Goal: Task Accomplishment & Management: Manage account settings

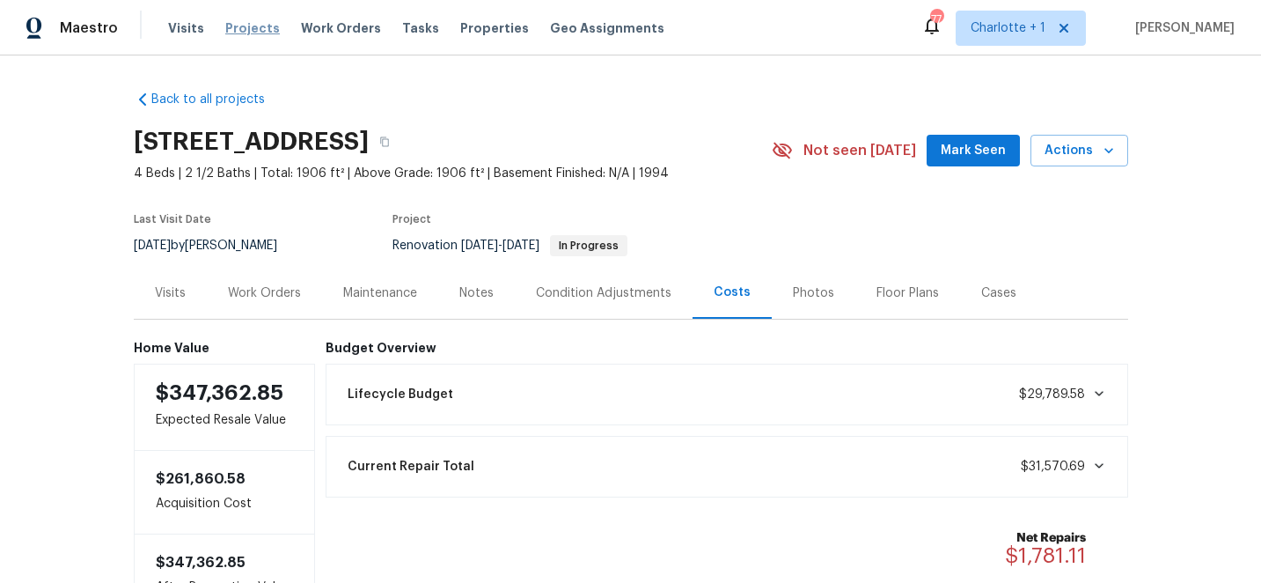
click at [249, 22] on span "Projects" at bounding box center [252, 28] width 55 height 18
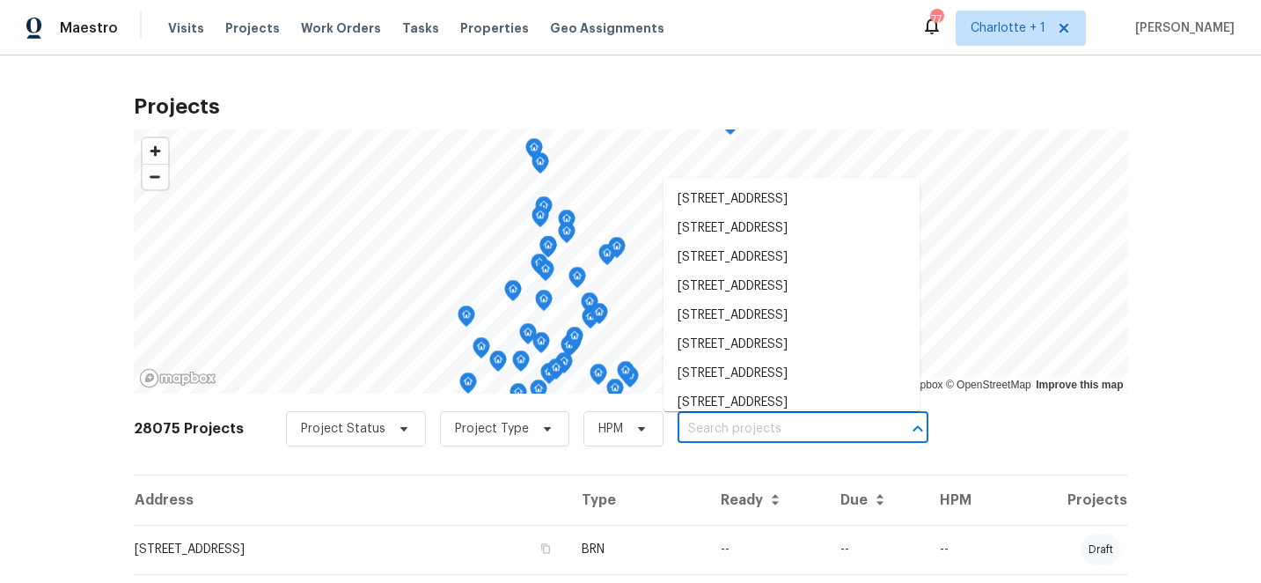
click at [731, 433] on input "text" at bounding box center [779, 428] width 202 height 27
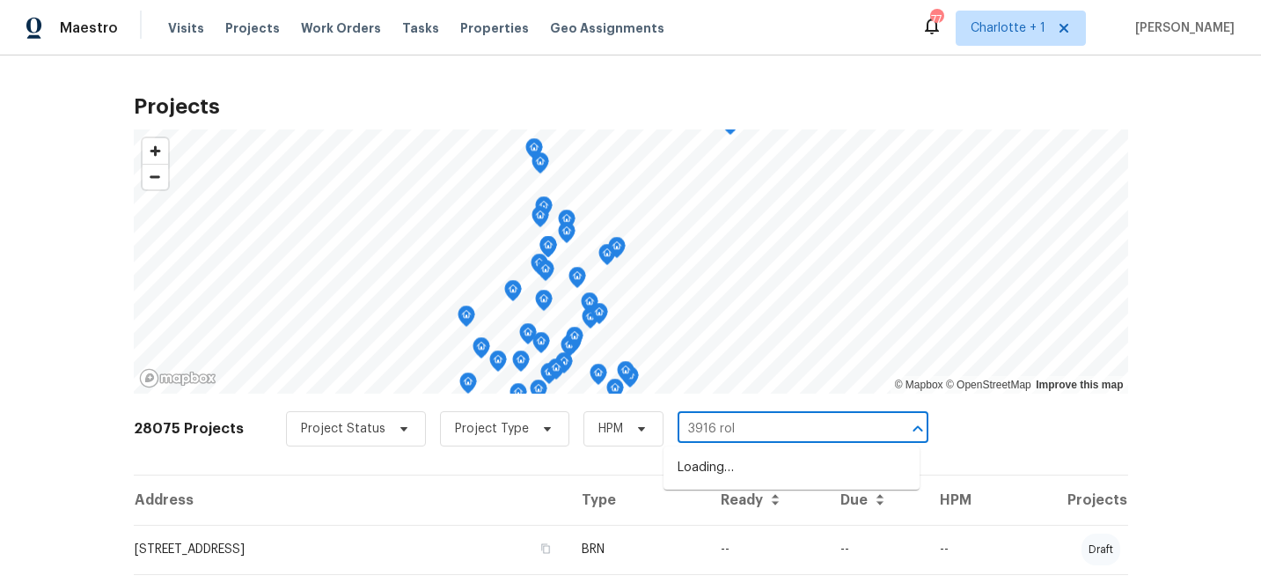
type input "3916 roll"
click at [758, 474] on li "[STREET_ADDRESS]" at bounding box center [792, 467] width 256 height 29
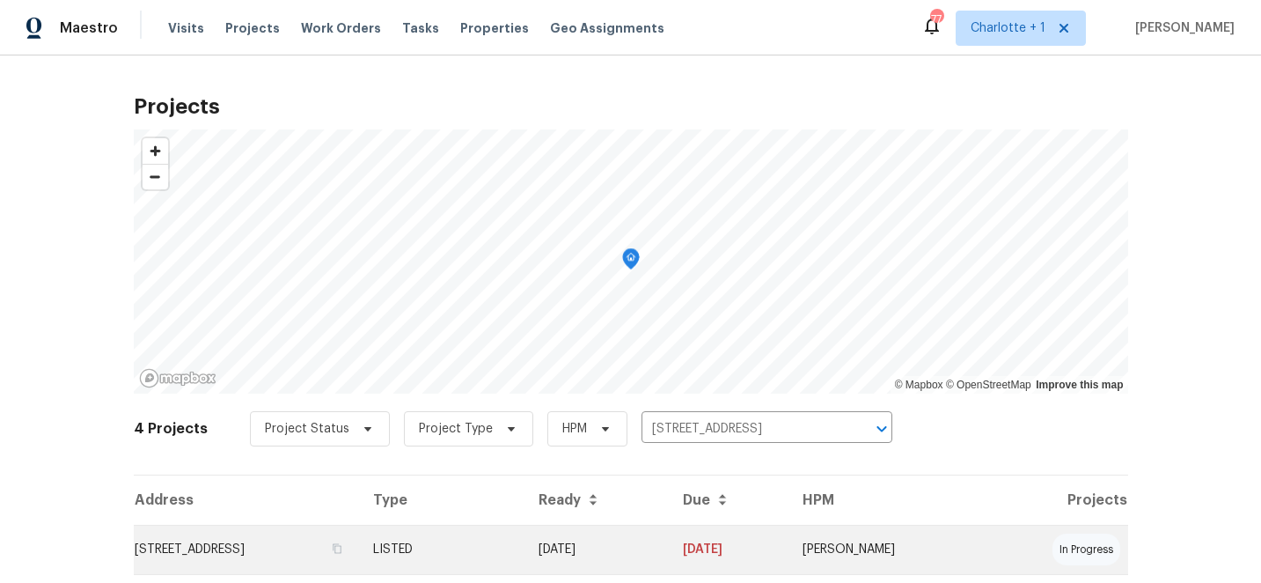
click at [668, 546] on td "09/16/25" at bounding box center [596, 549] width 143 height 49
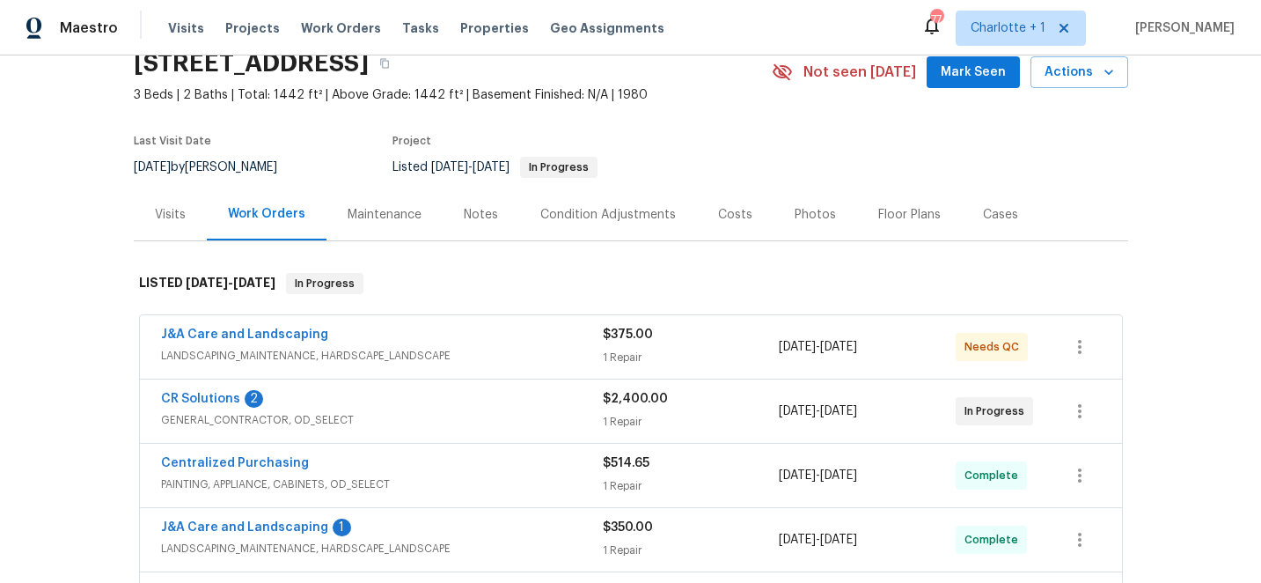
scroll to position [114, 0]
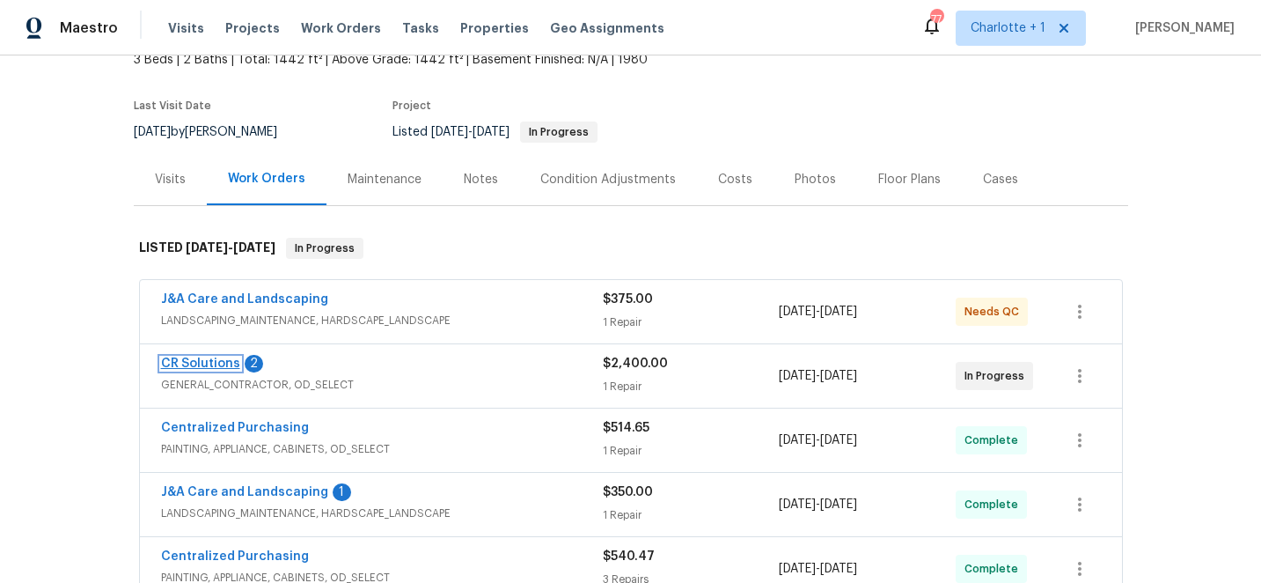
click at [202, 362] on link "CR Solutions" at bounding box center [200, 363] width 79 height 12
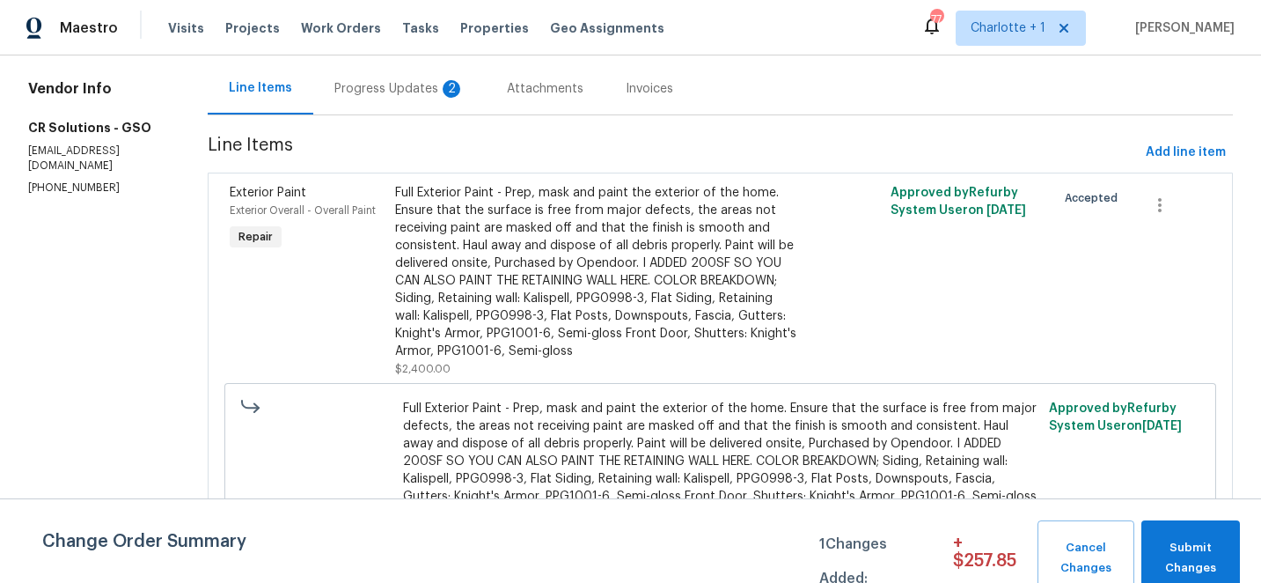
scroll to position [264, 0]
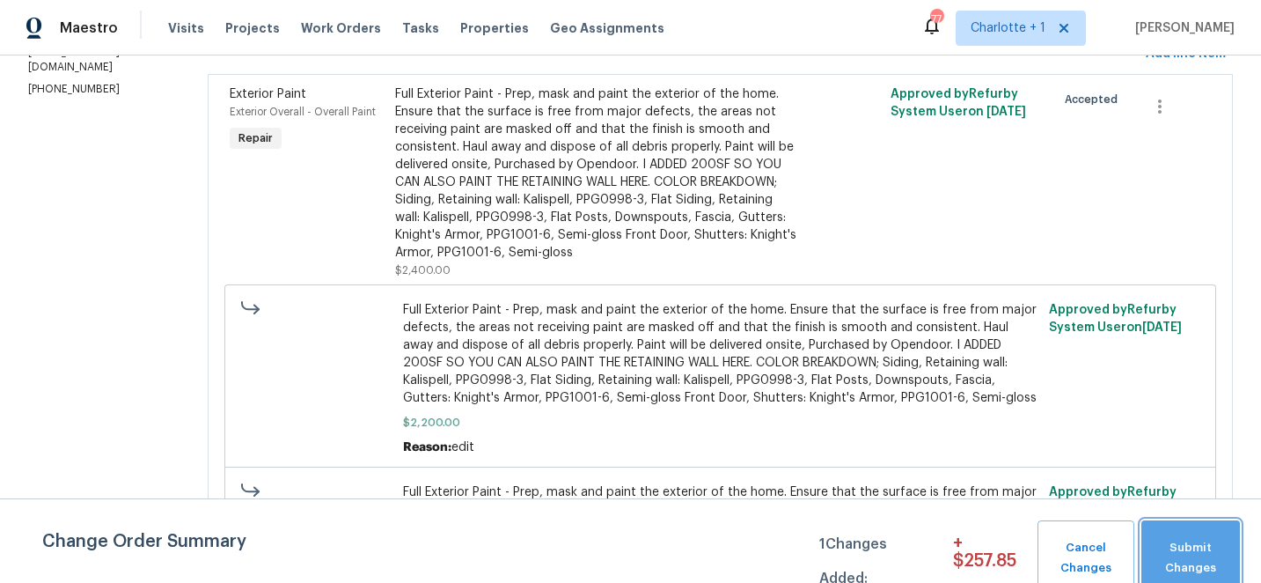
click at [1186, 539] on span "Submit Changes" at bounding box center [1191, 558] width 81 height 40
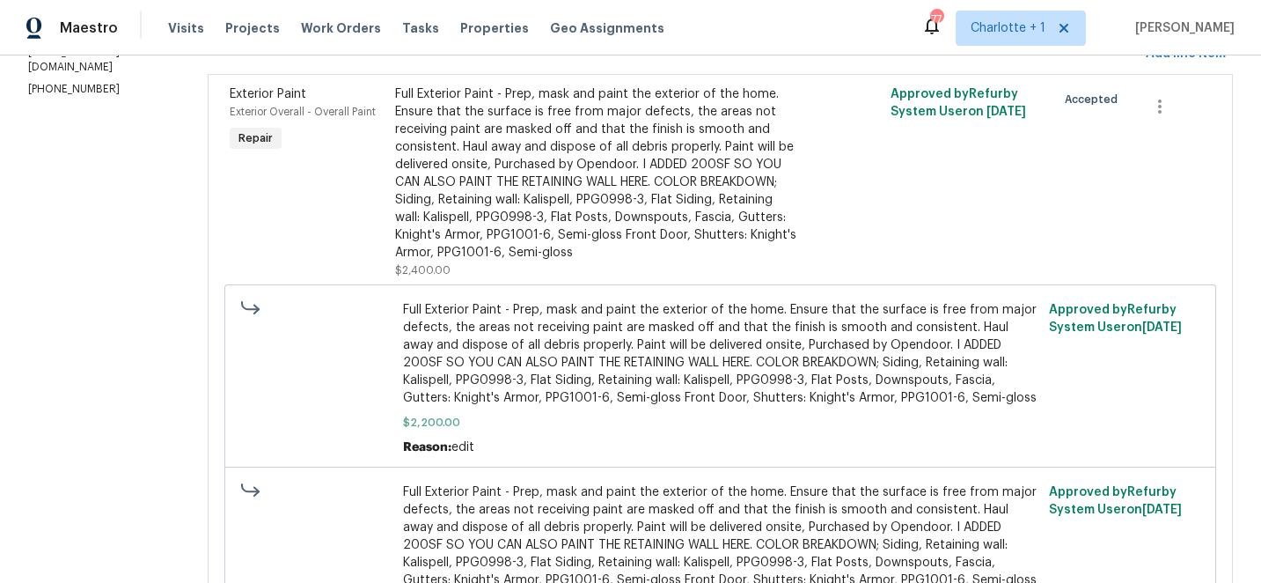
click at [562, 180] on div "Full Exterior Paint - Prep, mask and paint the exterior of the home. Ensure tha…" at bounding box center [596, 173] width 403 height 176
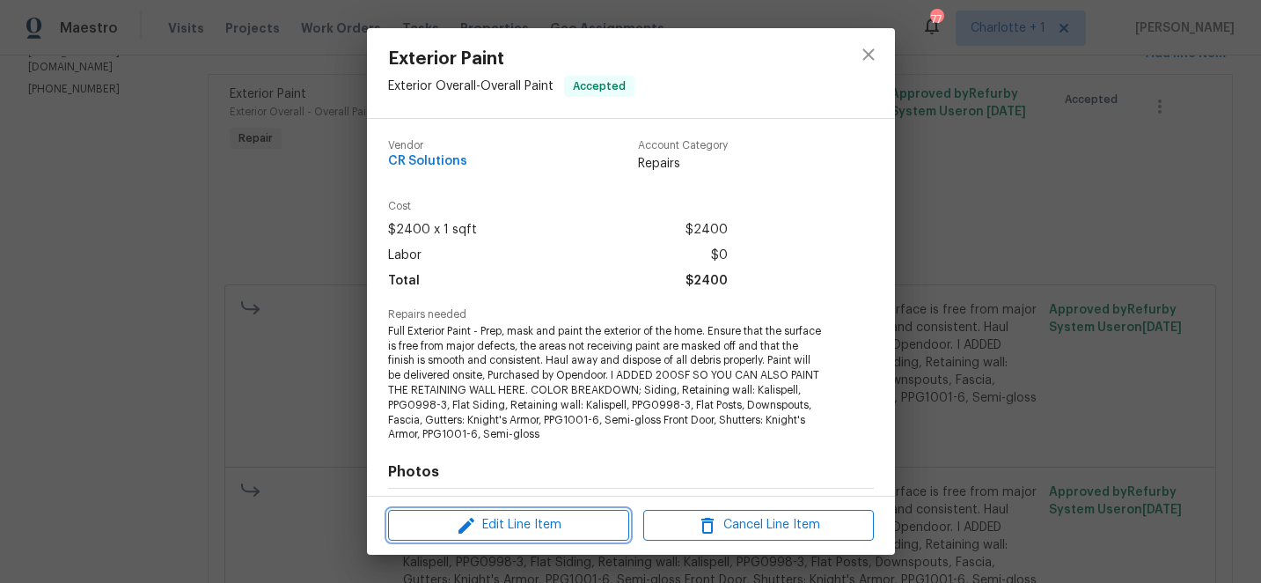
click at [521, 525] on span "Edit Line Item" at bounding box center [508, 525] width 231 height 22
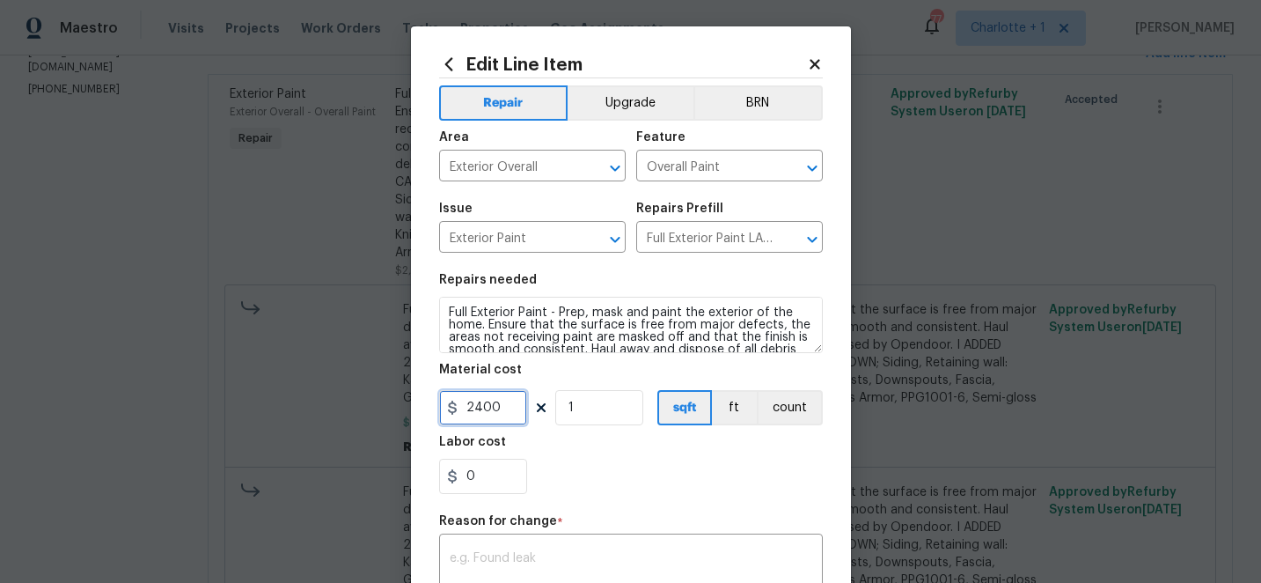
click at [506, 411] on input "2400" at bounding box center [483, 407] width 88 height 35
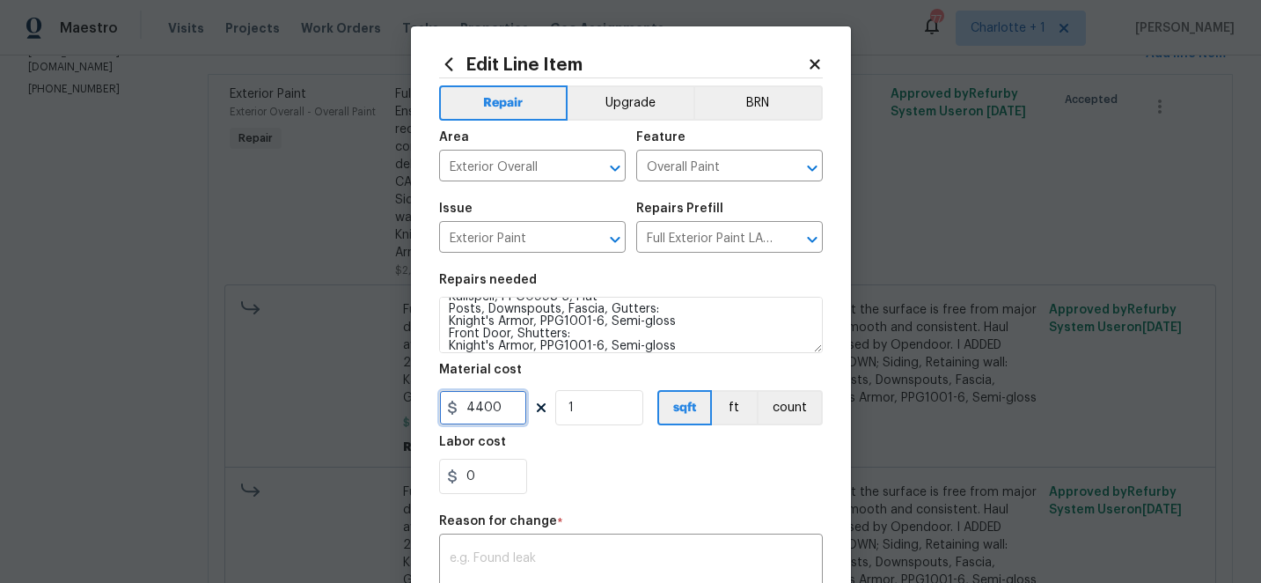
scroll to position [185, 0]
type input "4400"
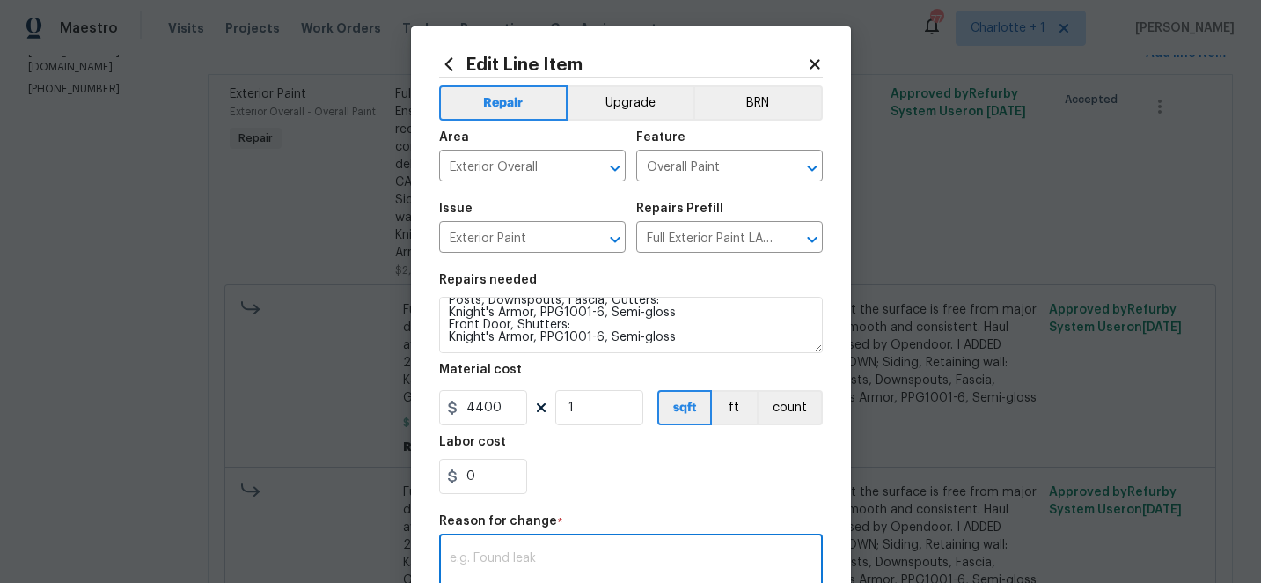
click at [518, 553] on textarea at bounding box center [631, 570] width 363 height 37
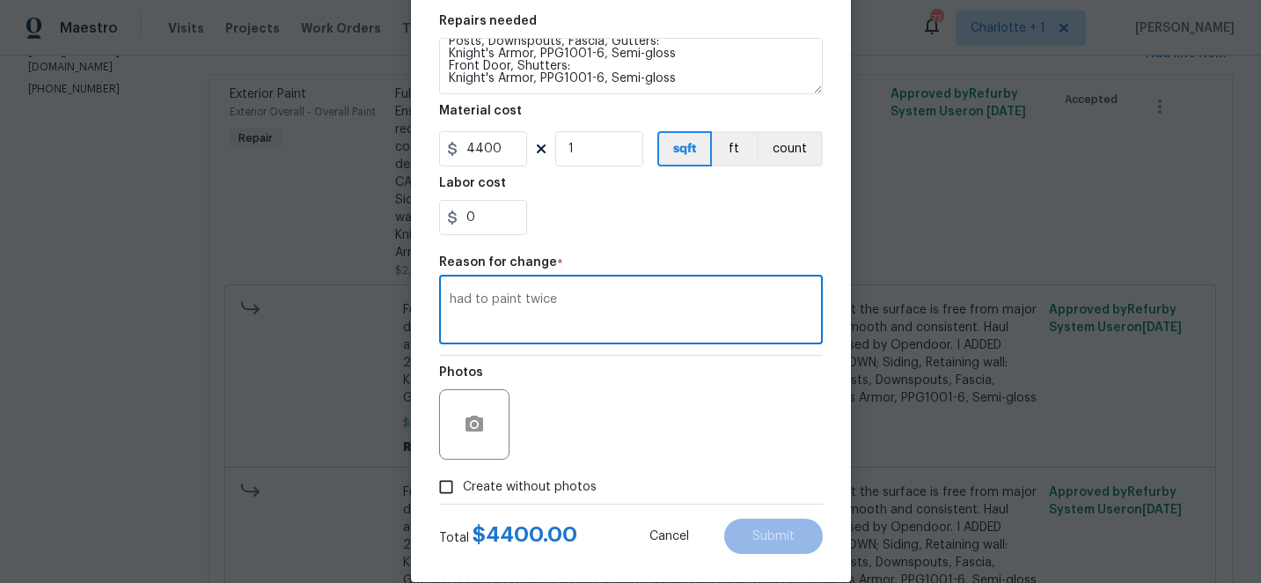
scroll to position [285, 0]
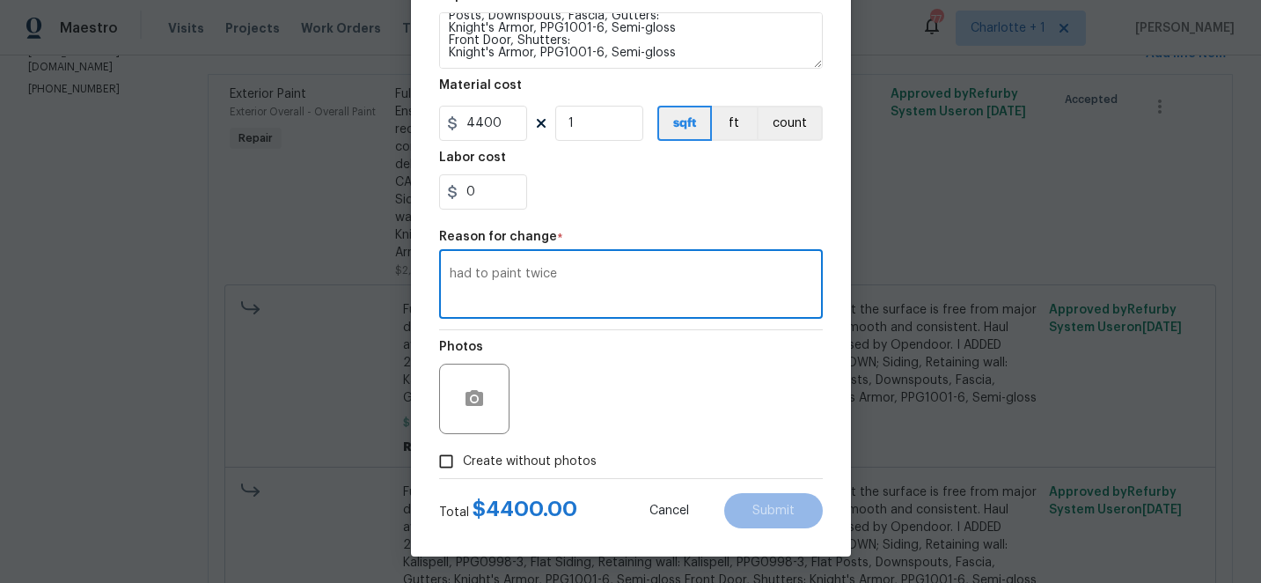
type textarea "had to paint twice"
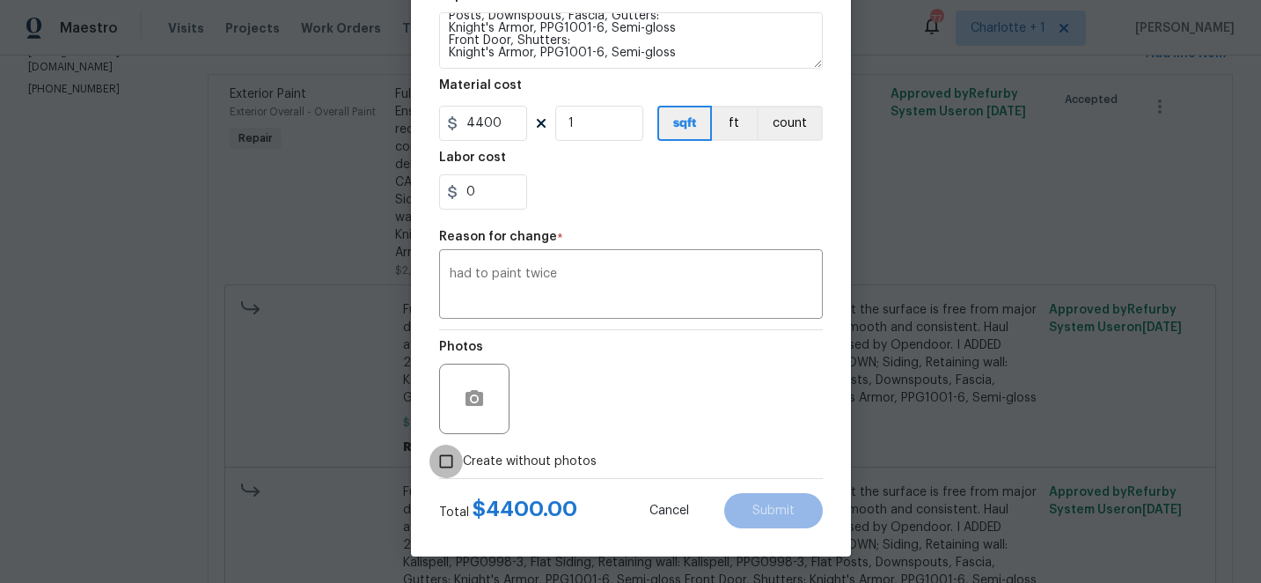
click at [452, 459] on input "Create without photos" at bounding box center [446, 461] width 33 height 33
checkbox input "true"
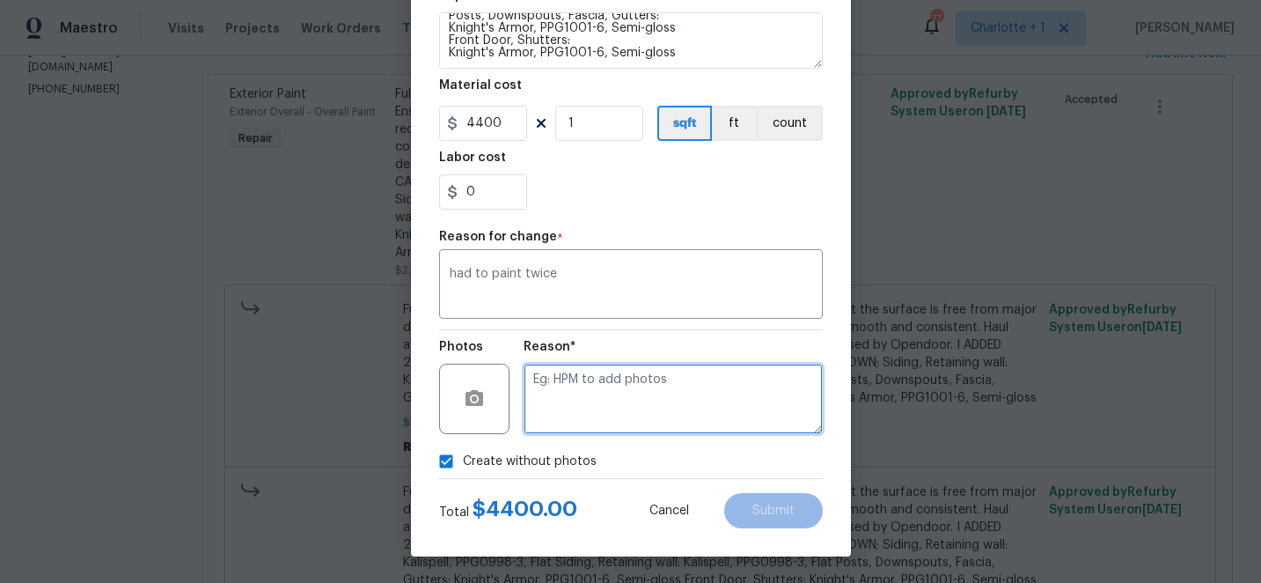
click at [681, 388] on textarea at bounding box center [673, 399] width 299 height 70
type textarea "painting twice due to poor color choice from design team"
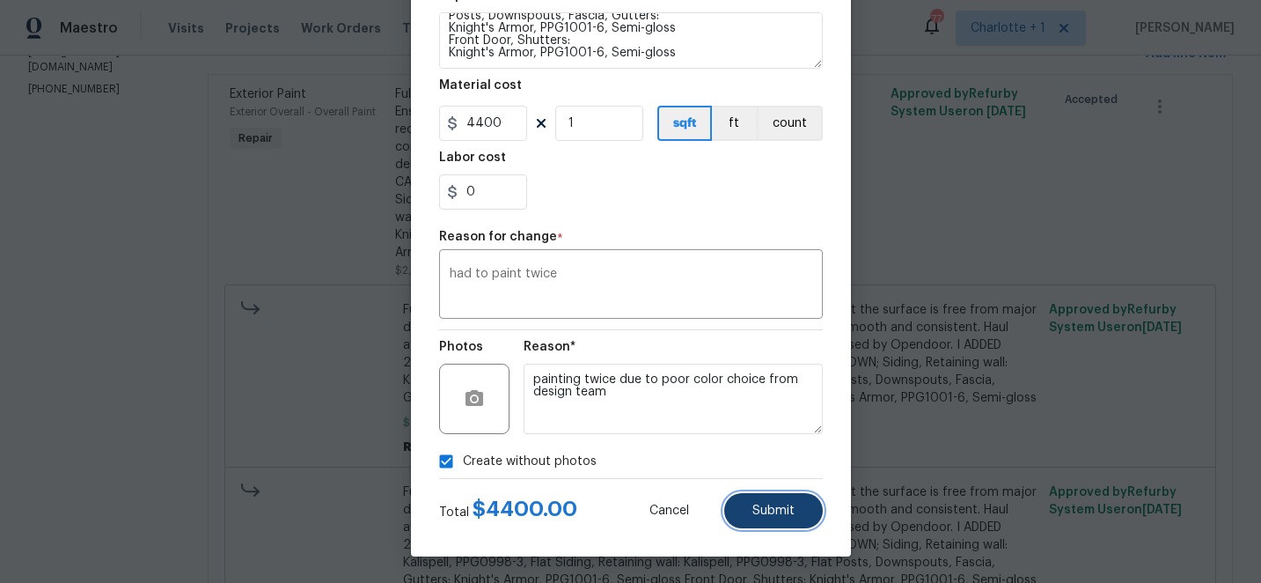
click at [790, 507] on span "Submit" at bounding box center [774, 510] width 42 height 13
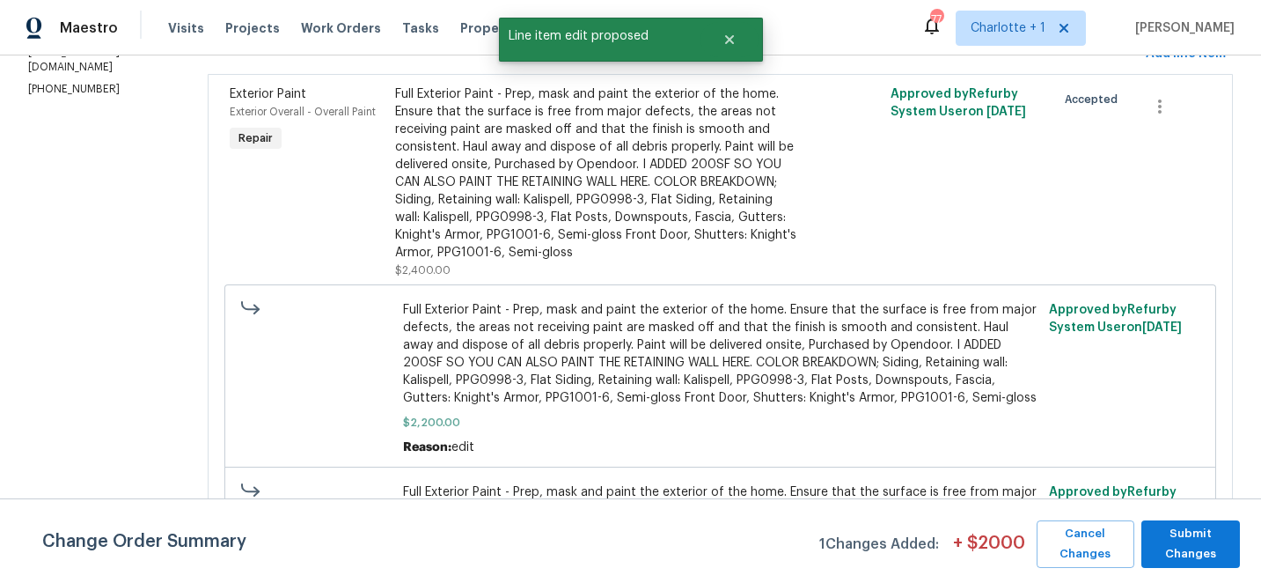
scroll to position [0, 0]
click at [1185, 525] on span "Submit Changes" at bounding box center [1191, 544] width 81 height 40
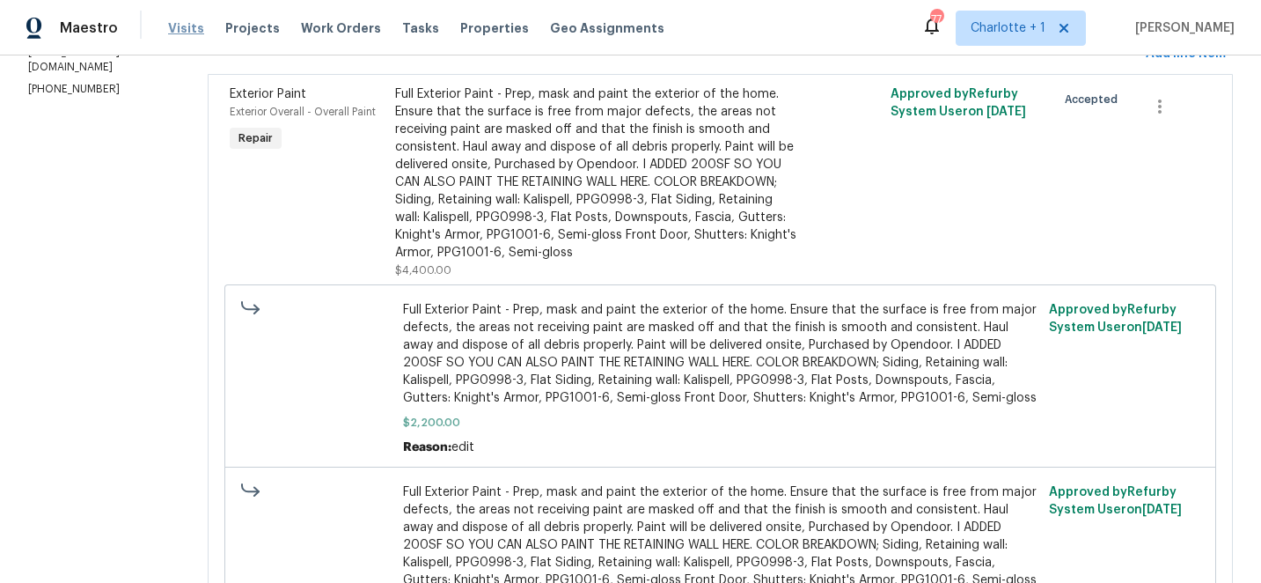
click at [181, 25] on span "Visits" at bounding box center [186, 28] width 36 height 18
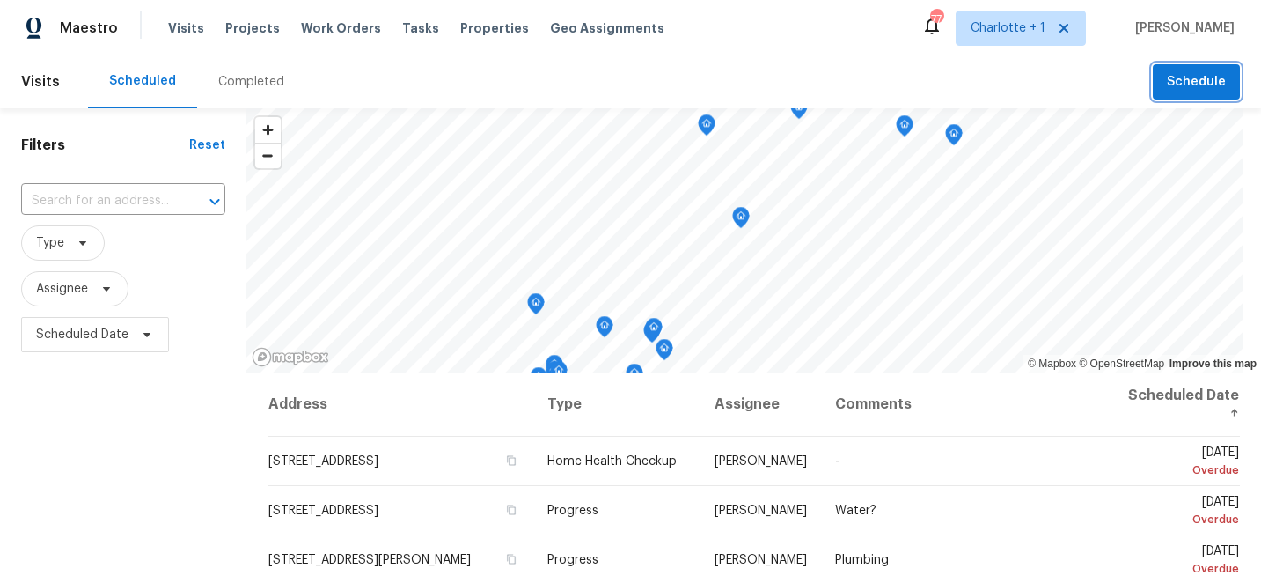
click at [1180, 79] on span "Schedule" at bounding box center [1196, 82] width 59 height 22
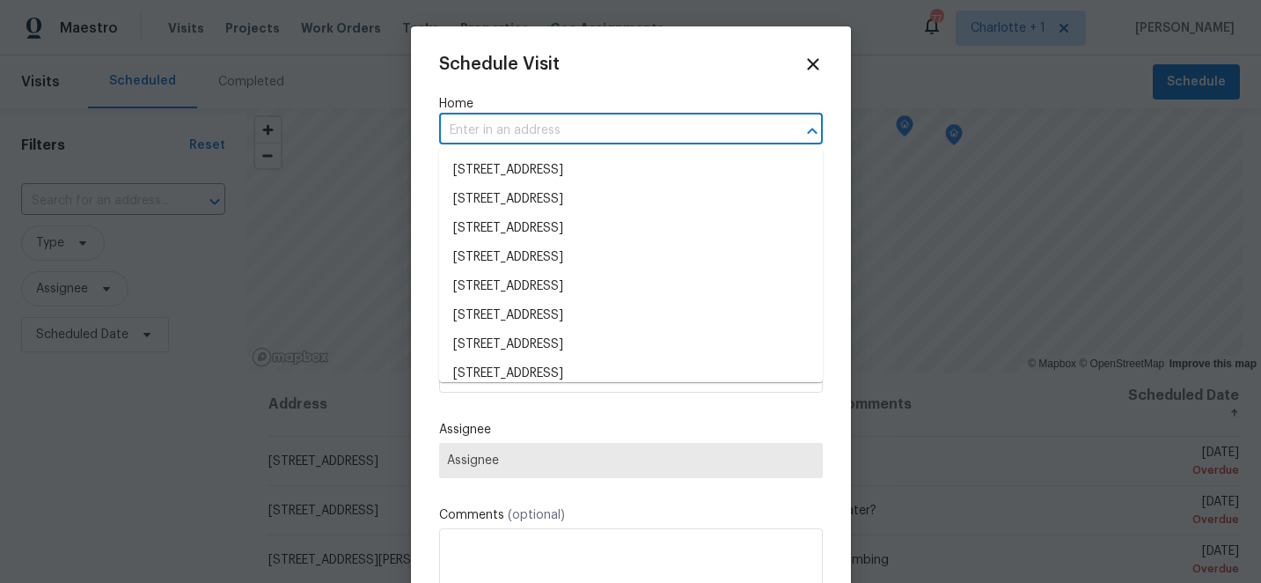
click at [489, 132] on input "text" at bounding box center [606, 130] width 335 height 27
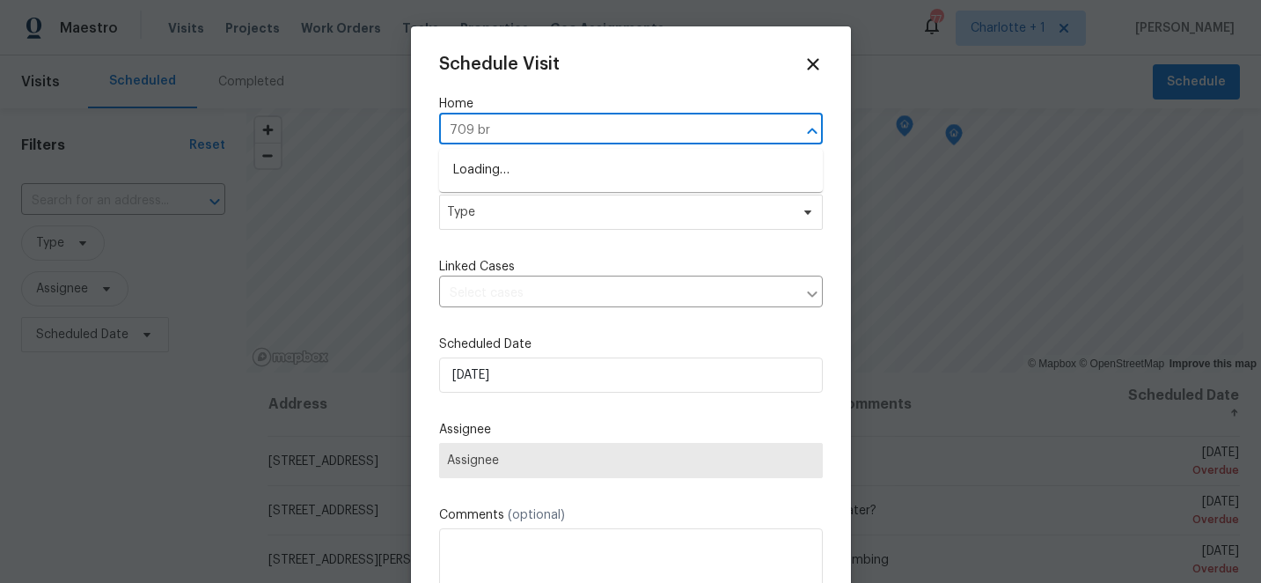
type input "709 bro"
click at [508, 168] on li "709 Broad St, Gibsonville, NC 27249" at bounding box center [631, 170] width 384 height 29
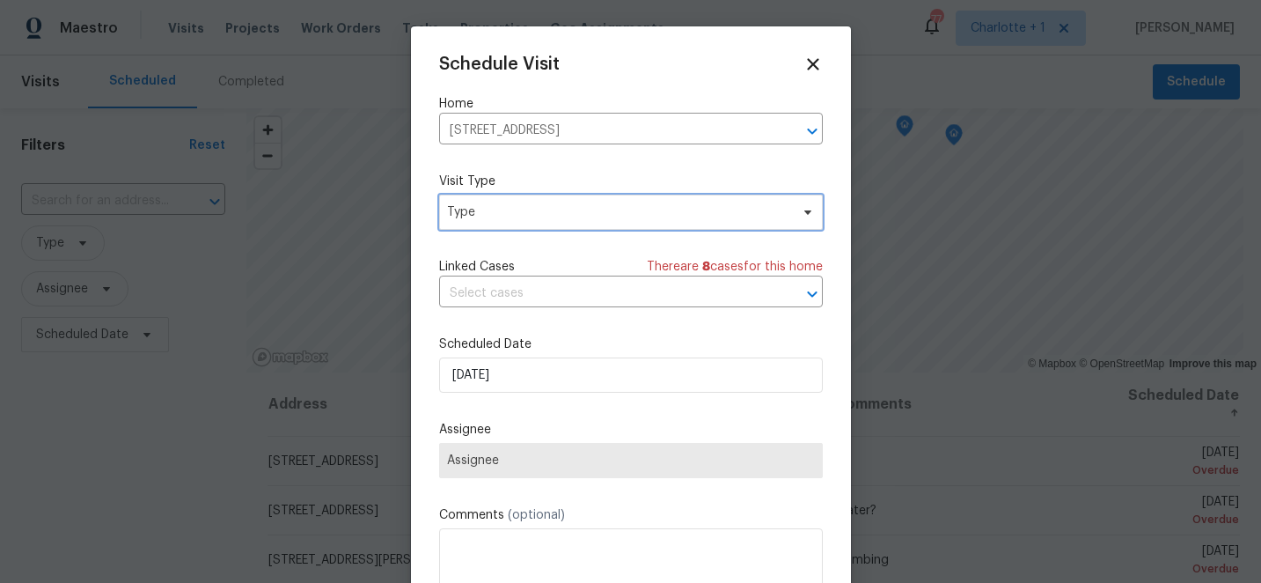
click at [514, 216] on span "Type" at bounding box center [618, 212] width 342 height 18
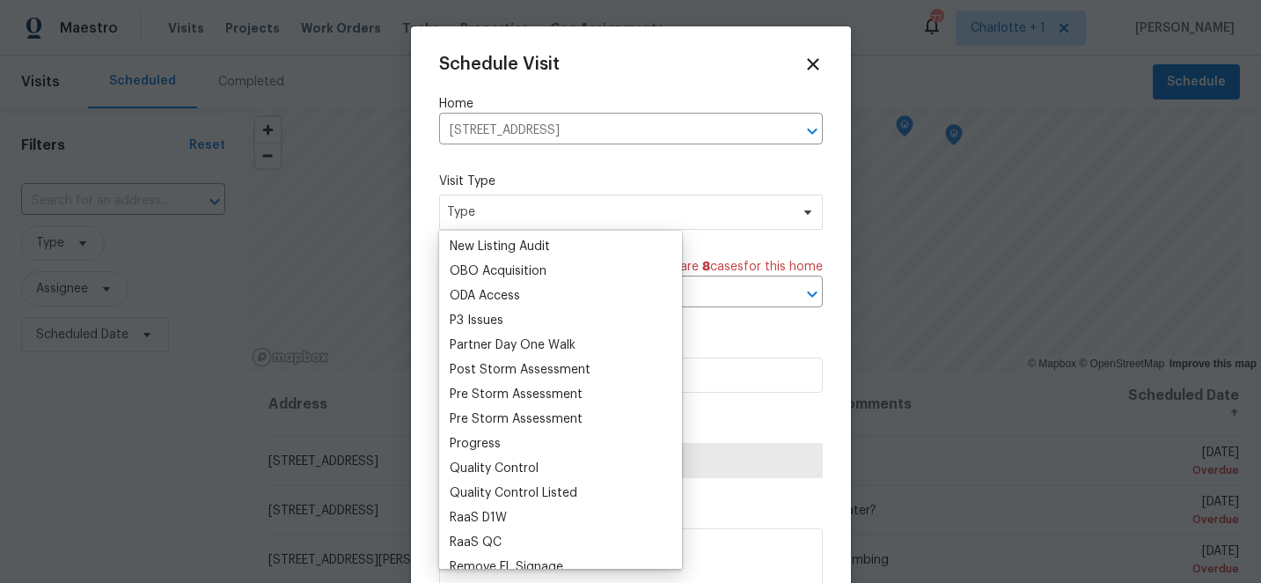
scroll to position [987, 0]
click at [474, 440] on div "Progress" at bounding box center [475, 443] width 51 height 18
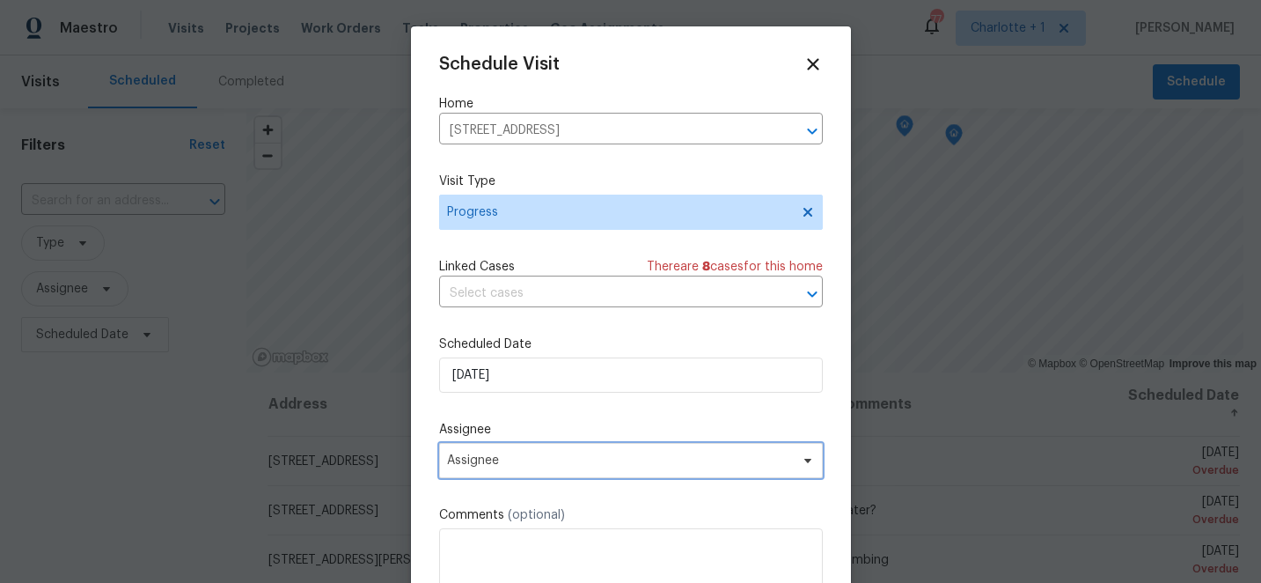
click at [489, 466] on span "Assignee" at bounding box center [619, 460] width 345 height 14
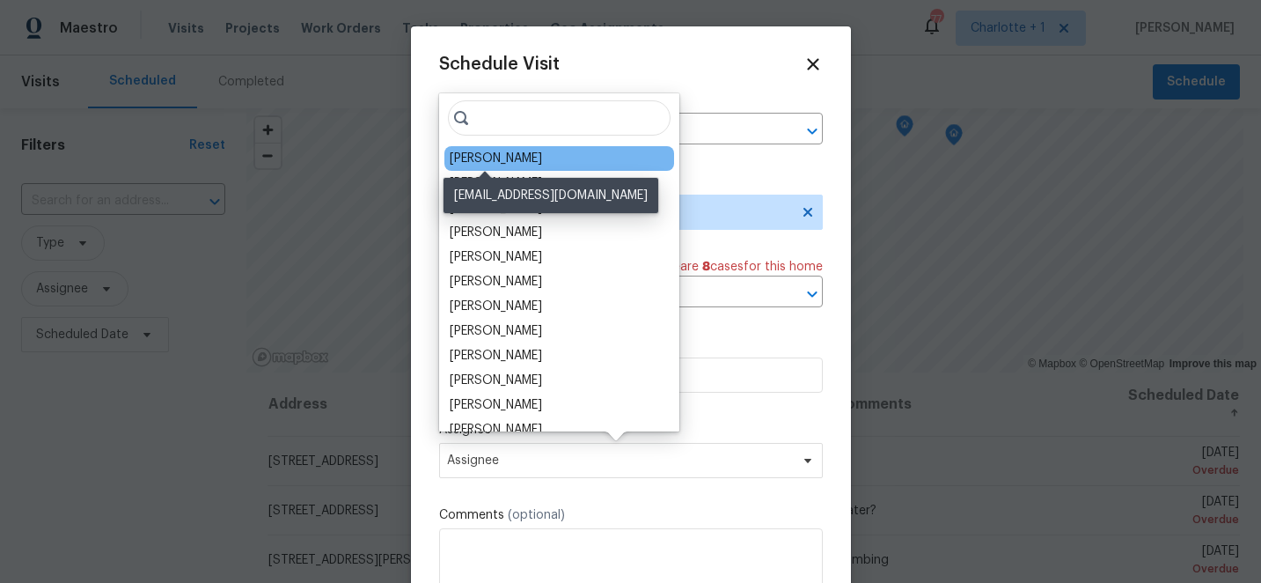
click at [493, 154] on div "[PERSON_NAME]" at bounding box center [496, 159] width 92 height 18
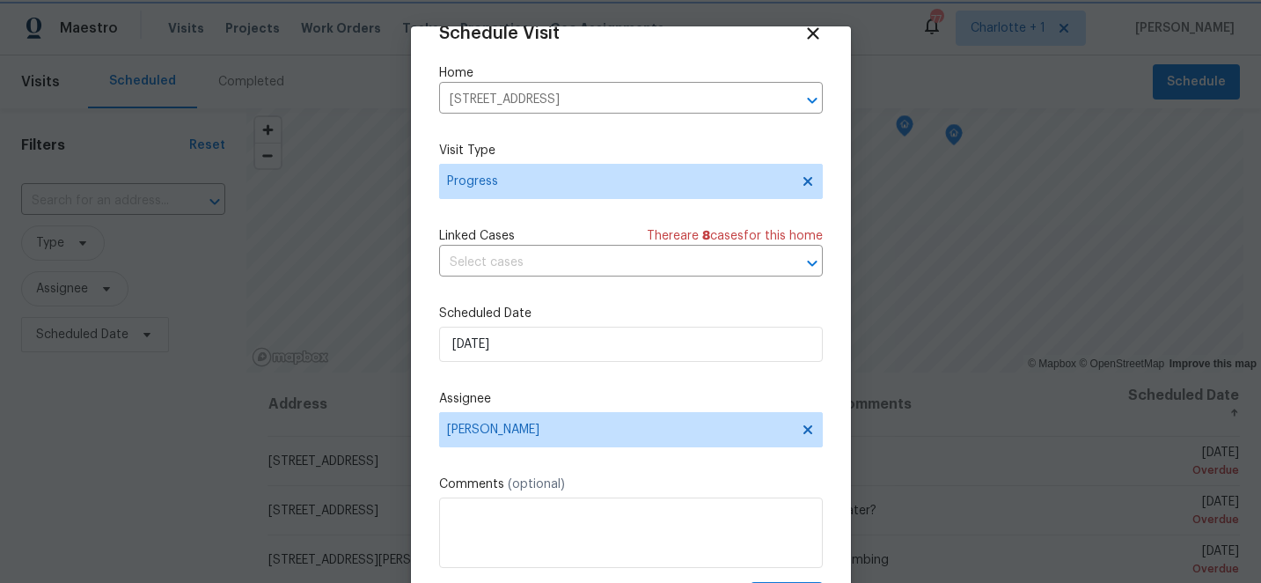
scroll to position [86, 0]
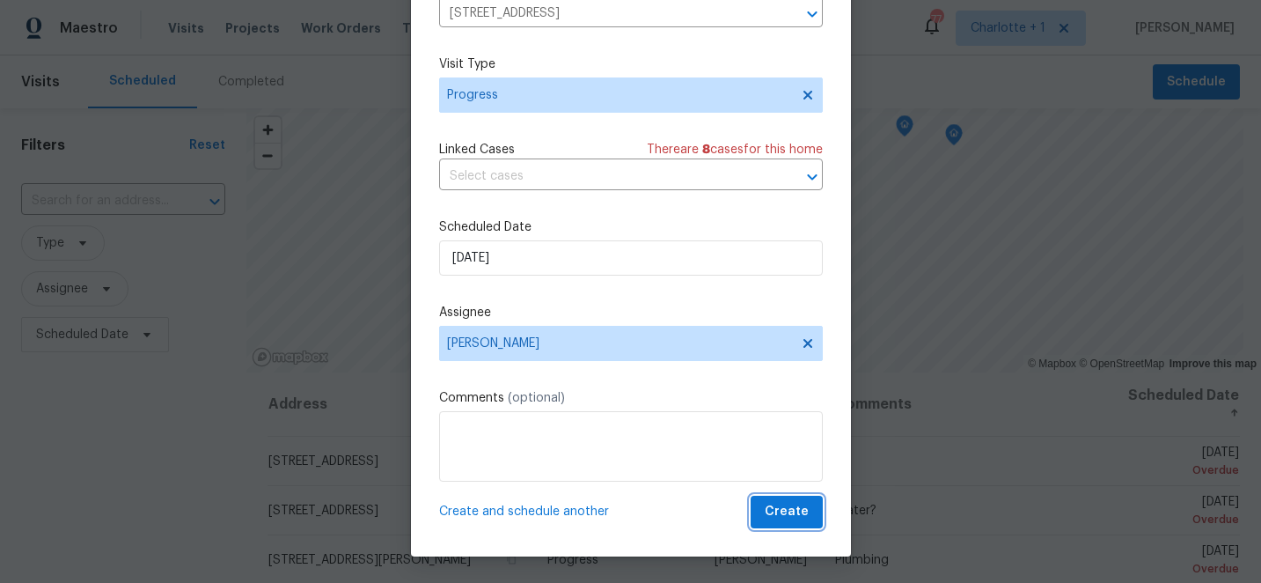
click at [784, 509] on span "Create" at bounding box center [787, 512] width 44 height 22
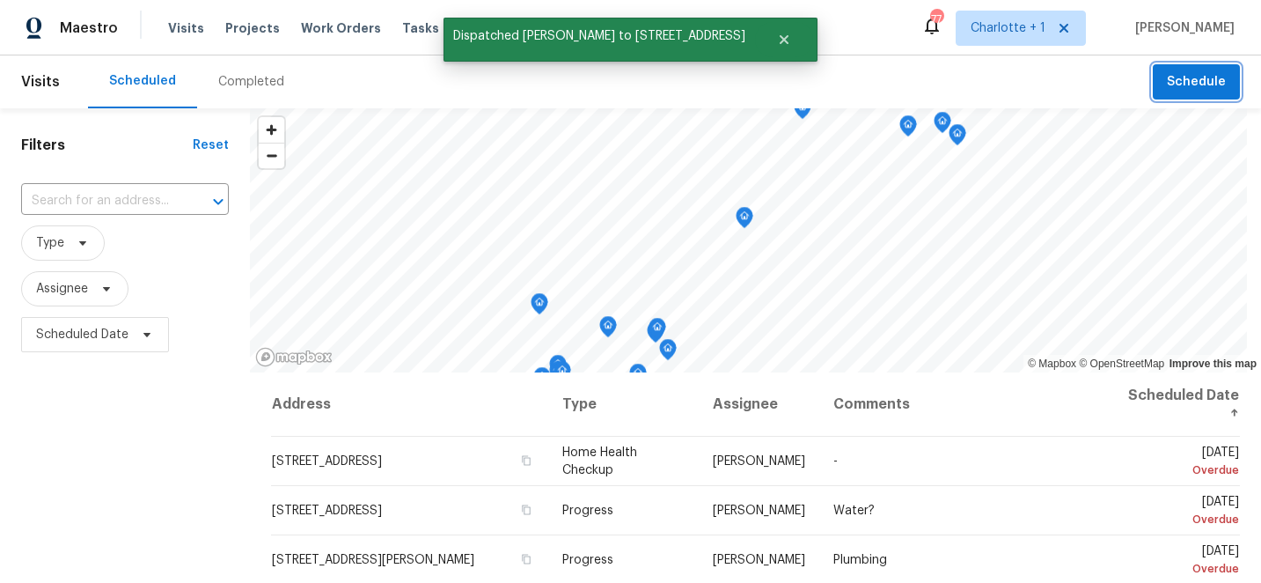
scroll to position [0, 0]
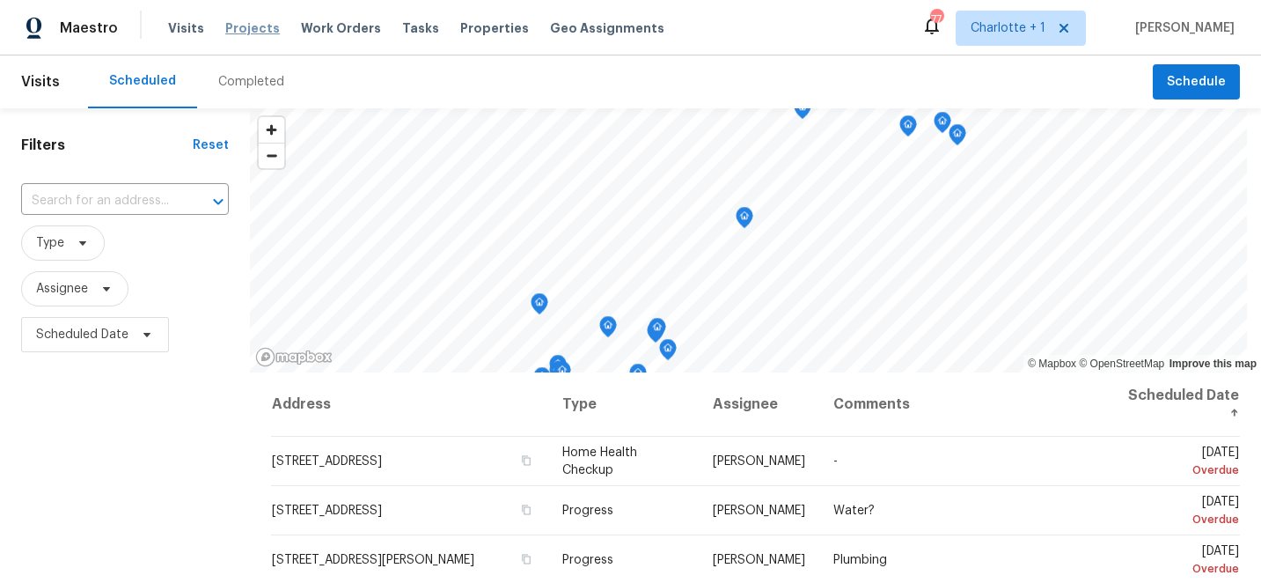
click at [248, 30] on span "Projects" at bounding box center [252, 28] width 55 height 18
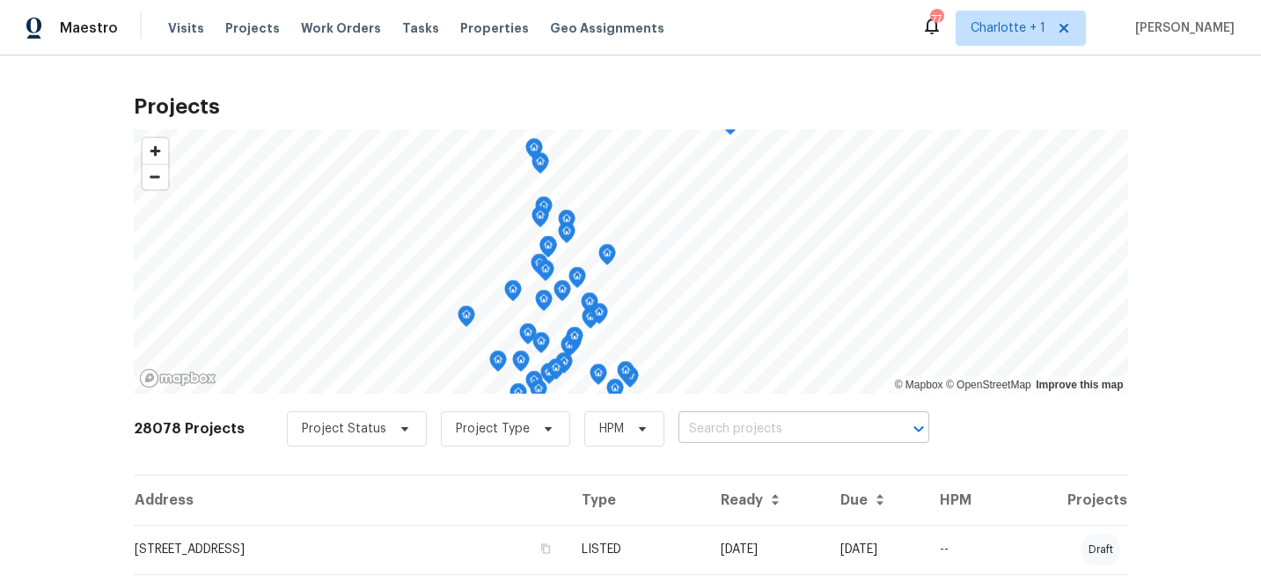
click at [716, 430] on input "text" at bounding box center [780, 428] width 202 height 27
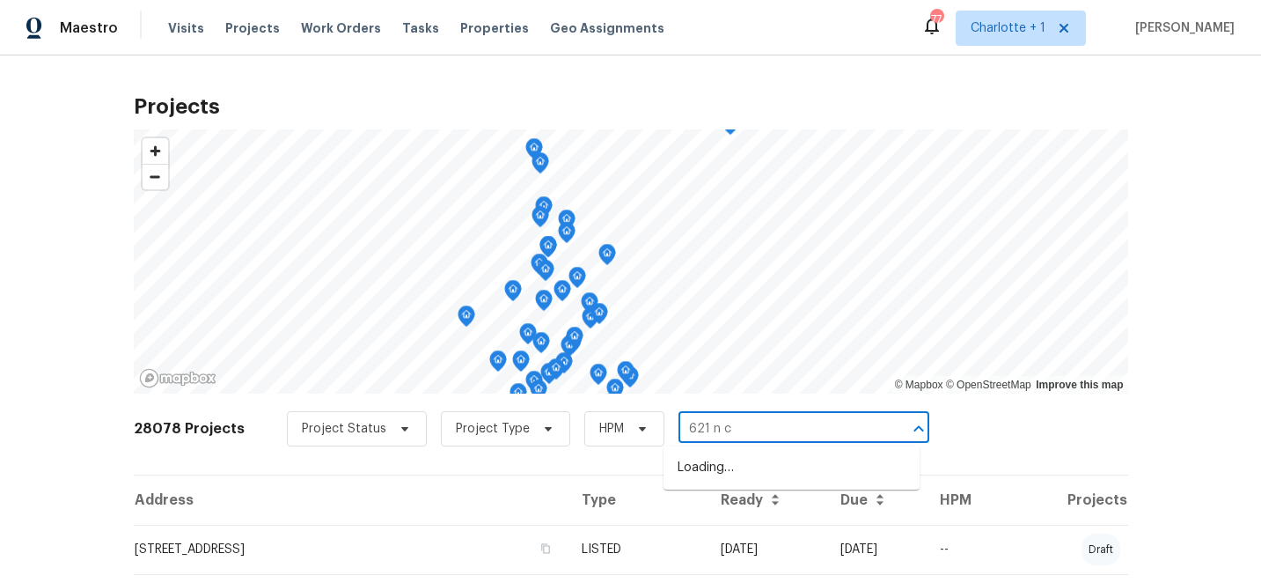
type input "621 n cr"
click at [744, 474] on li "621 N Craige St, Salisbury, NC 28144" at bounding box center [792, 467] width 256 height 29
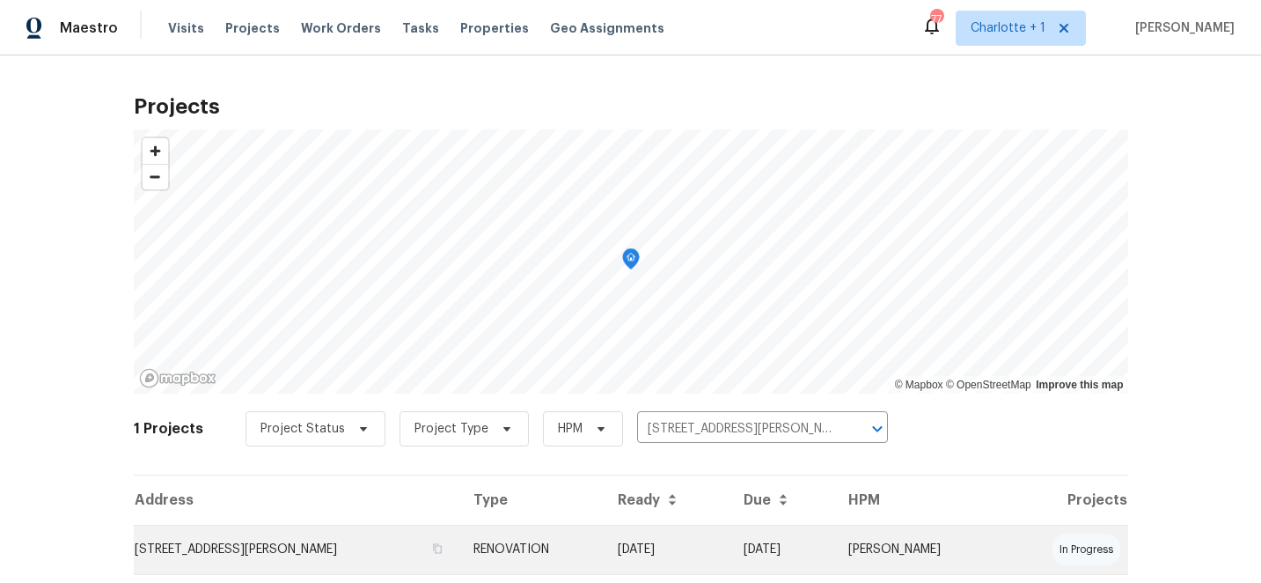
click at [729, 545] on td "10/03/25" at bounding box center [666, 549] width 125 height 49
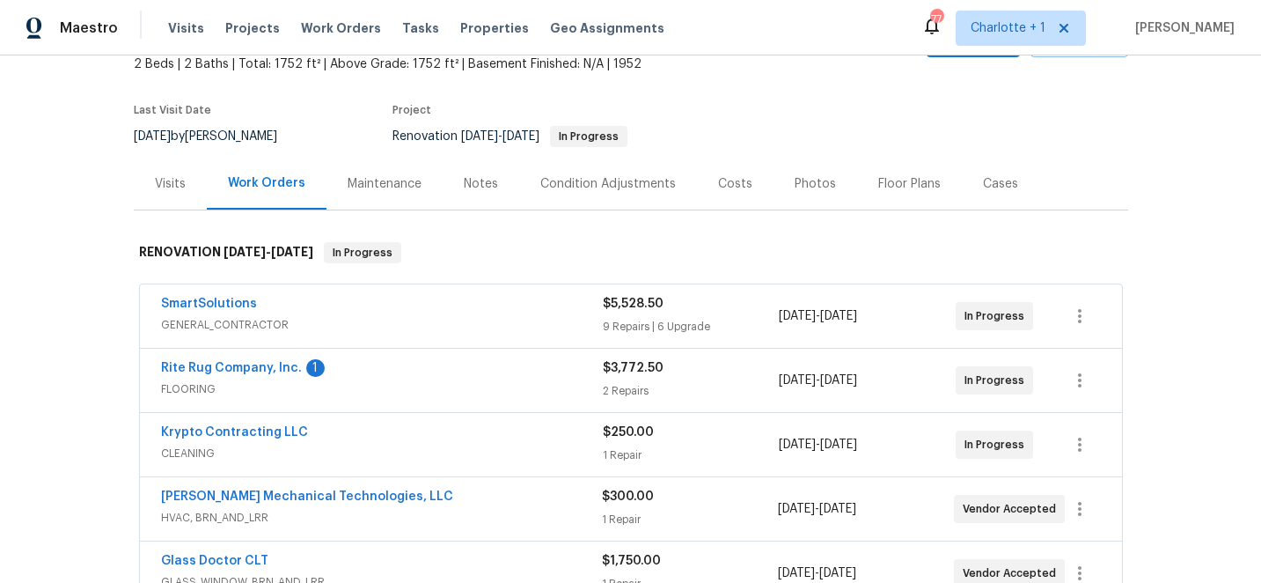
scroll to position [143, 0]
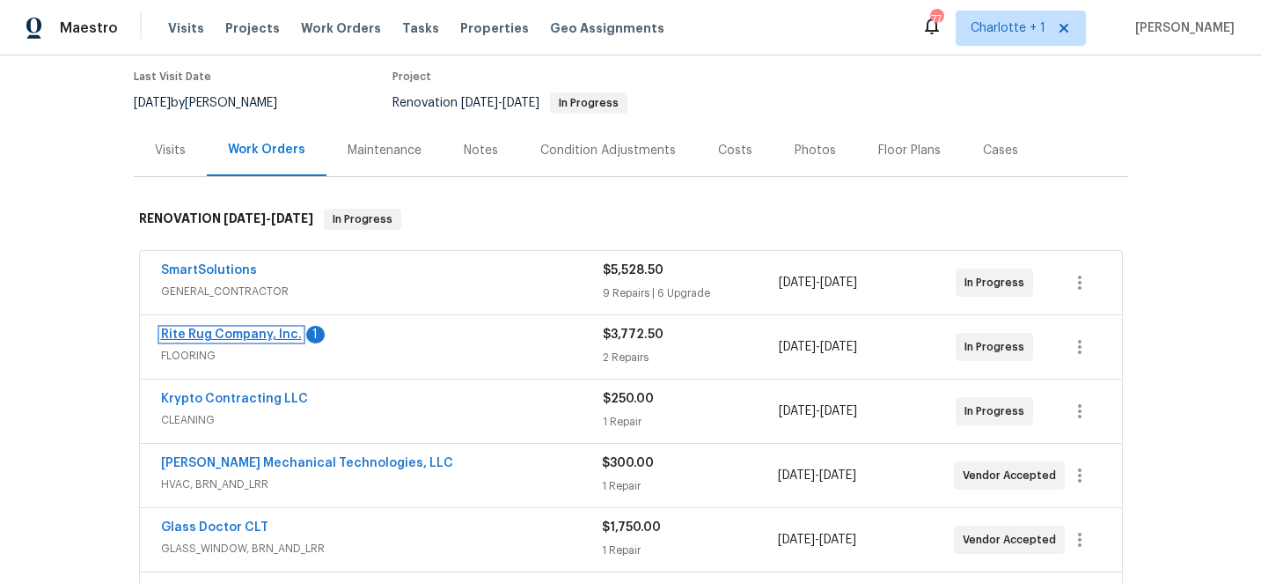
click at [223, 334] on link "Rite Rug Company, Inc." at bounding box center [231, 334] width 141 height 12
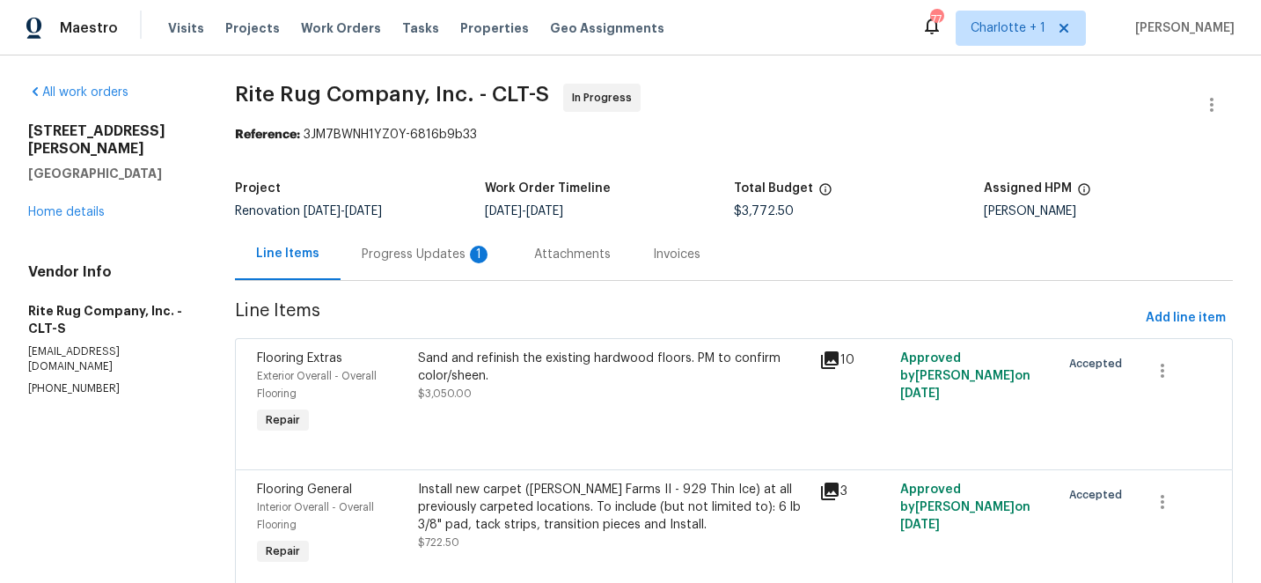
click at [585, 364] on div "Sand and refinish the existing hardwood floors. PM to confirm color/sheen." at bounding box center [614, 366] width 392 height 35
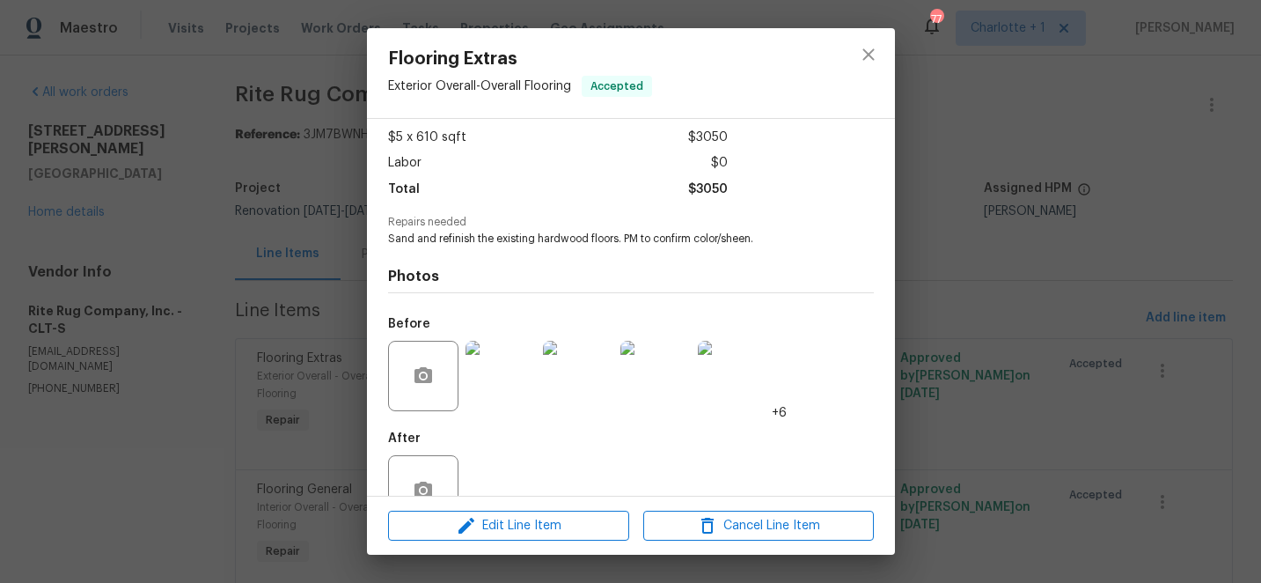
scroll to position [139, 0]
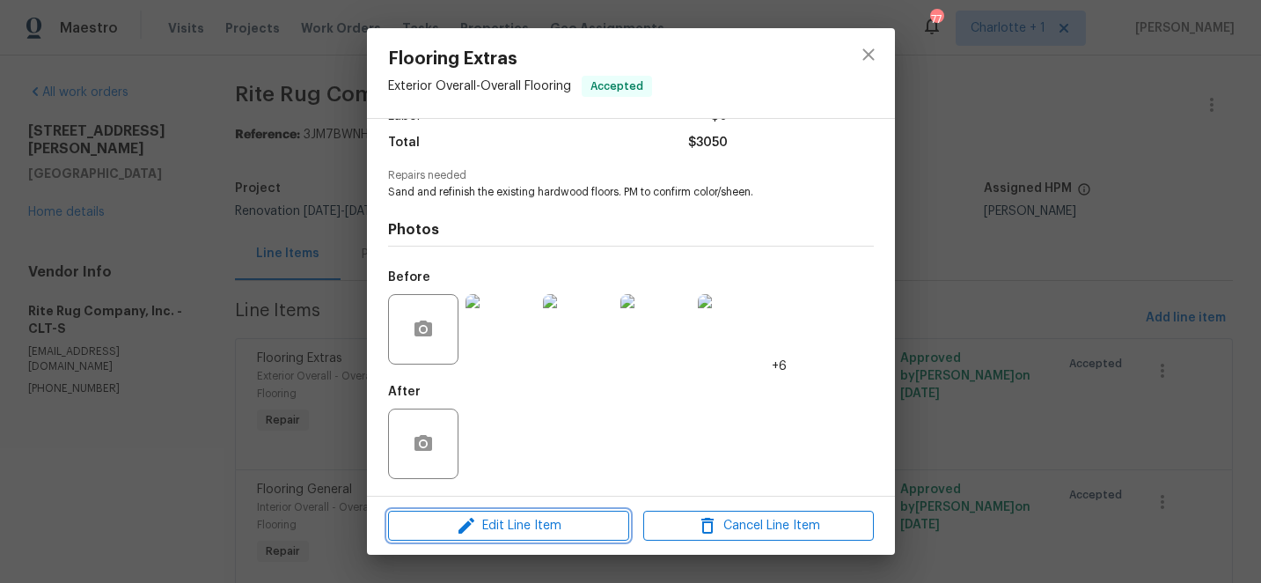
click at [535, 523] on span "Edit Line Item" at bounding box center [508, 526] width 231 height 22
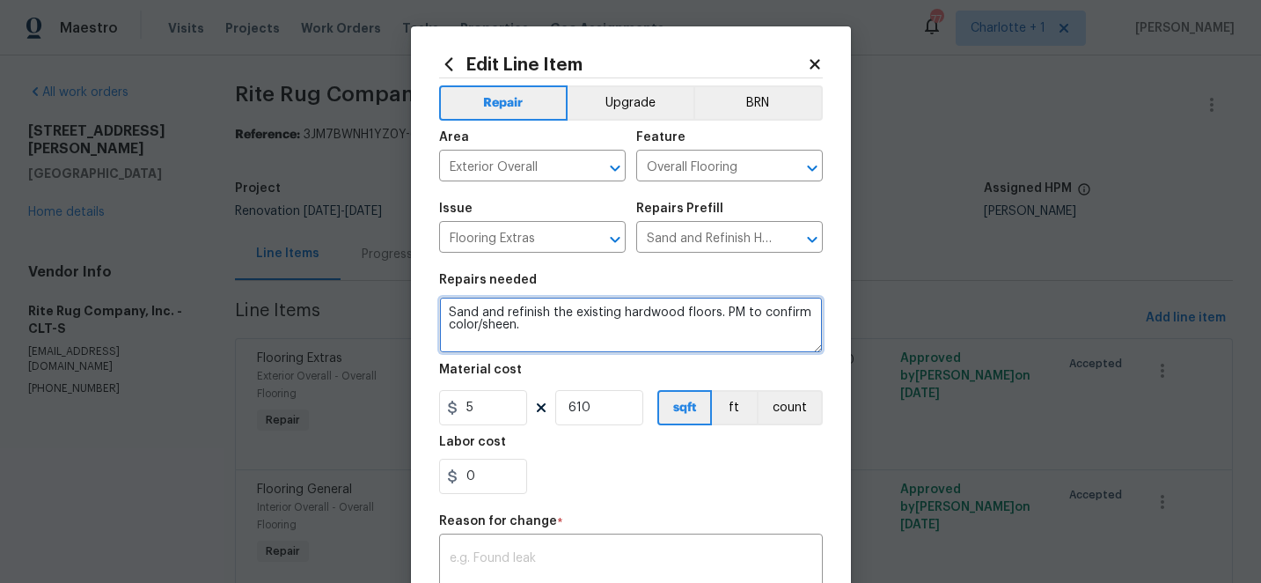
drag, startPoint x: 720, startPoint y: 314, endPoint x: 747, endPoint y: 327, distance: 30.3
click at [747, 327] on textarea "Sand and refinish the existing hardwood floors. PM to confirm color/sheen." at bounding box center [631, 325] width 384 height 56
type textarea "Sand and refinish the existing hardwood floors.3 coats of poly to be added afte…"
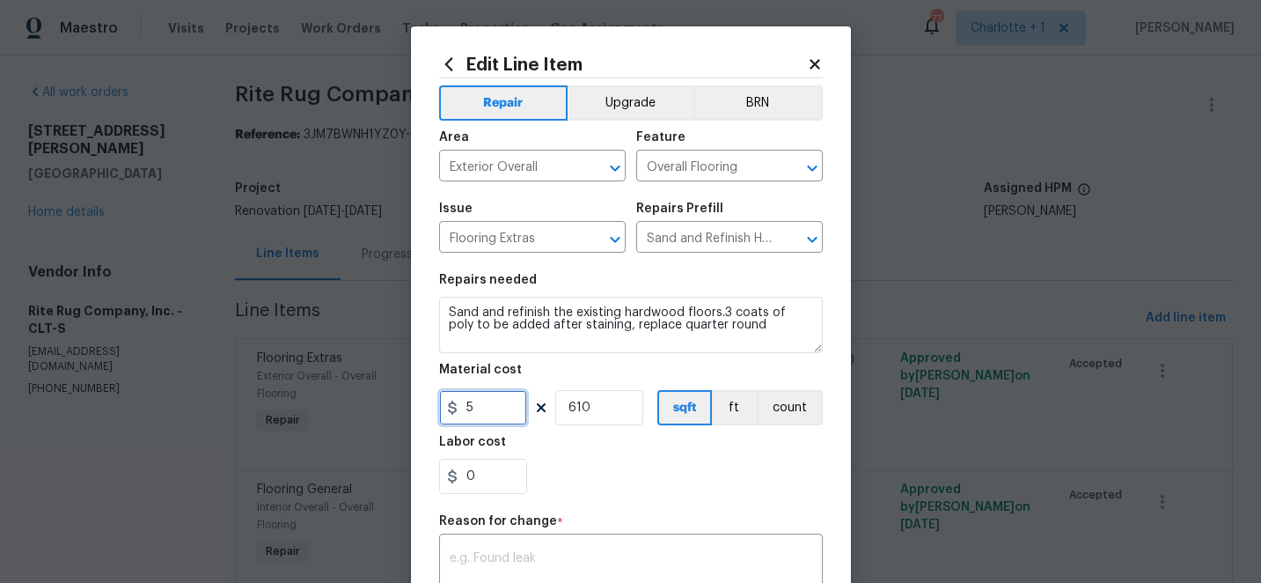
click at [518, 415] on input "5" at bounding box center [483, 407] width 88 height 35
type input "3548.66"
click at [602, 408] on input "610" at bounding box center [599, 407] width 88 height 35
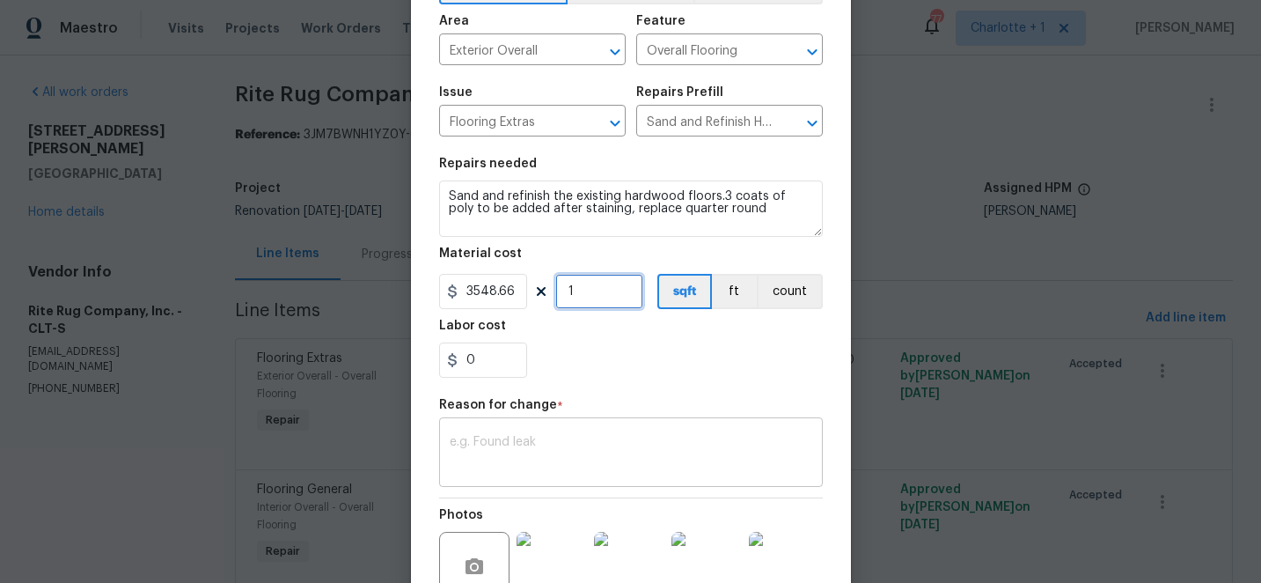
type input "1"
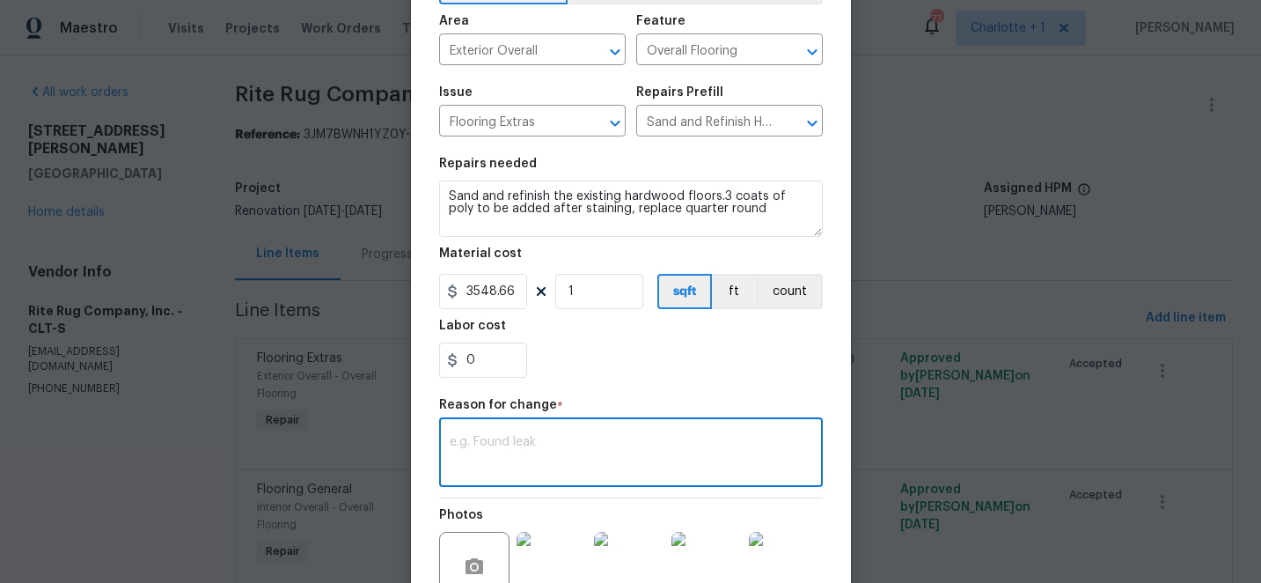
click at [562, 445] on textarea at bounding box center [631, 454] width 363 height 37
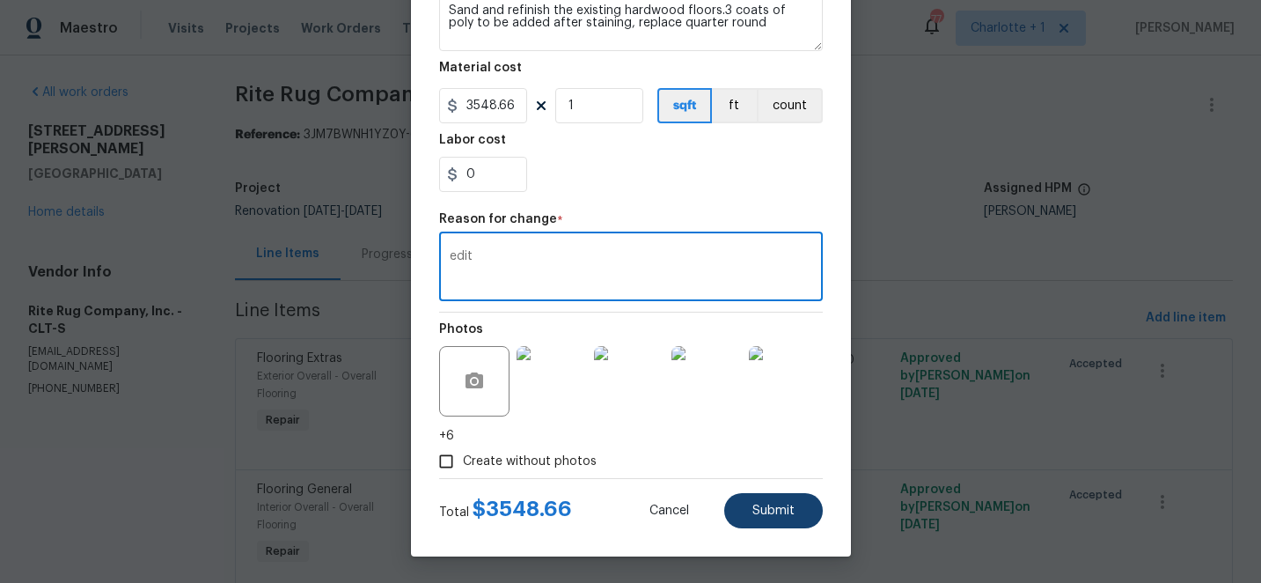
type textarea "edit"
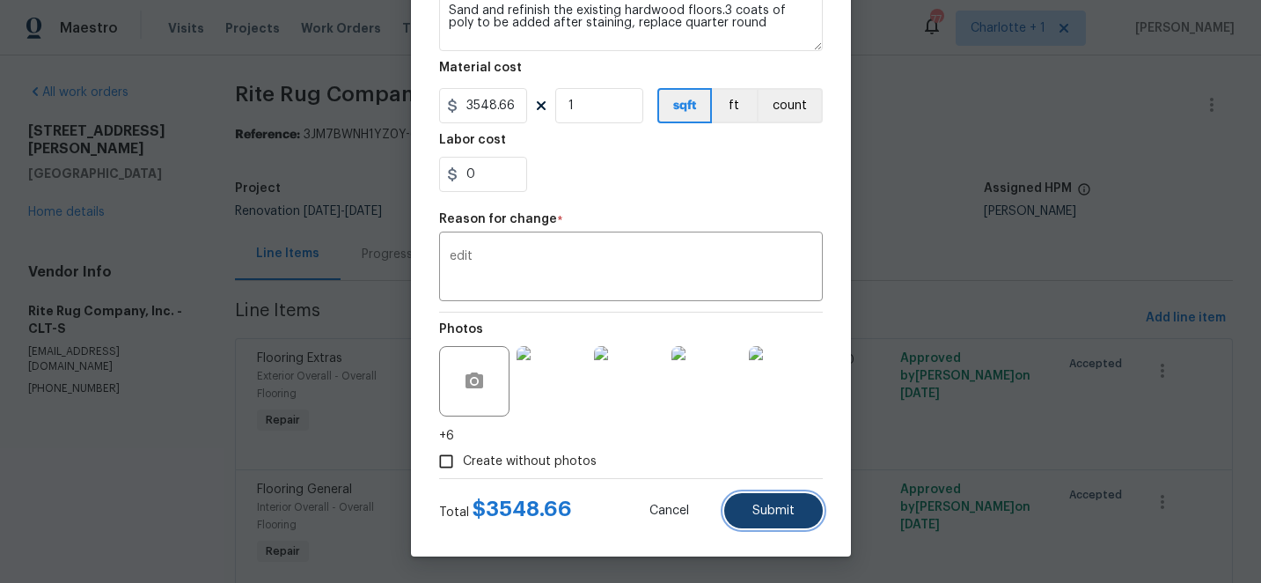
click at [773, 505] on span "Submit" at bounding box center [774, 510] width 42 height 13
type textarea "Sand and refinish the existing hardwood floors. PM to confirm color/sheen."
type input "610"
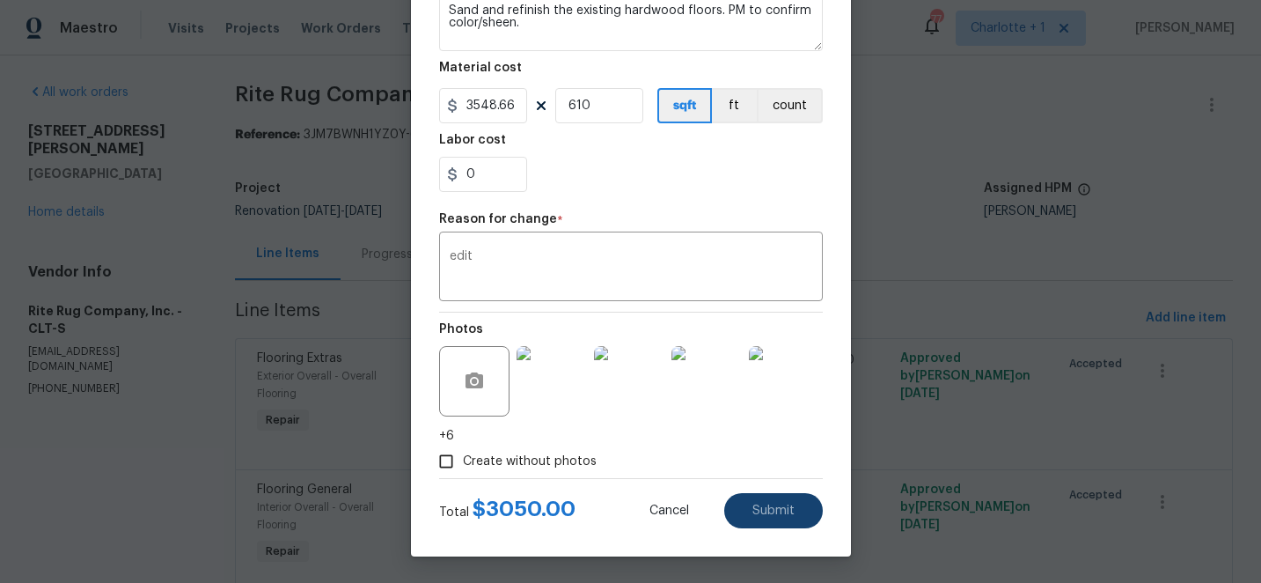
type input "5"
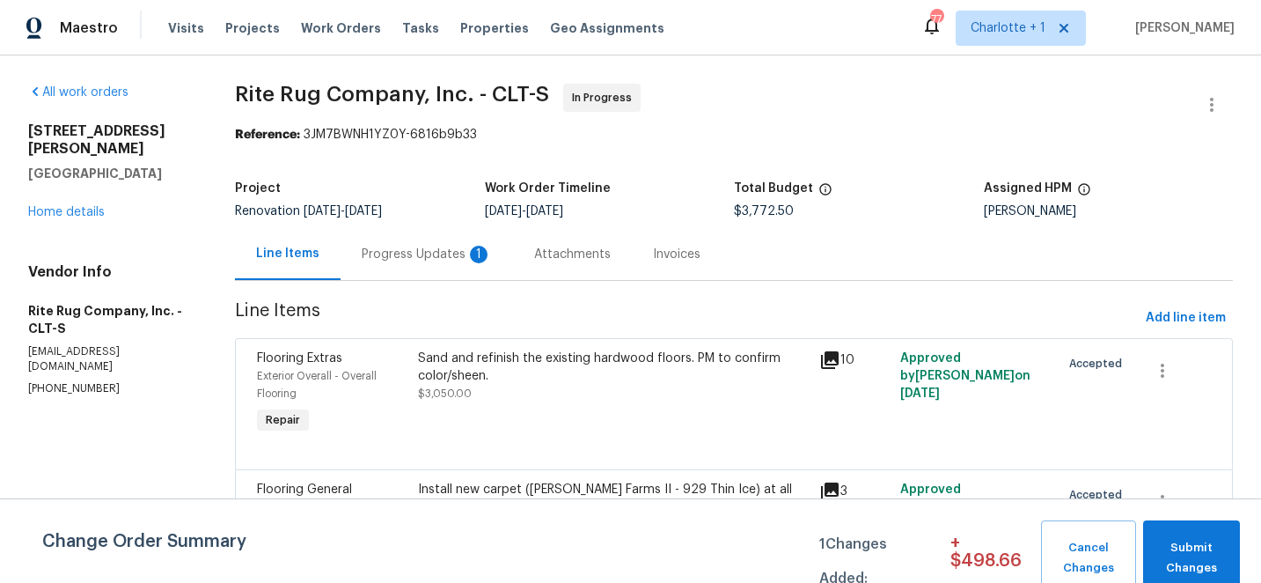
scroll to position [70, 0]
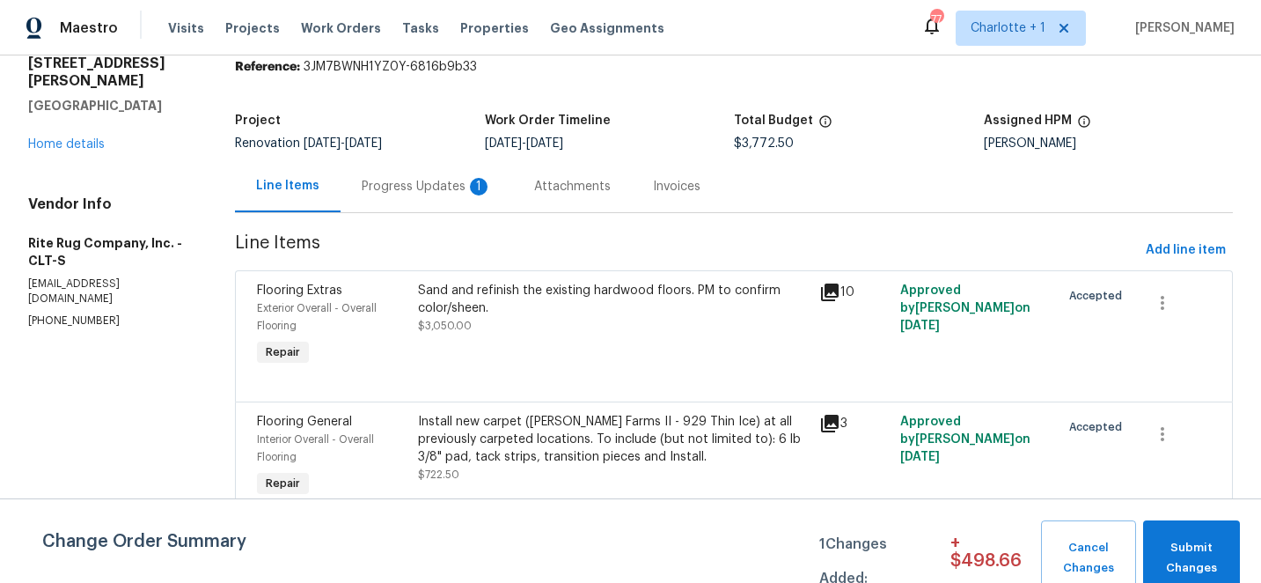
click at [629, 445] on div "Install new carpet (Abshire Farms II - 929 Thin Ice) at all previously carpeted…" at bounding box center [614, 439] width 392 height 53
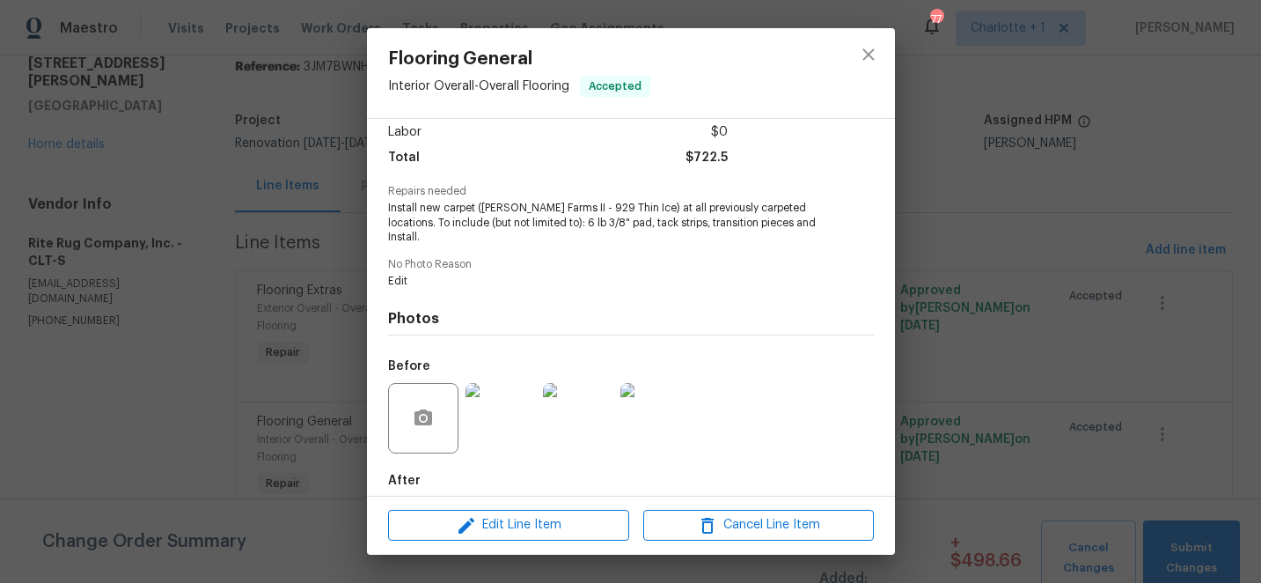
scroll to position [137, 0]
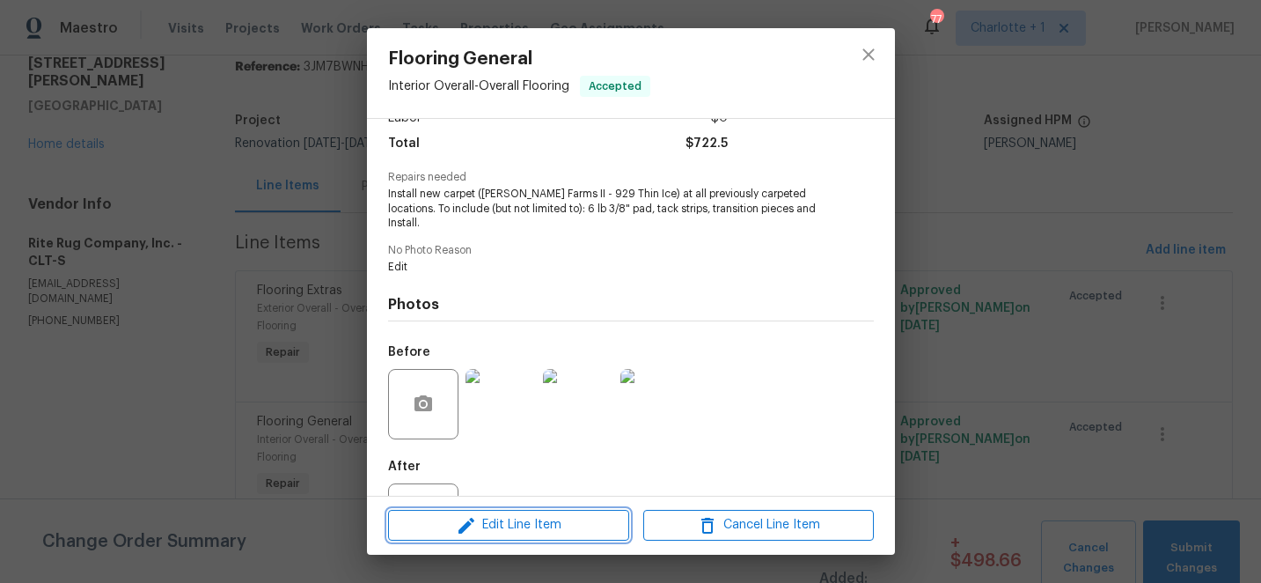
click at [526, 526] on span "Edit Line Item" at bounding box center [508, 525] width 231 height 22
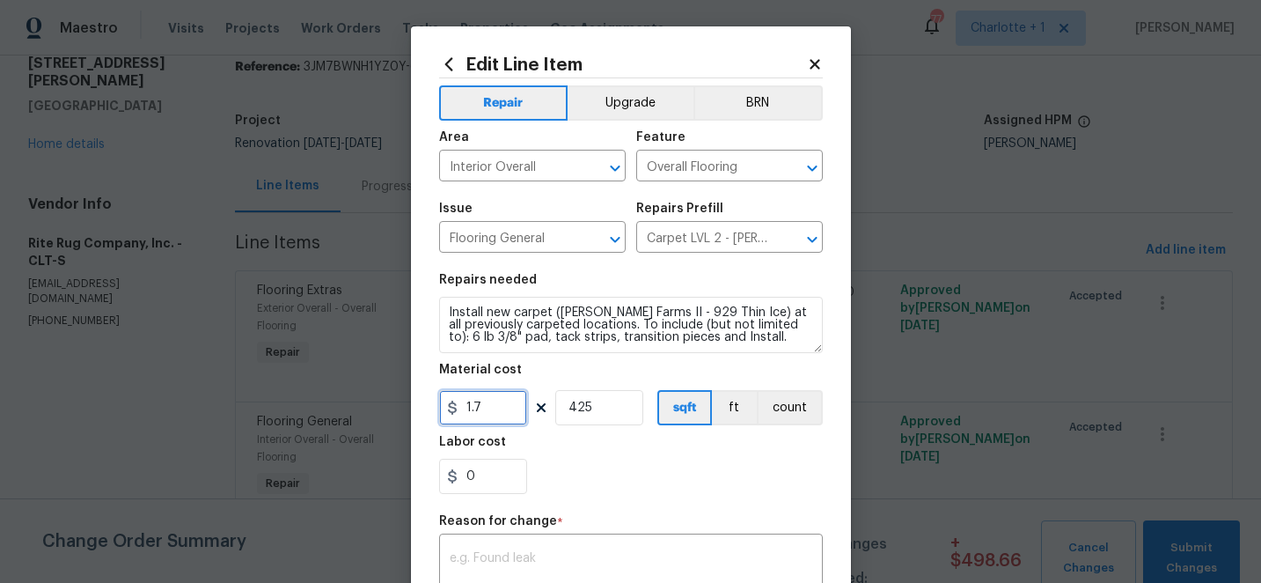
click at [492, 408] on input "1.7" at bounding box center [483, 407] width 88 height 35
type input "1155.6"
click at [602, 410] on input "425" at bounding box center [599, 407] width 88 height 35
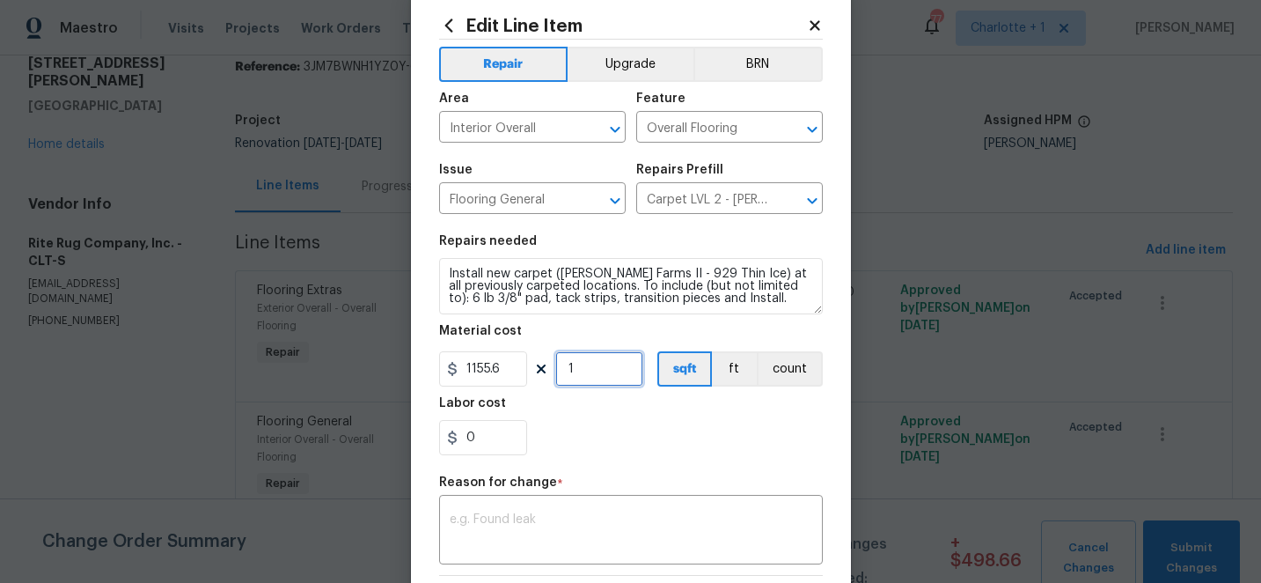
scroll to position [57, 0]
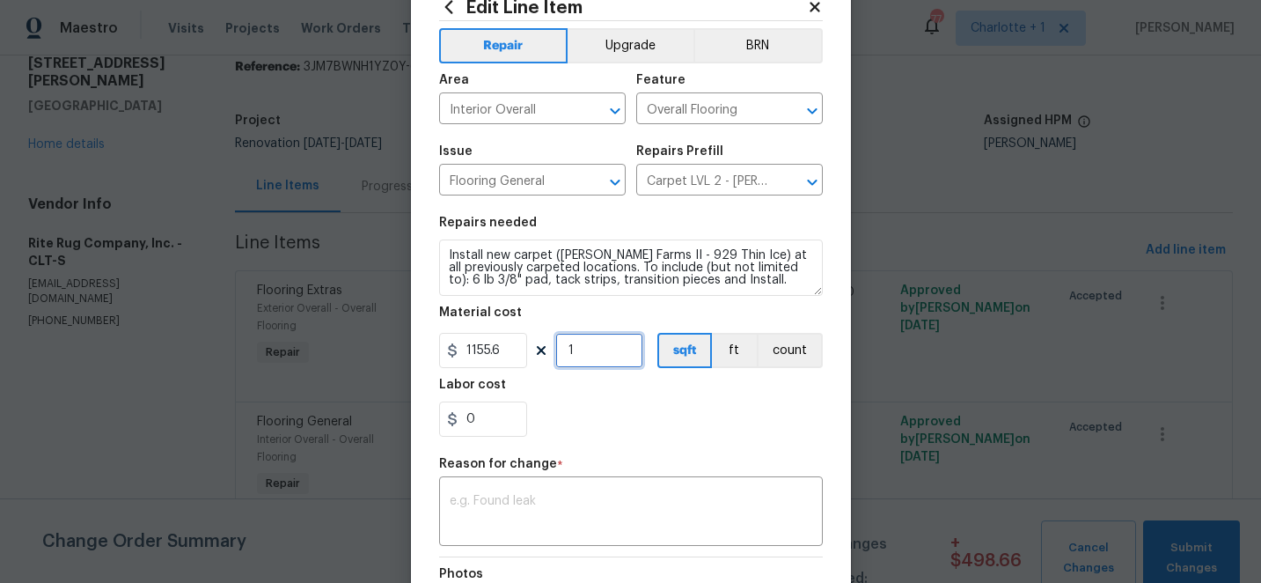
type input "1"
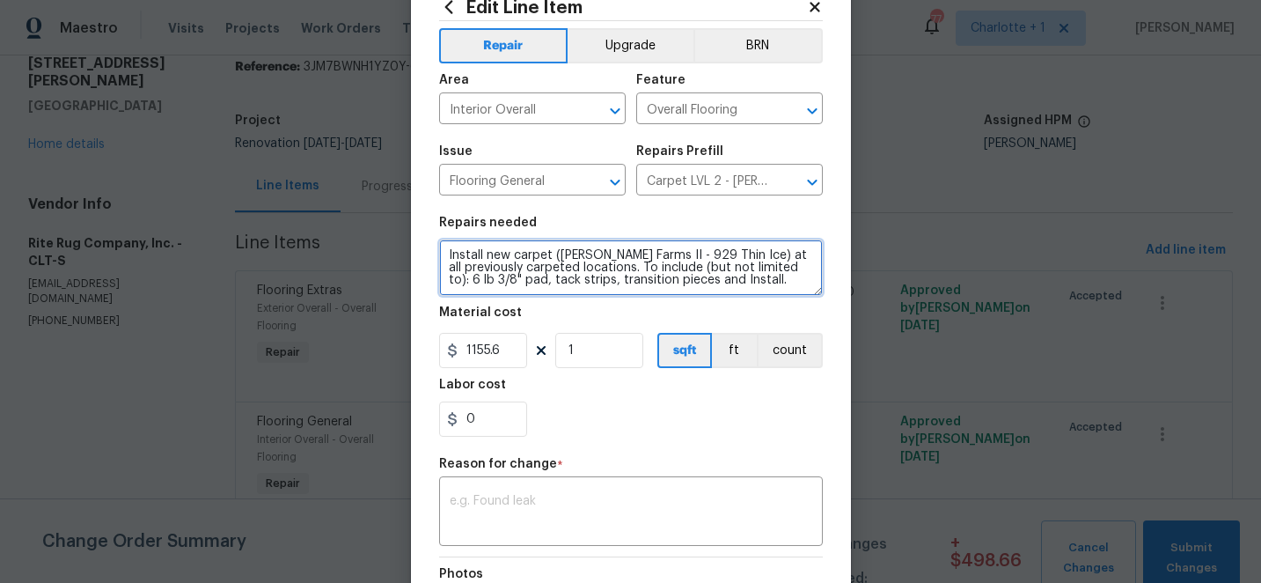
click at [750, 285] on textarea "Install new carpet (Abshire Farms II - 929 Thin Ice) at all previously carpeted…" at bounding box center [631, 267] width 384 height 56
type textarea "Install new carpet (Abshire Farms II - 929 Thin Ice) at all previously carpeted…"
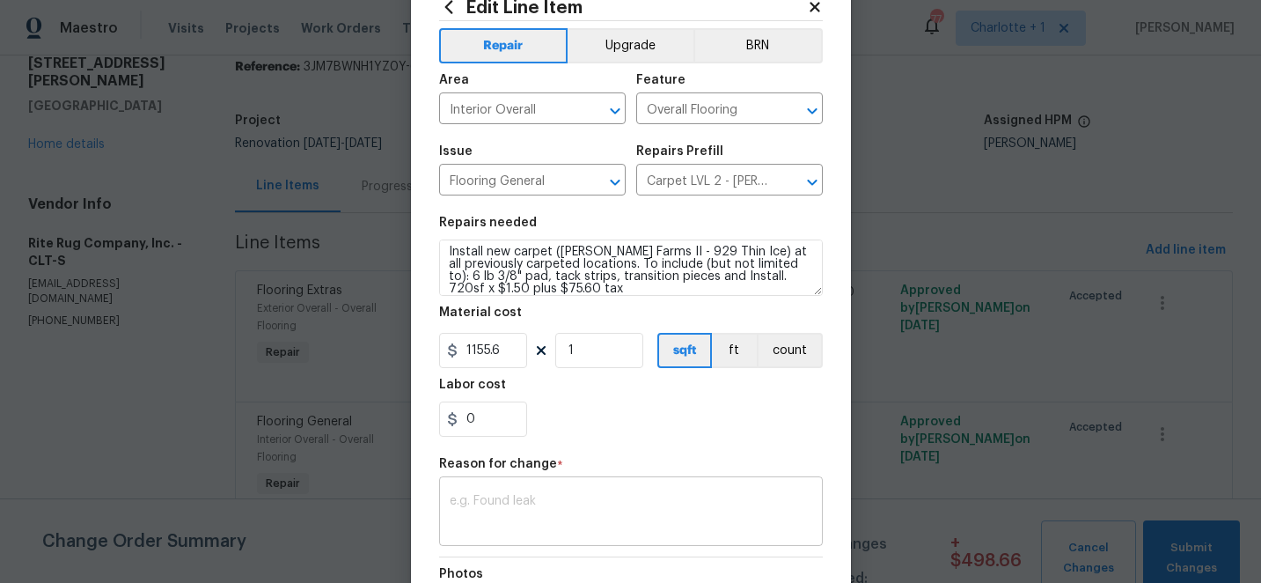
click at [574, 492] on div "x ​" at bounding box center [631, 513] width 384 height 65
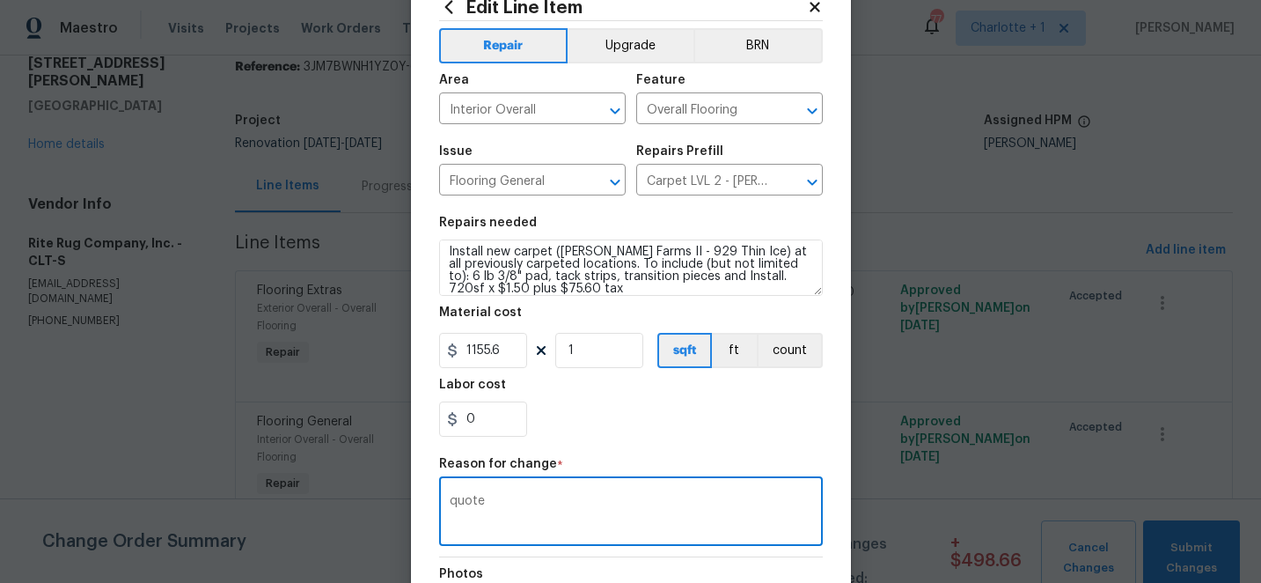
scroll to position [285, 0]
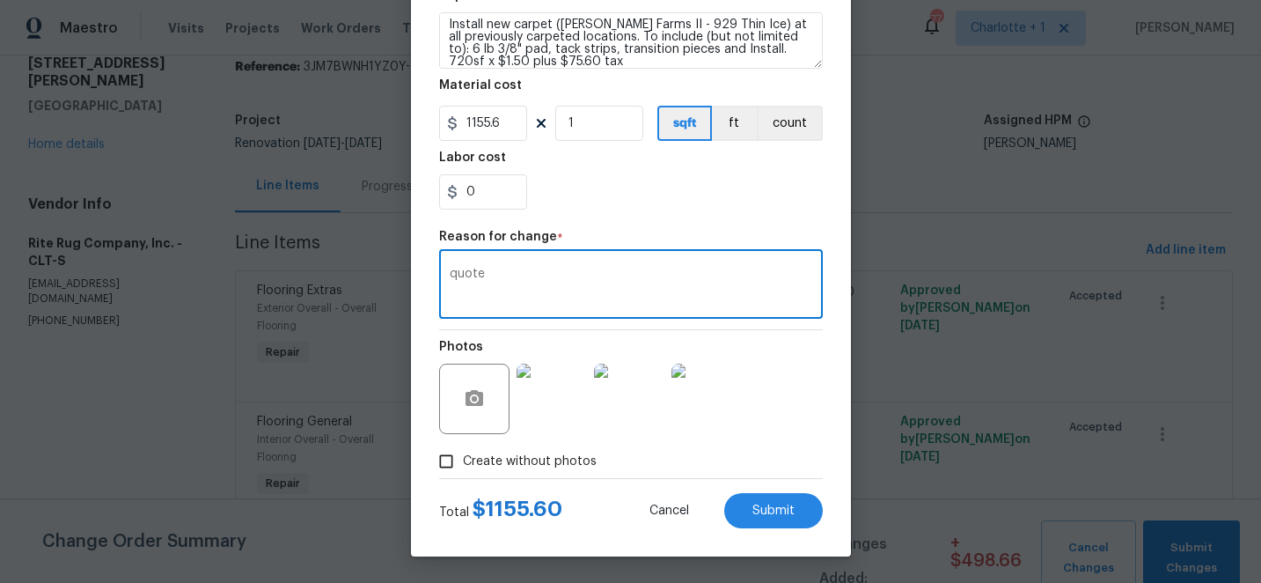
type textarea "quote"
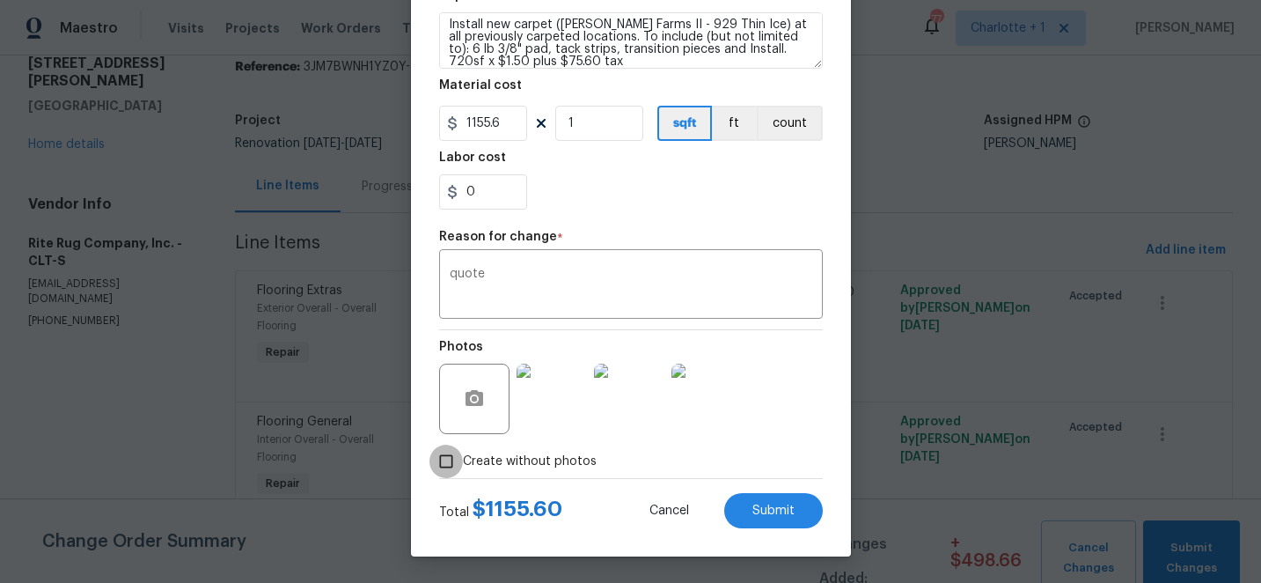
click at [449, 459] on input "Create without photos" at bounding box center [446, 461] width 33 height 33
checkbox input "false"
click at [771, 510] on span "Submit" at bounding box center [774, 510] width 42 height 13
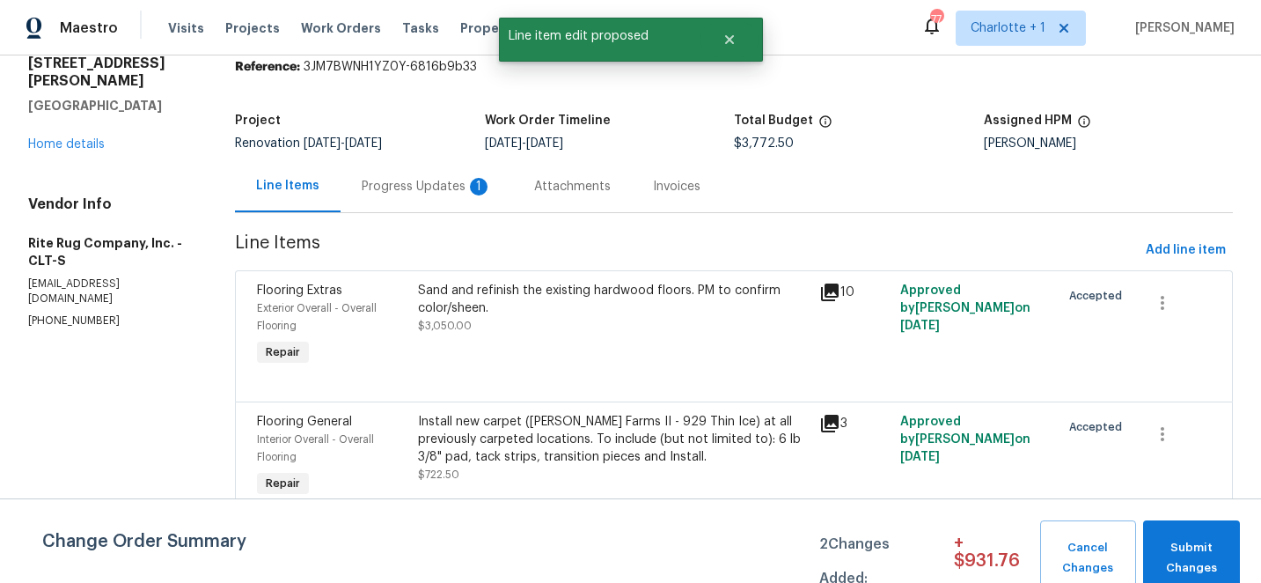
scroll to position [0, 0]
click at [1183, 537] on button "Submit Changes" at bounding box center [1191, 558] width 97 height 76
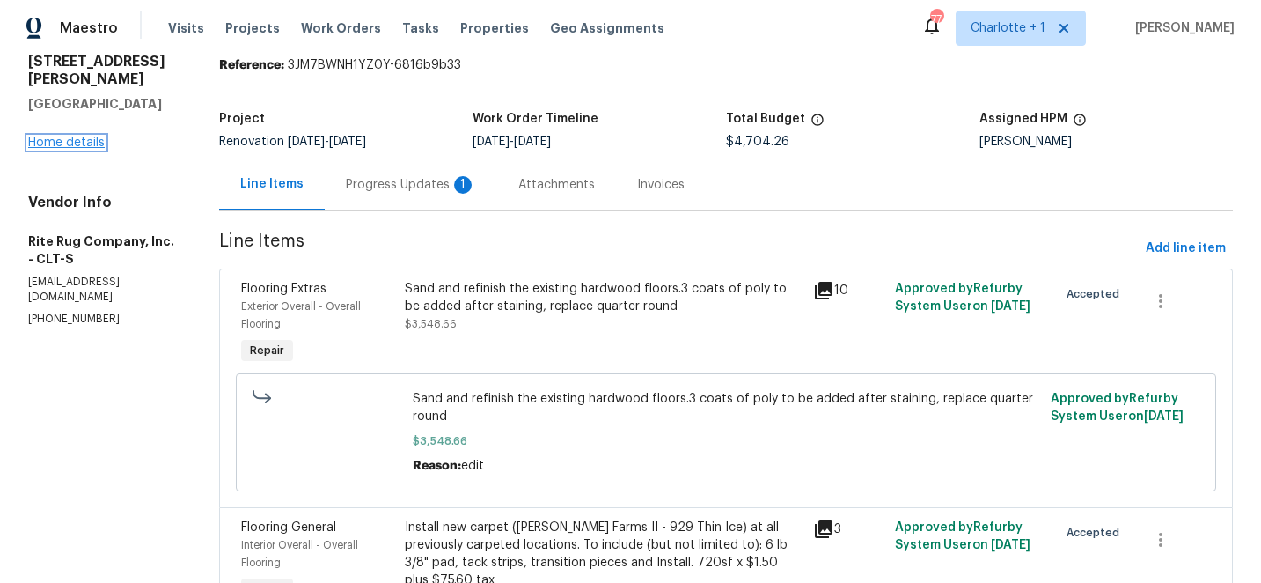
click at [51, 136] on link "Home details" at bounding box center [66, 142] width 77 height 12
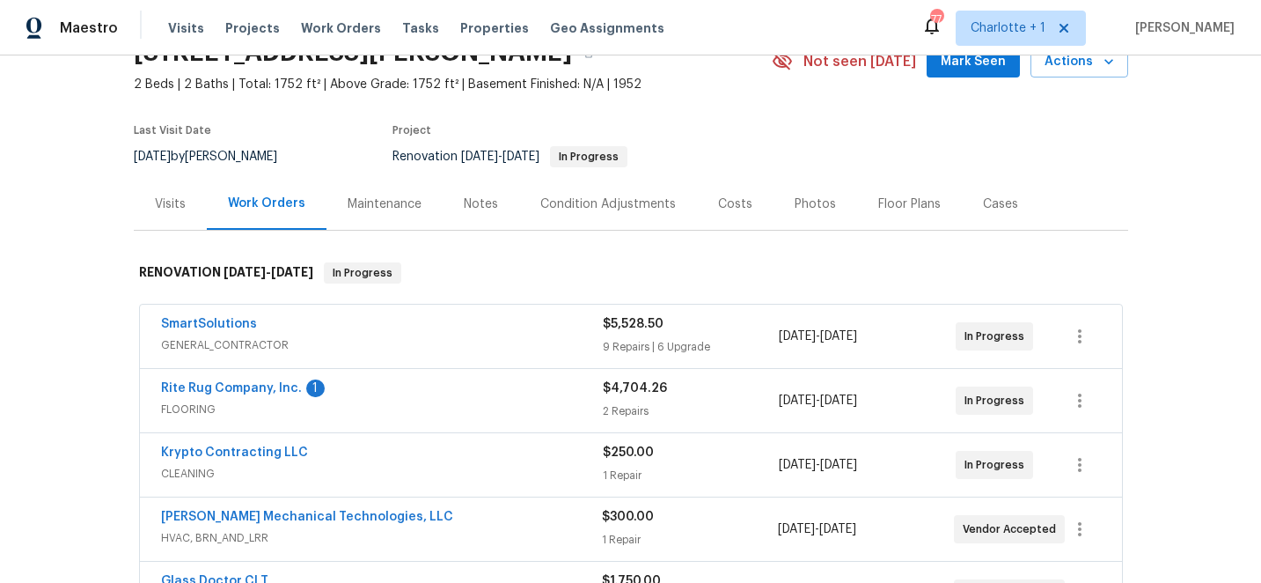
scroll to position [100, 0]
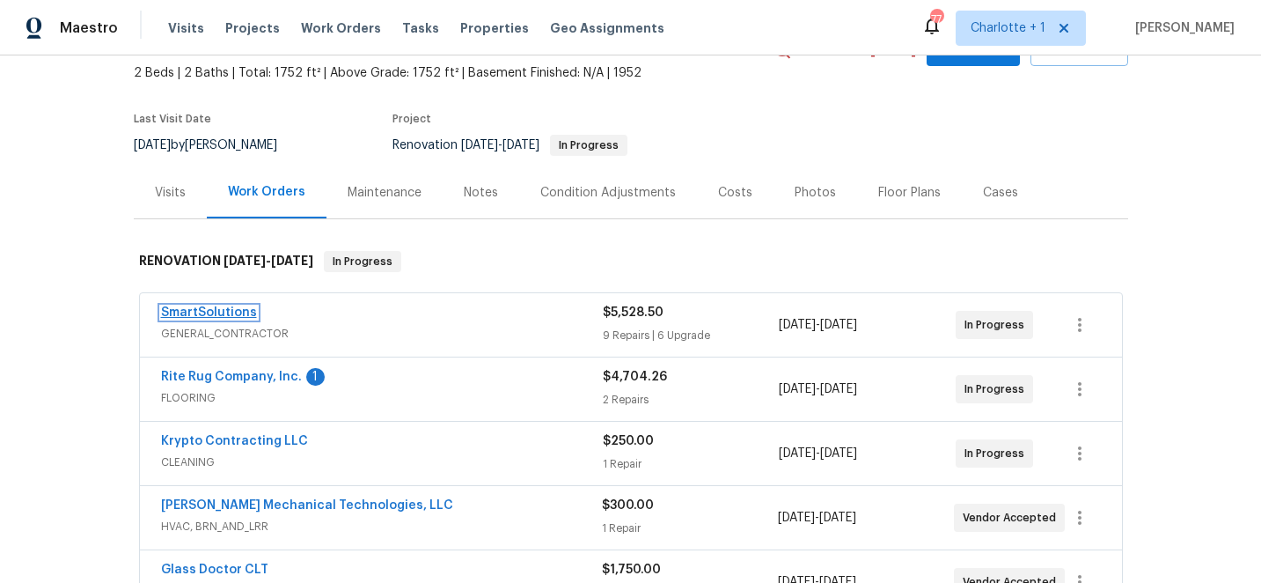
click at [190, 312] on link "SmartSolutions" at bounding box center [209, 312] width 96 height 12
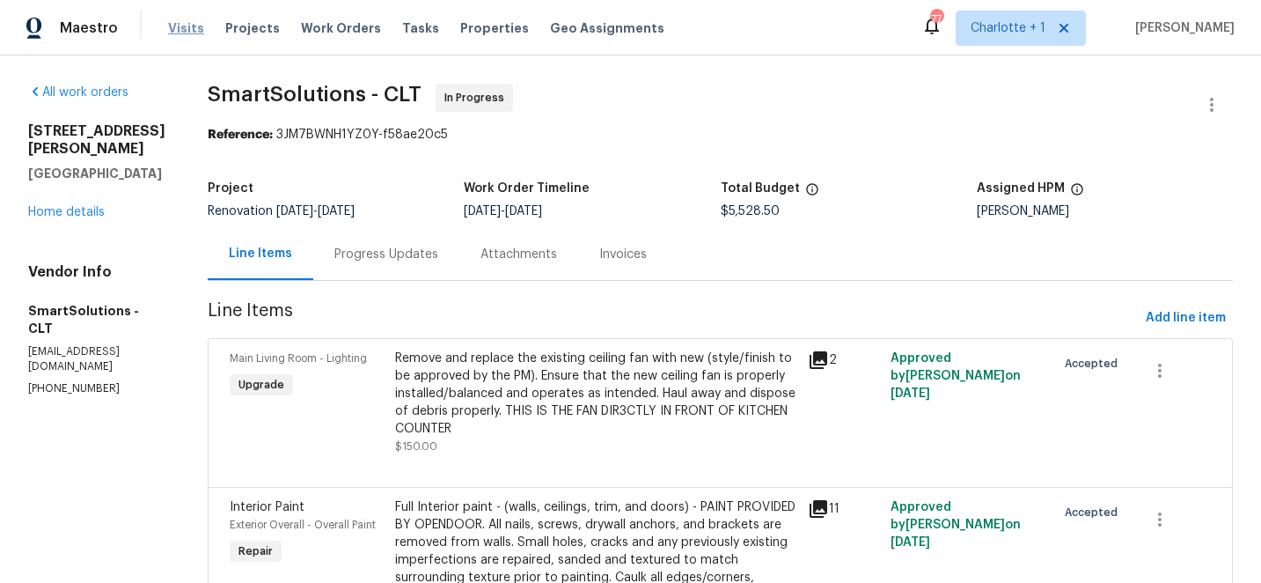
click at [178, 30] on span "Visits" at bounding box center [186, 28] width 36 height 18
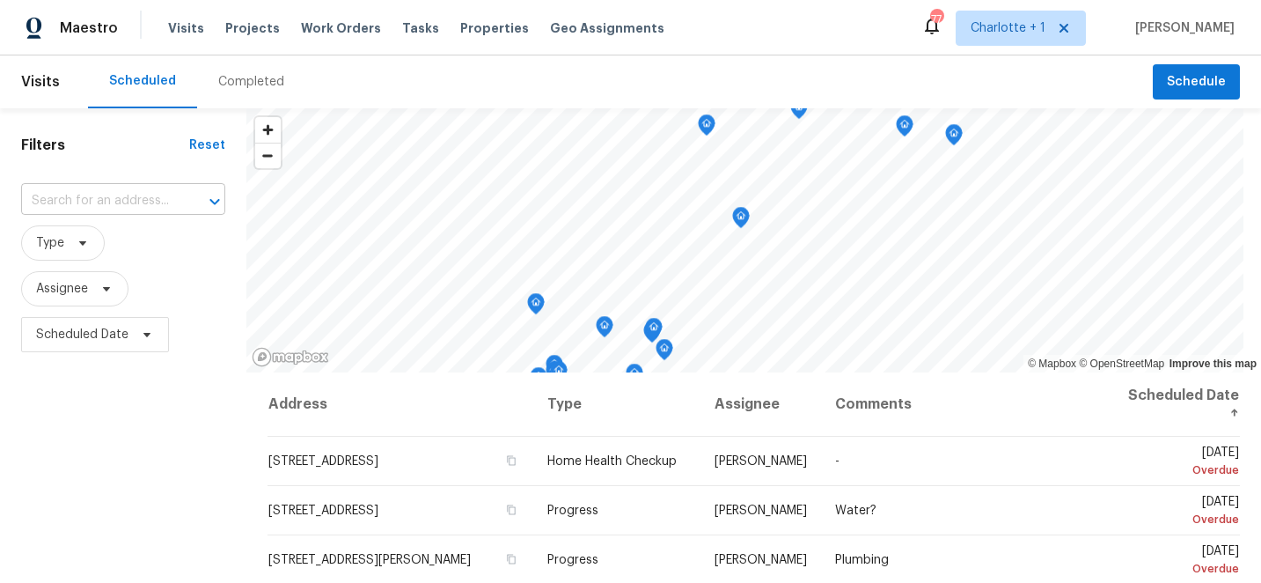
click at [126, 210] on input "text" at bounding box center [98, 200] width 155 height 27
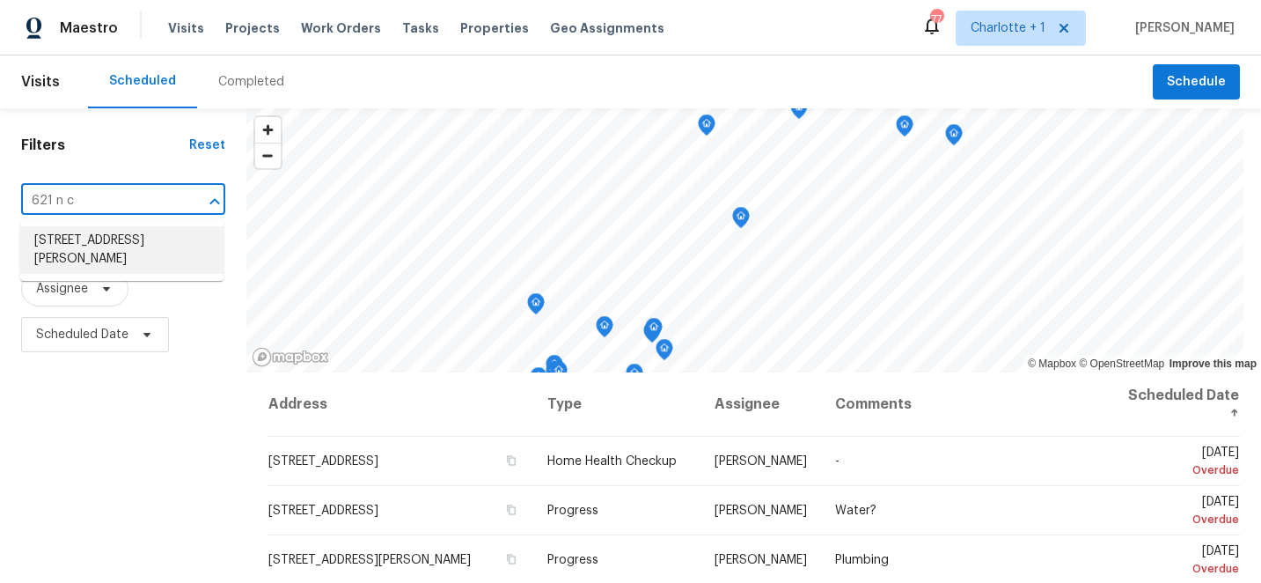
type input "621 n c"
click at [154, 146] on h1 "Filters" at bounding box center [105, 145] width 168 height 18
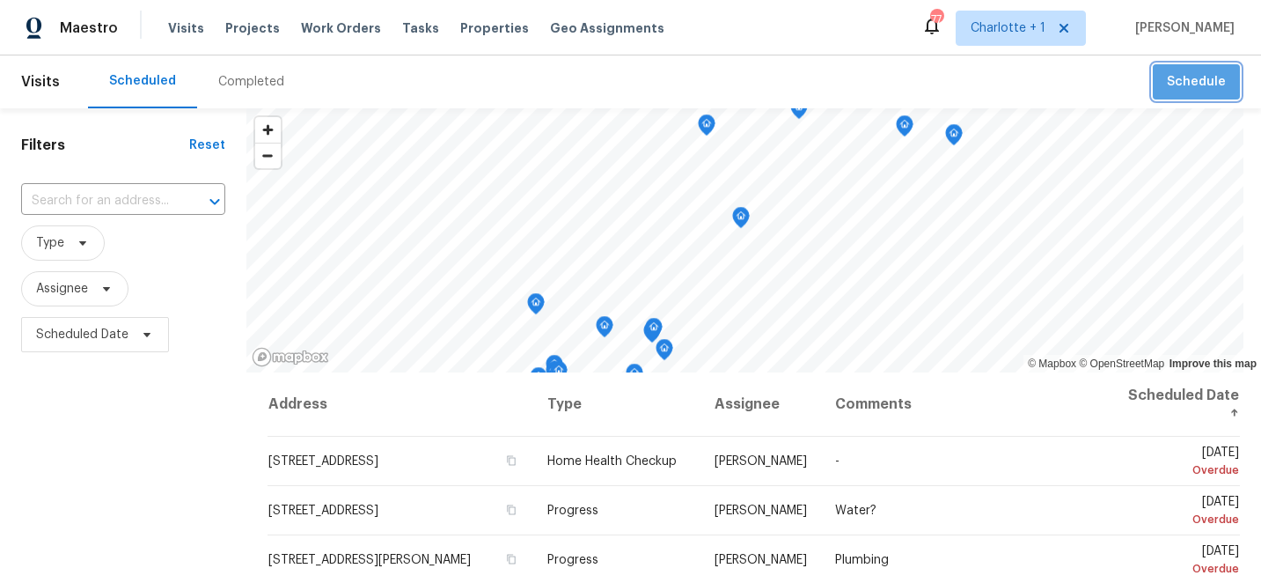
click at [1202, 89] on span "Schedule" at bounding box center [1196, 82] width 59 height 22
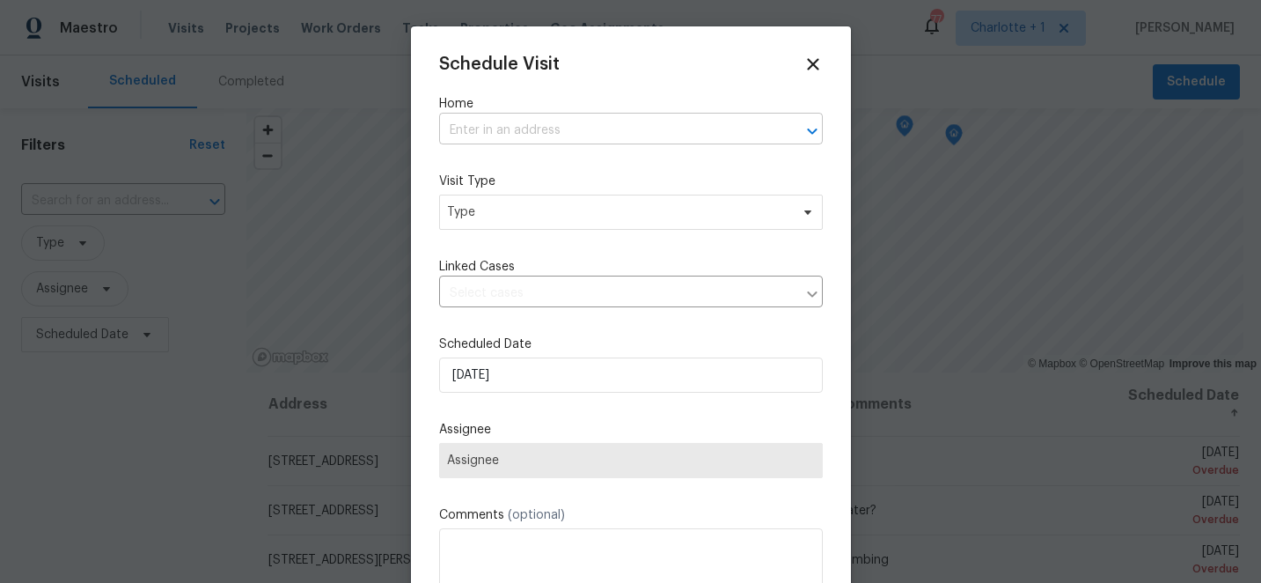
click at [610, 124] on input "text" at bounding box center [606, 130] width 335 height 27
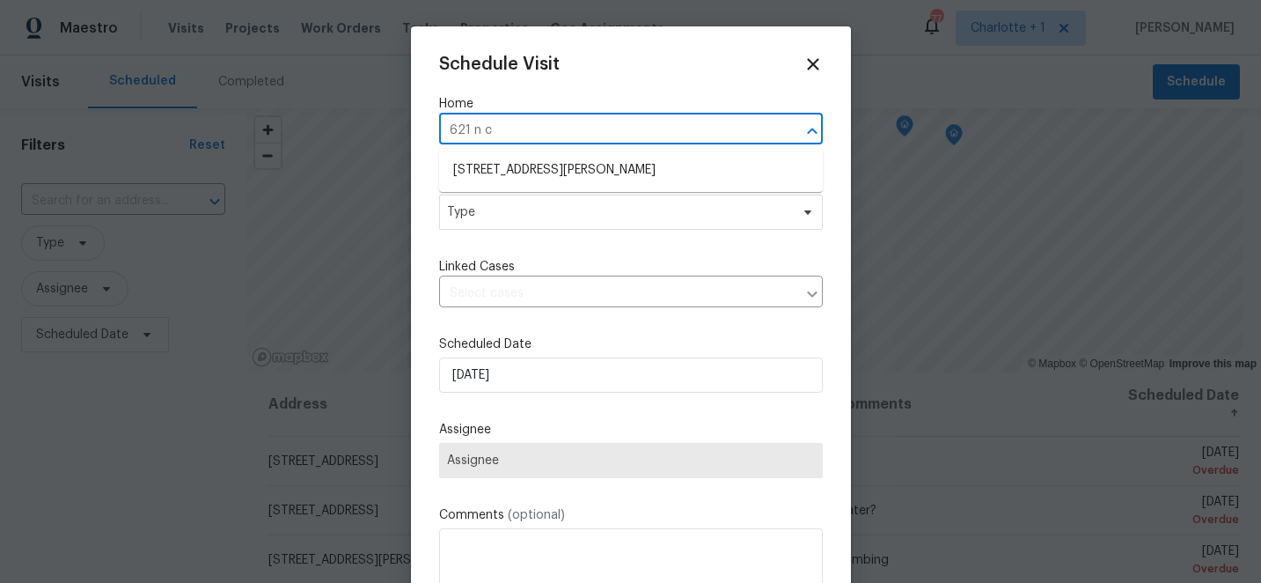
type input "621 n cr"
click at [622, 164] on li "621 N Craige St, Salisbury, NC 28144" at bounding box center [631, 170] width 384 height 29
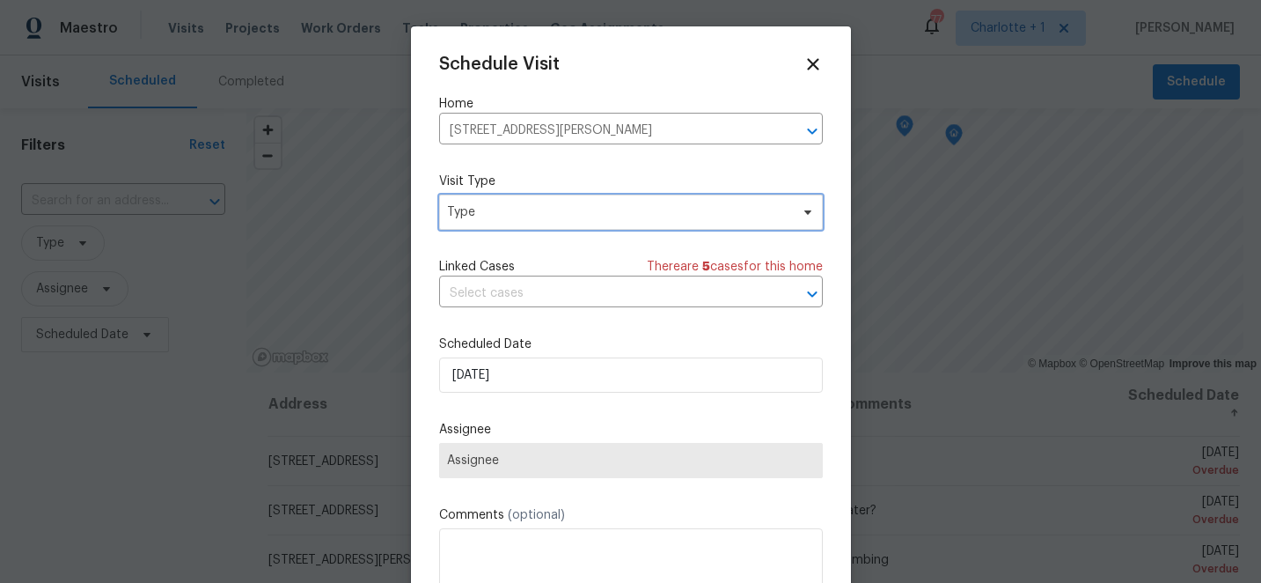
click at [607, 214] on span "Type" at bounding box center [618, 212] width 342 height 18
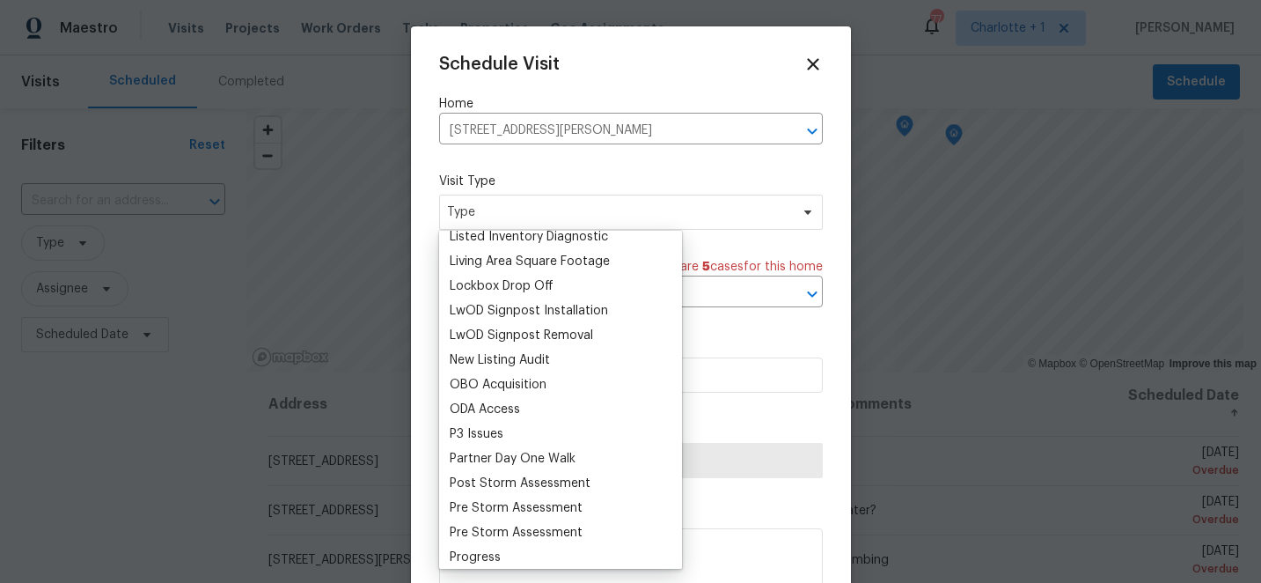
scroll to position [909, 0]
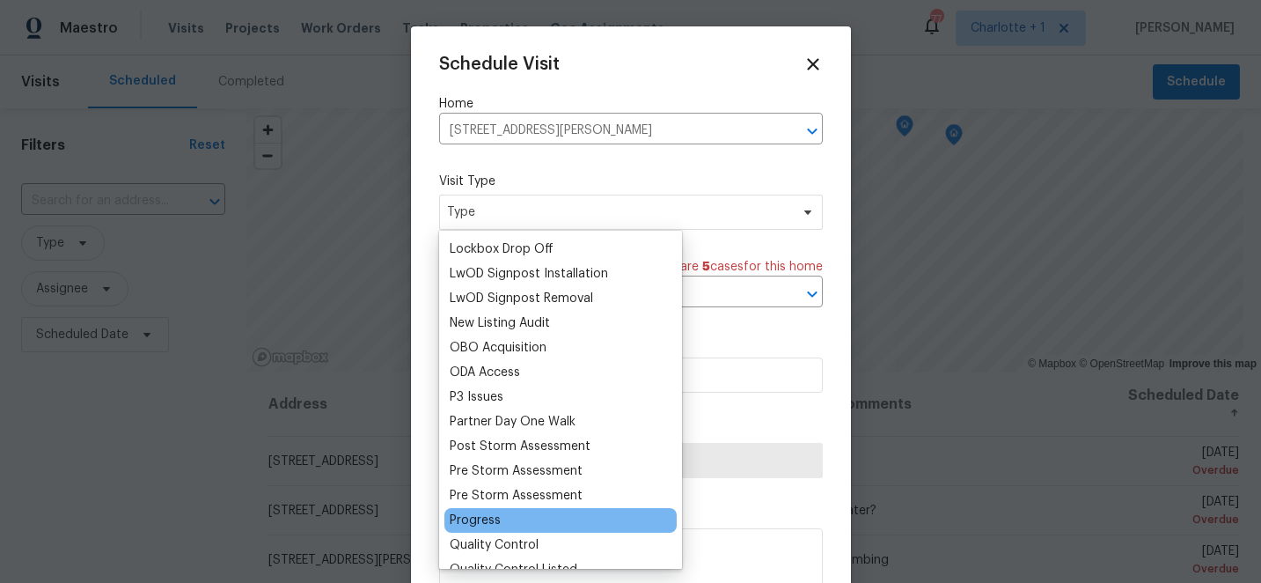
click at [479, 518] on div "Progress" at bounding box center [475, 520] width 51 height 18
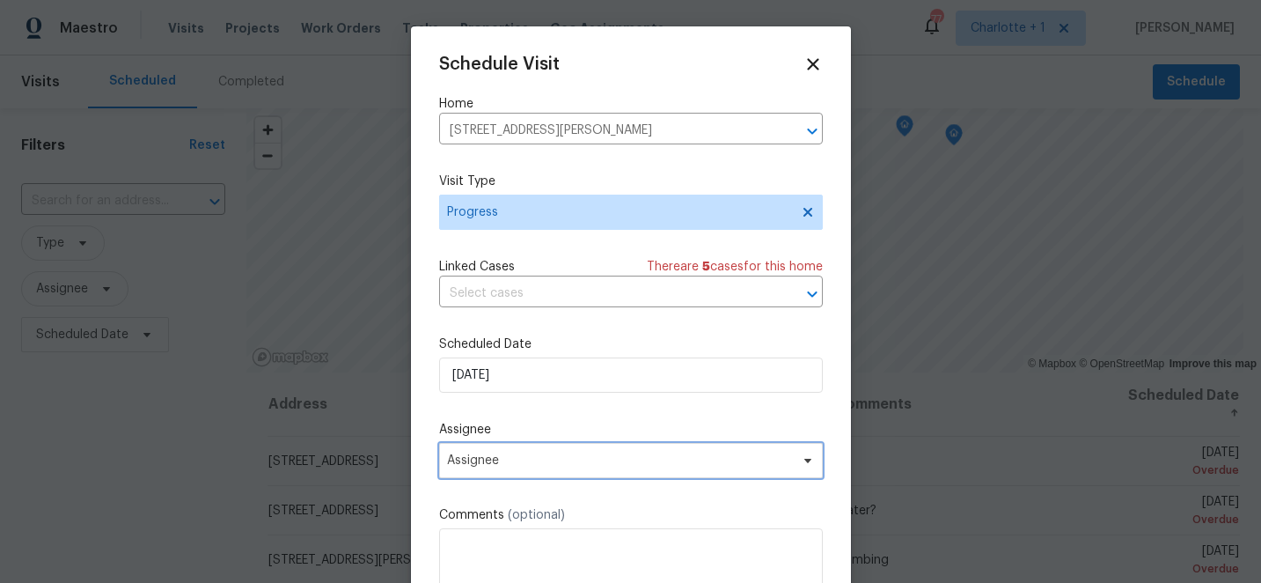
click at [592, 471] on span "Assignee" at bounding box center [631, 460] width 384 height 35
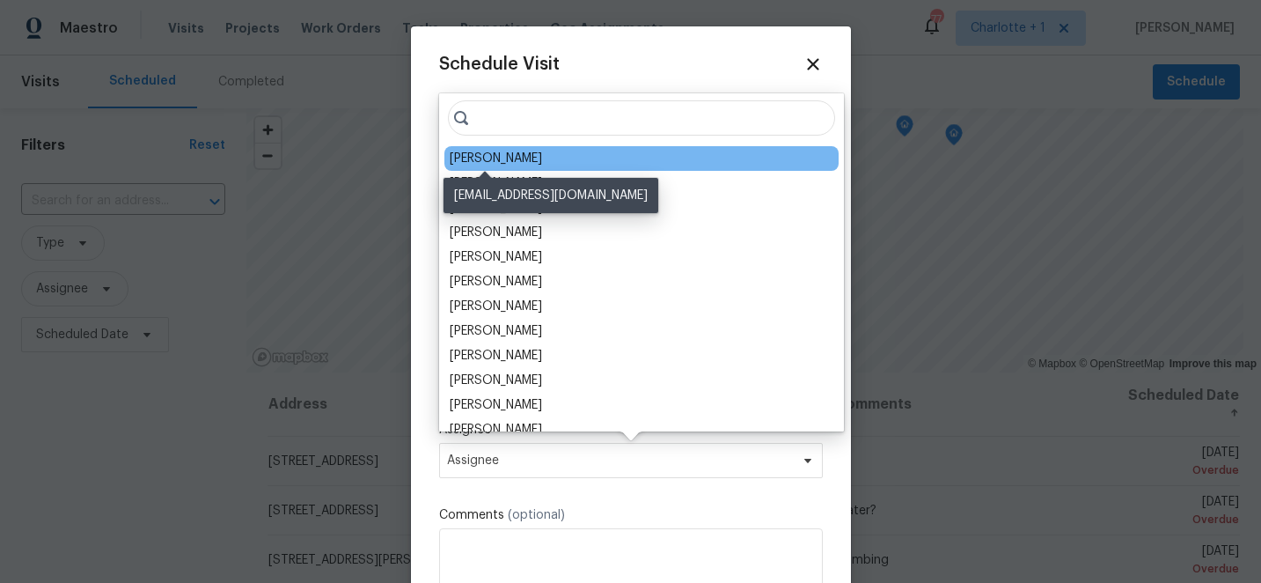
click at [502, 158] on div "[PERSON_NAME]" at bounding box center [496, 159] width 92 height 18
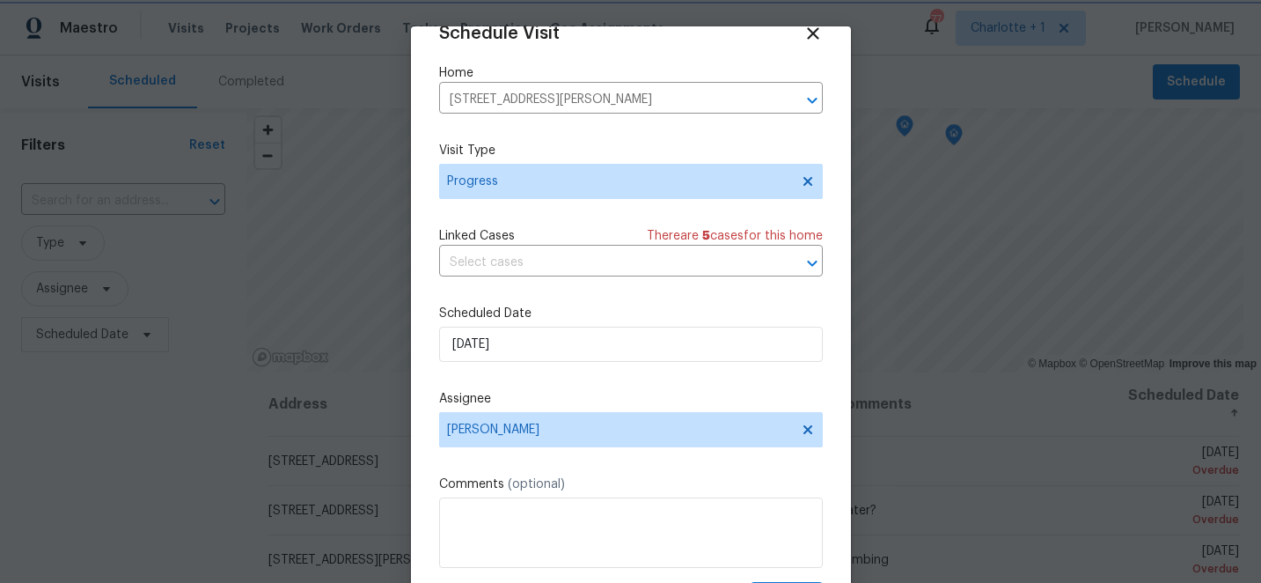
scroll to position [86, 0]
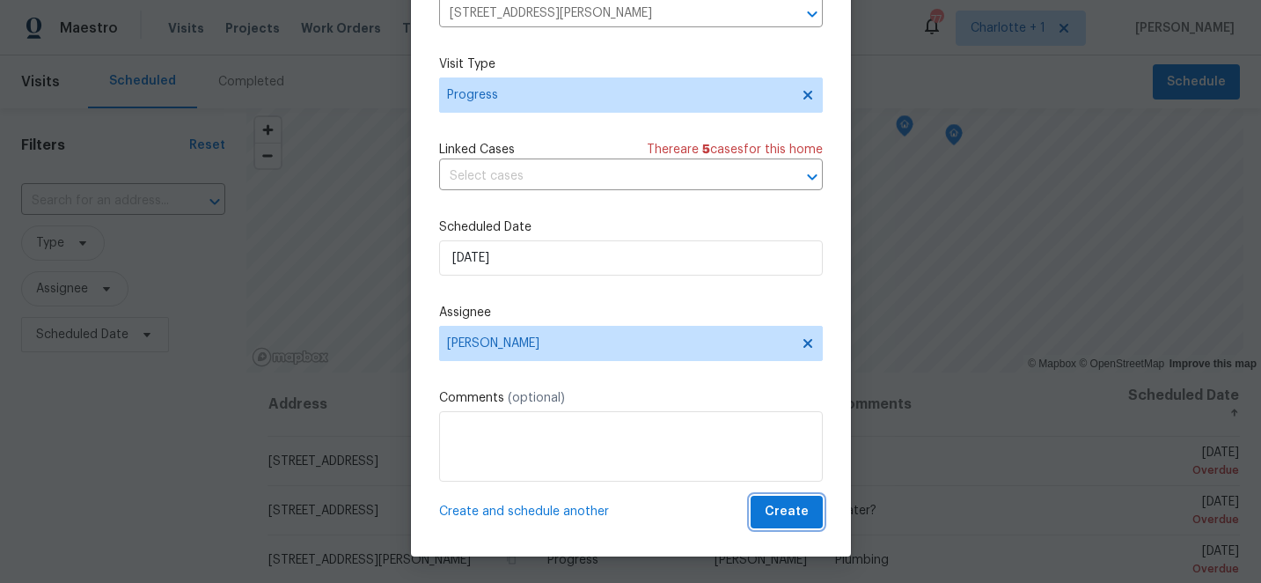
click at [794, 518] on span "Create" at bounding box center [787, 512] width 44 height 22
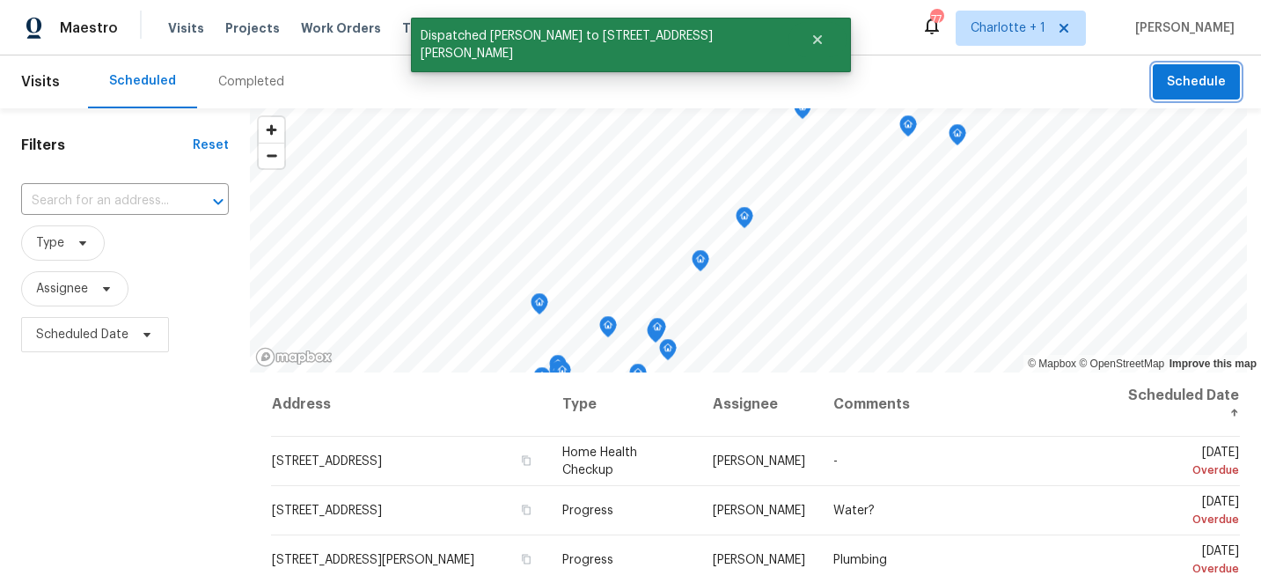
scroll to position [0, 0]
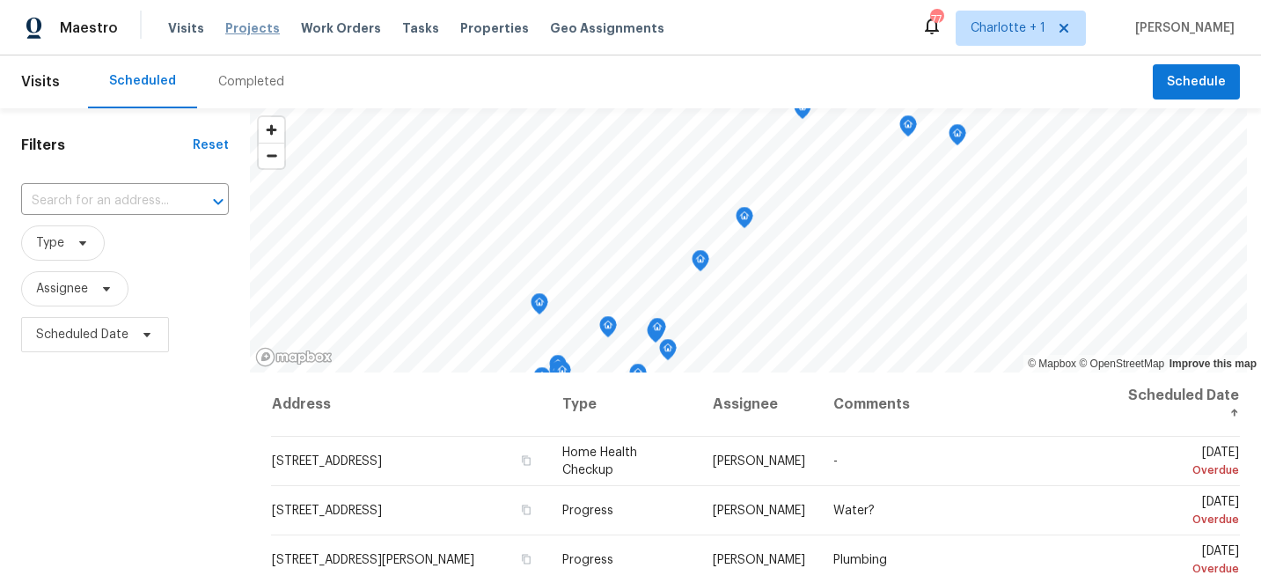
click at [239, 21] on span "Projects" at bounding box center [252, 28] width 55 height 18
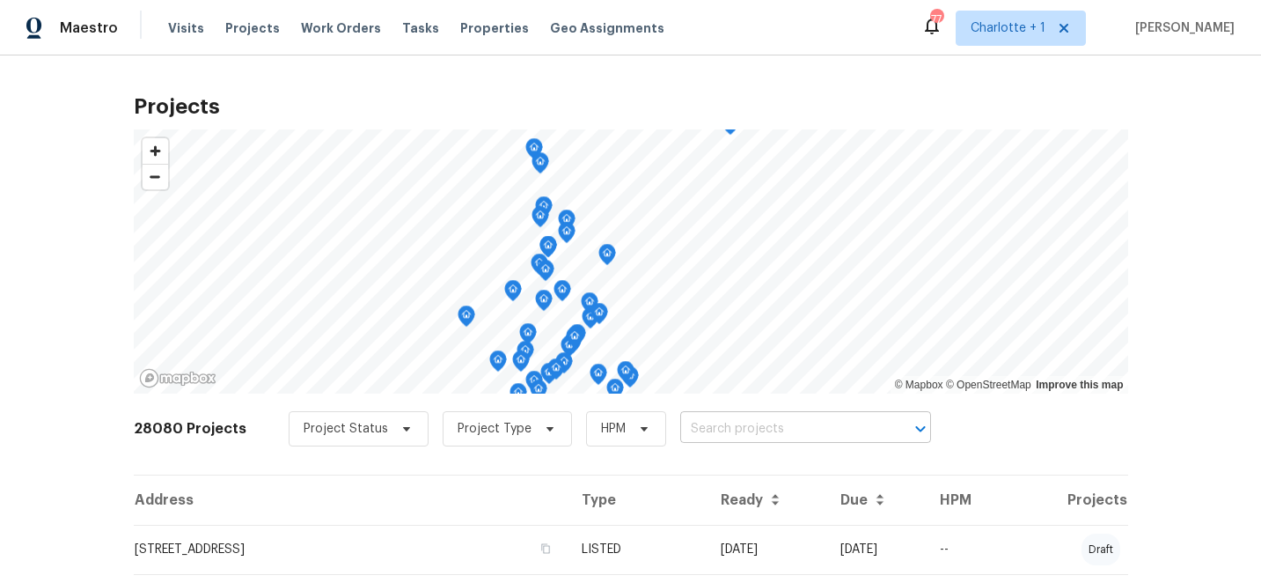
click at [706, 431] on input "text" at bounding box center [781, 428] width 202 height 27
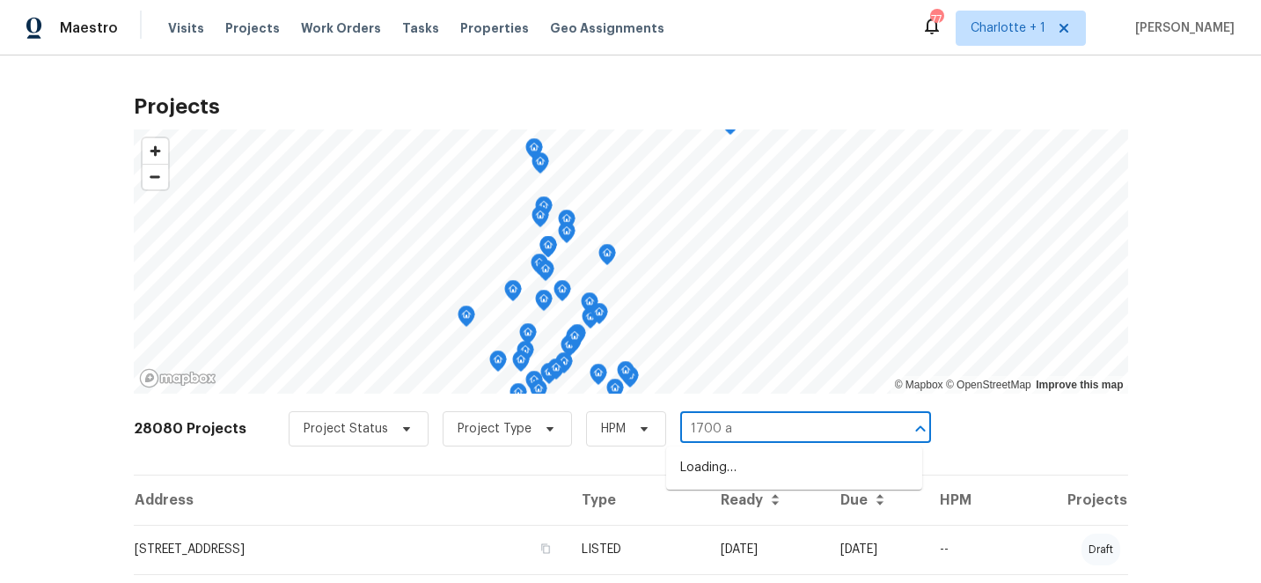
type input "1700 az"
click at [713, 477] on li "1700 Azalea Ave, Kannapolis, NC 28081" at bounding box center [794, 467] width 256 height 29
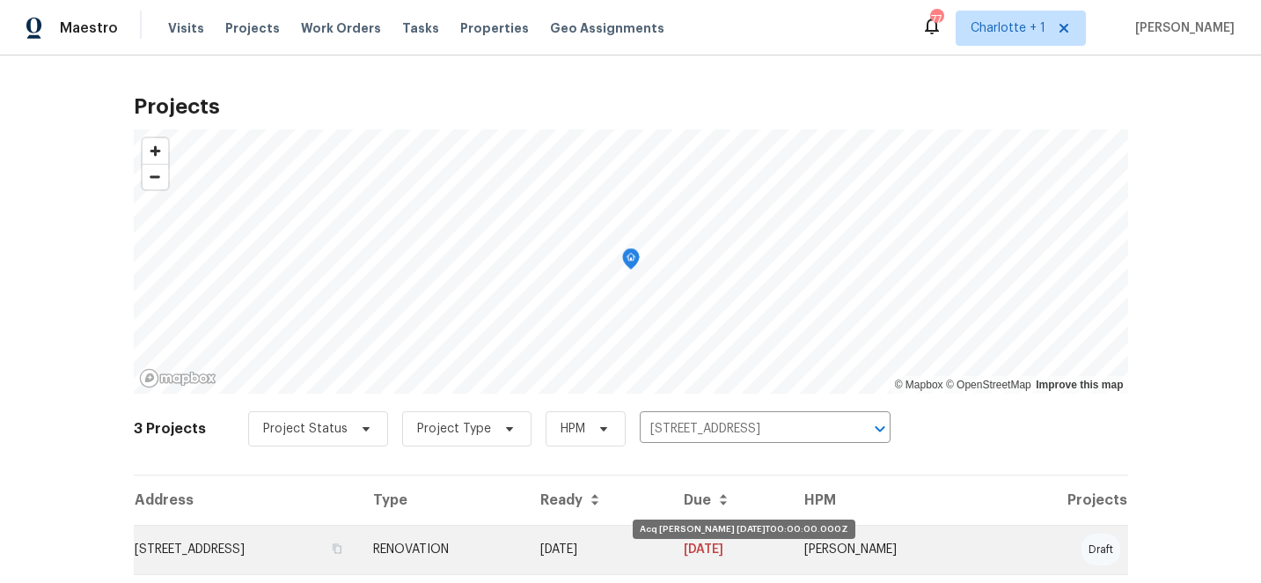
click at [671, 556] on td "10/01/25" at bounding box center [598, 549] width 144 height 49
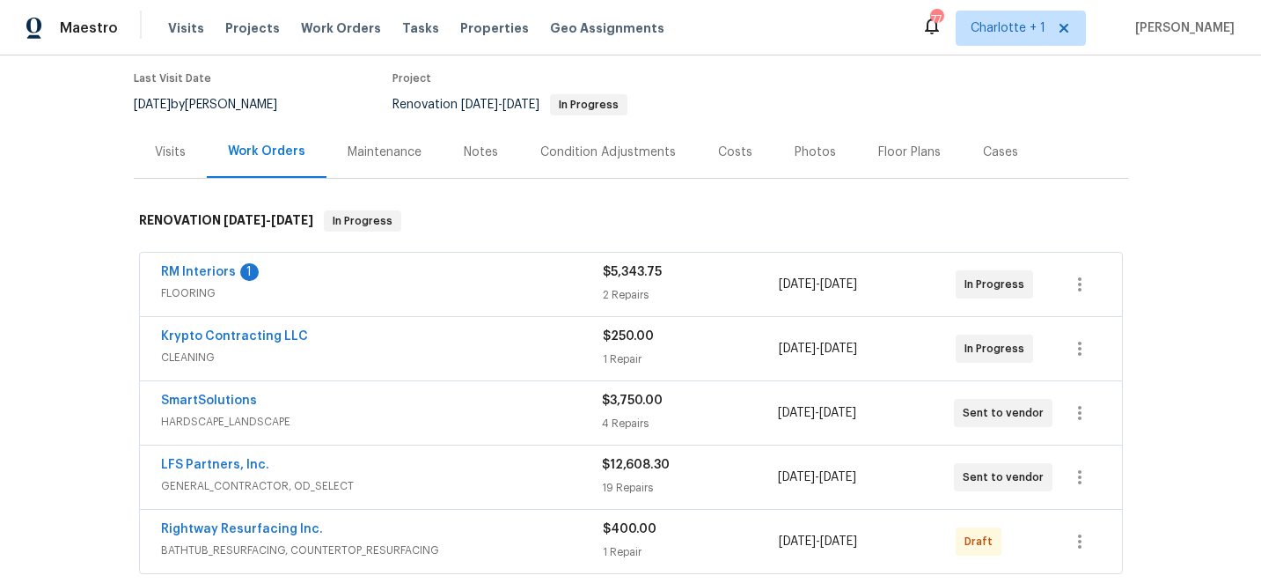
scroll to position [151, 0]
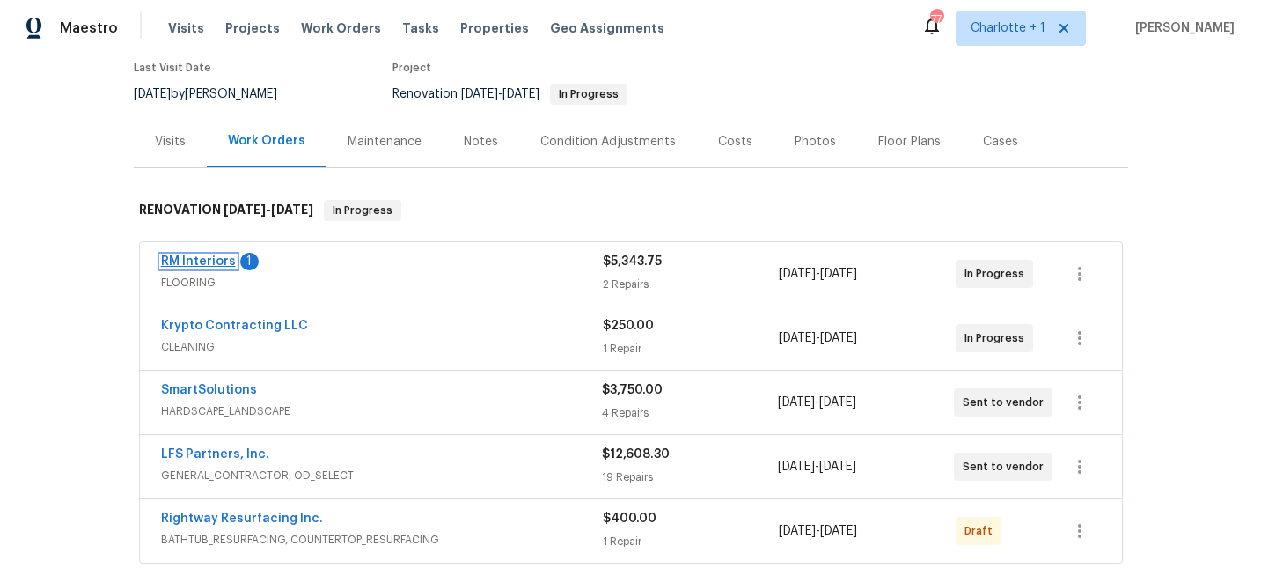
click at [216, 266] on link "RM Interiors" at bounding box center [198, 261] width 75 height 12
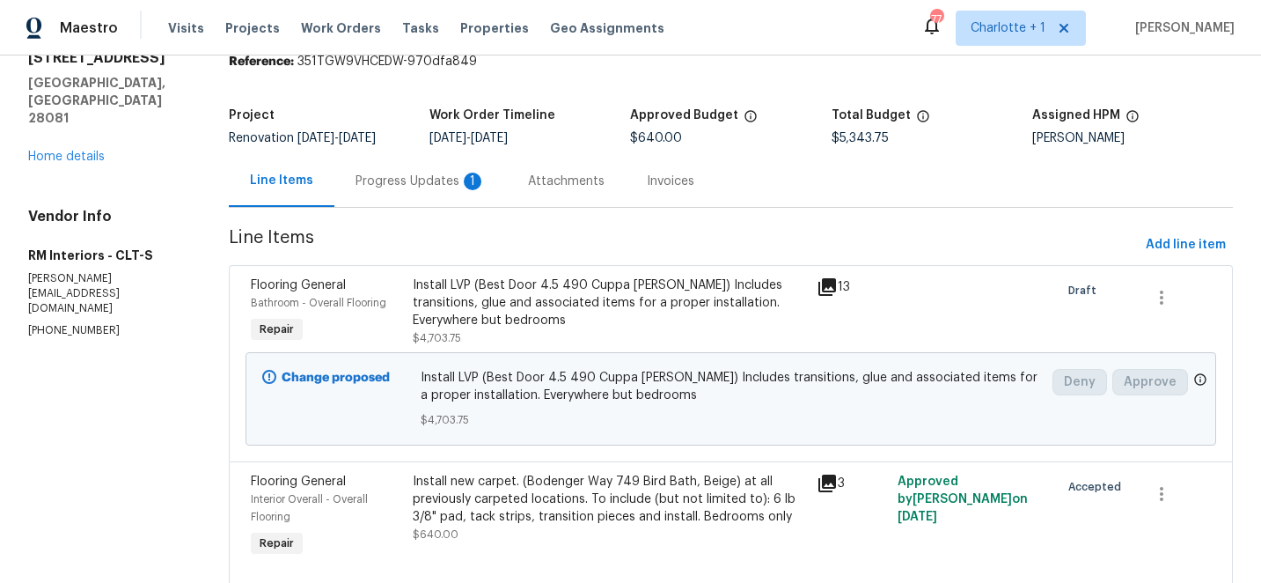
scroll to position [134, 0]
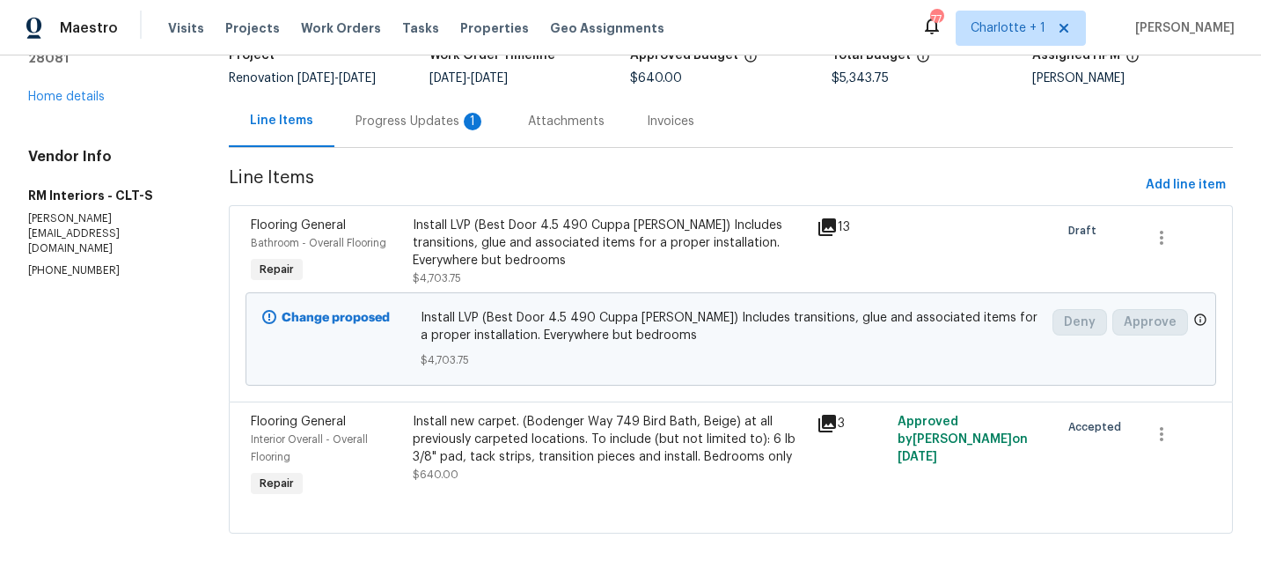
click at [504, 457] on div "Install new carpet. (Bodenger Way 749 Bird Bath, Beige) at all previously carpe…" at bounding box center [610, 439] width 394 height 53
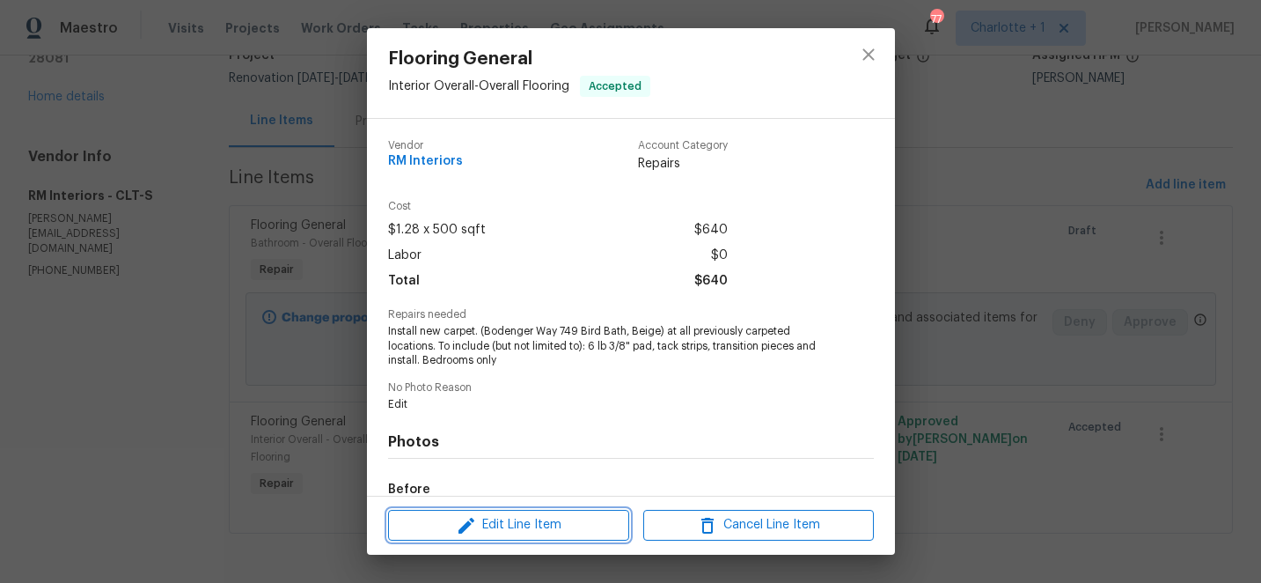
click at [485, 519] on span "Edit Line Item" at bounding box center [508, 525] width 231 height 22
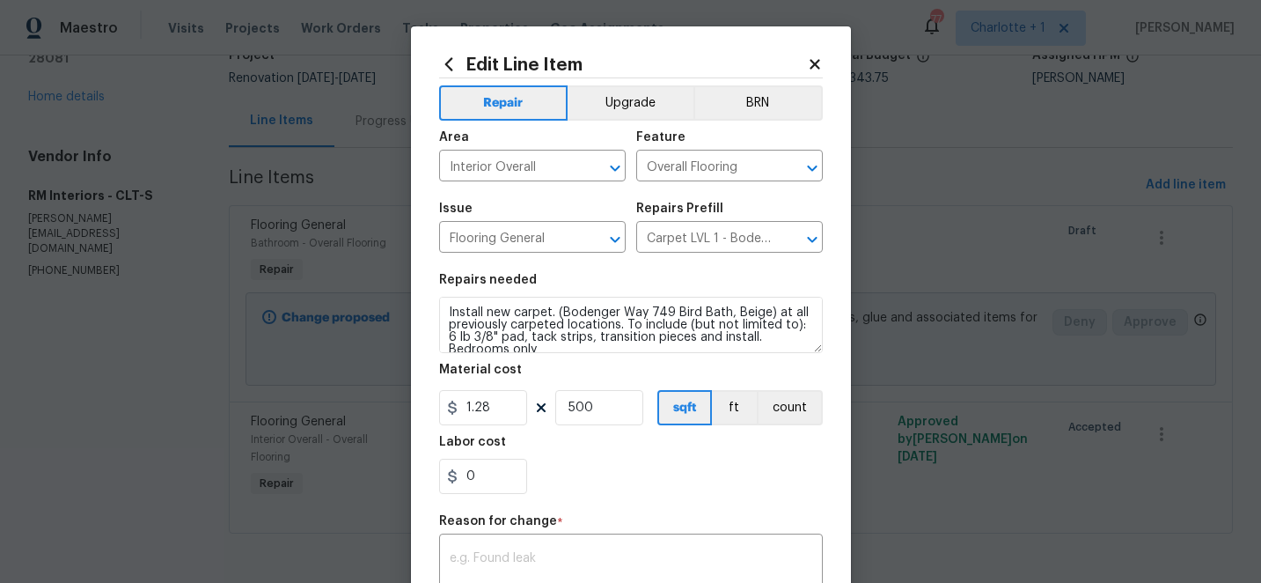
scroll to position [12, 0]
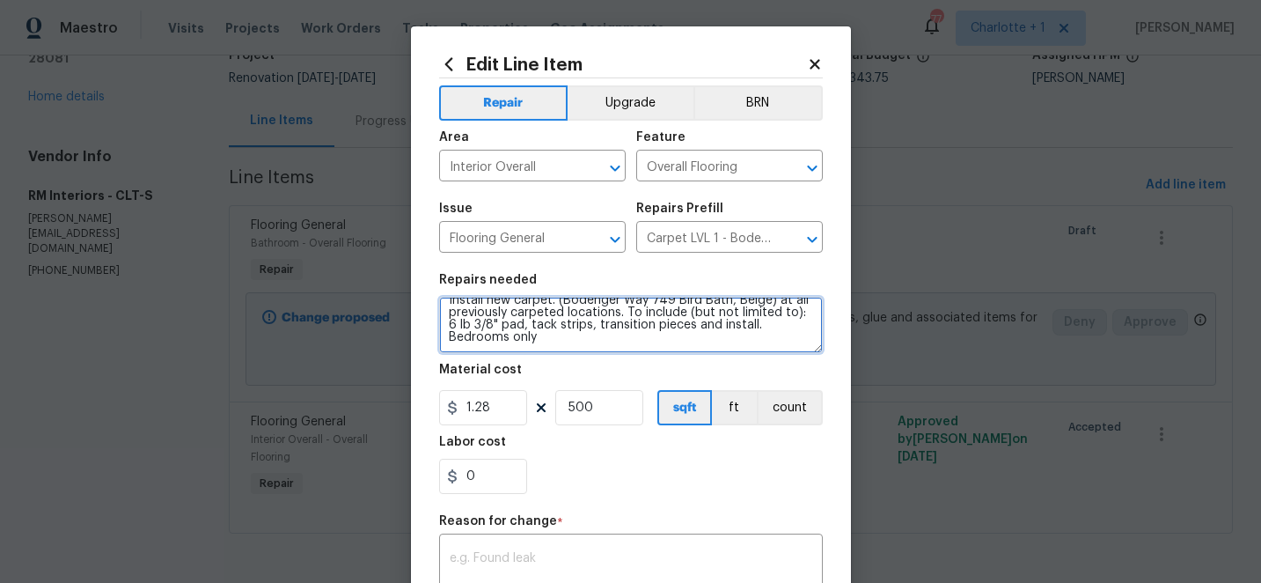
click at [550, 340] on textarea "Install new carpet. (Bodenger Way 749 Bird Bath, Beige) at all previously carpe…" at bounding box center [631, 325] width 384 height 56
paste textarea "Carpet - OD Bodenger Way 749 Bird Bath 25oz All bedrooms 68 $6.53 $444.04 Insta…"
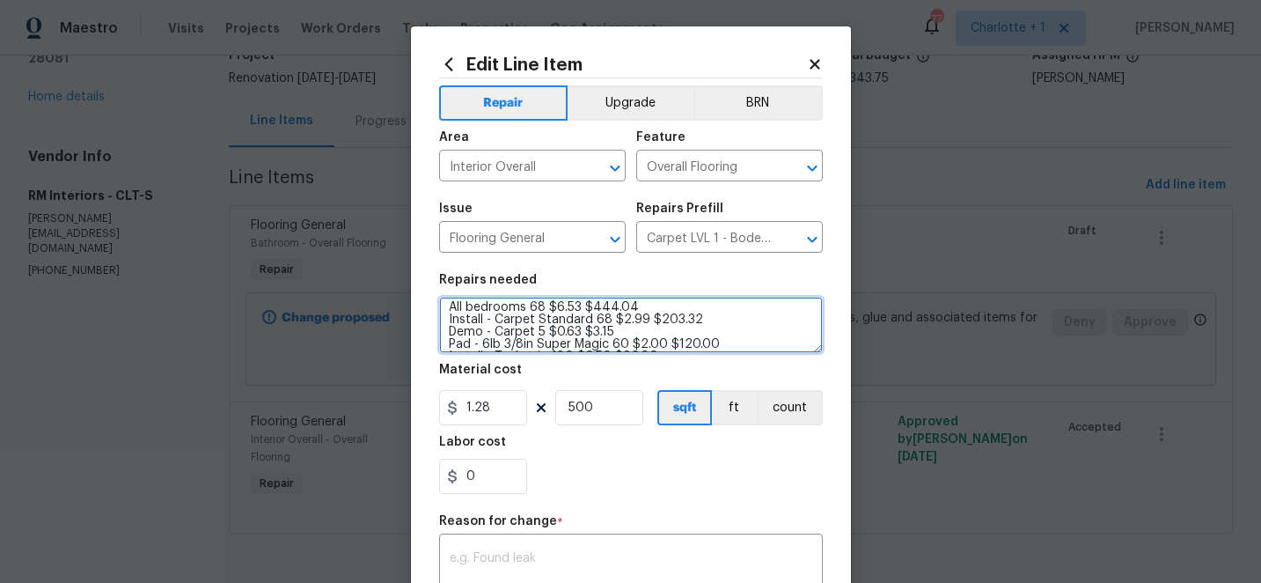
scroll to position [111, 0]
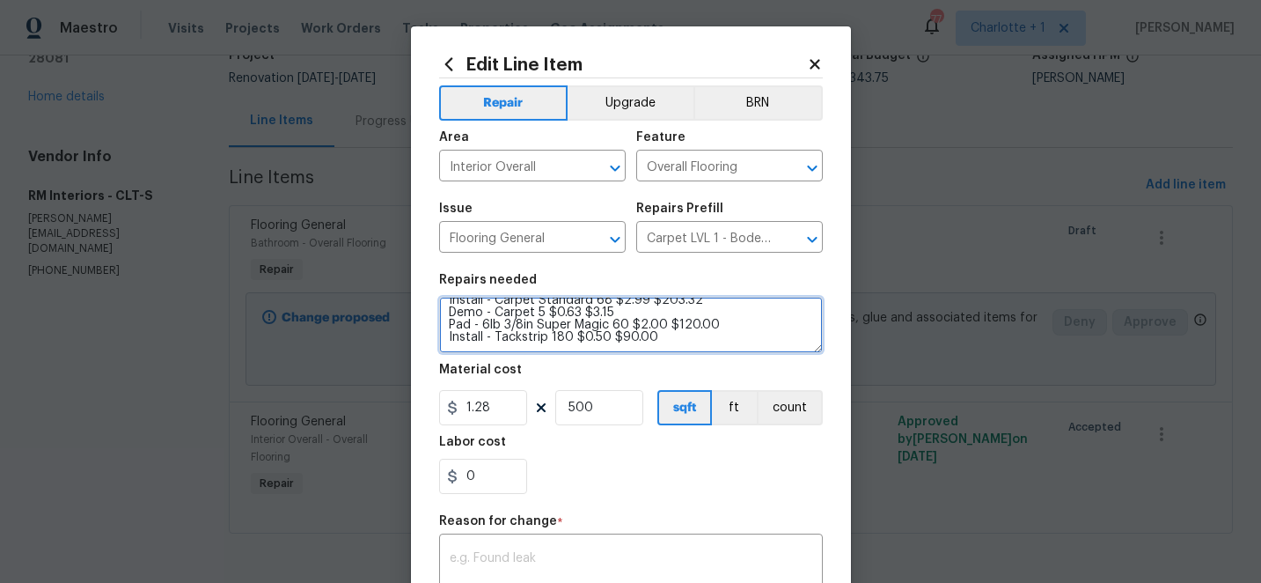
type textarea "Install new carpet. (Bodenger Way 749 Bird Bath, Beige) at all previously carpe…"
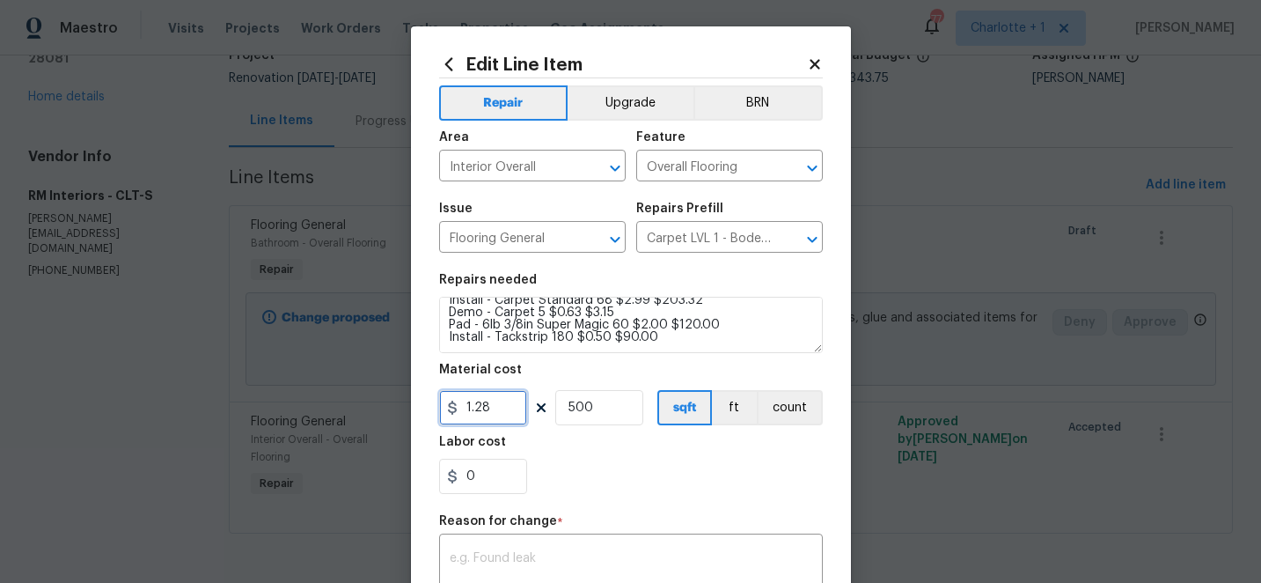
click at [506, 415] on input "1.28" at bounding box center [483, 407] width 88 height 35
type input "860.51"
click at [621, 413] on input "500" at bounding box center [599, 407] width 88 height 35
type input "1"
click at [542, 549] on div "x ​" at bounding box center [631, 570] width 384 height 65
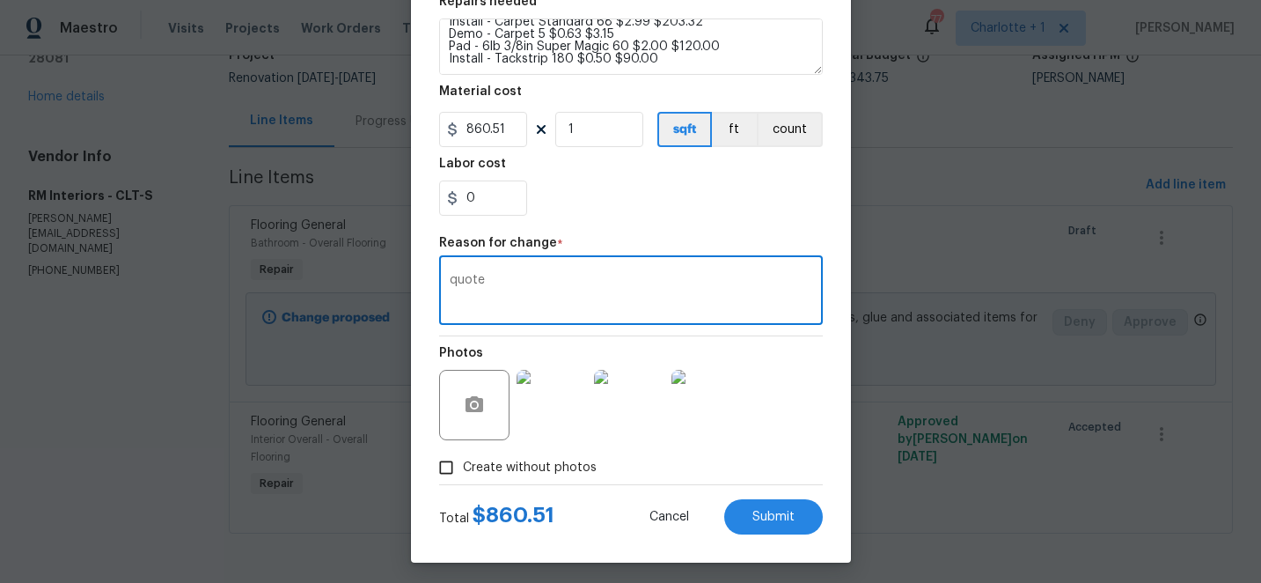
scroll to position [285, 0]
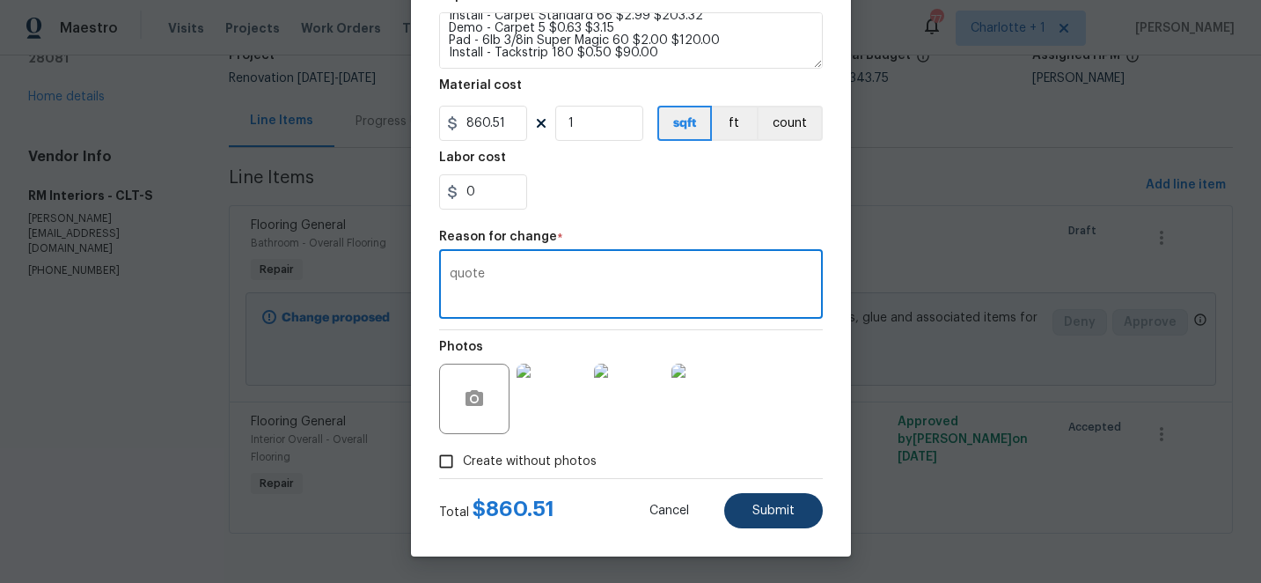
type textarea "quote"
click at [772, 514] on span "Submit" at bounding box center [774, 510] width 42 height 13
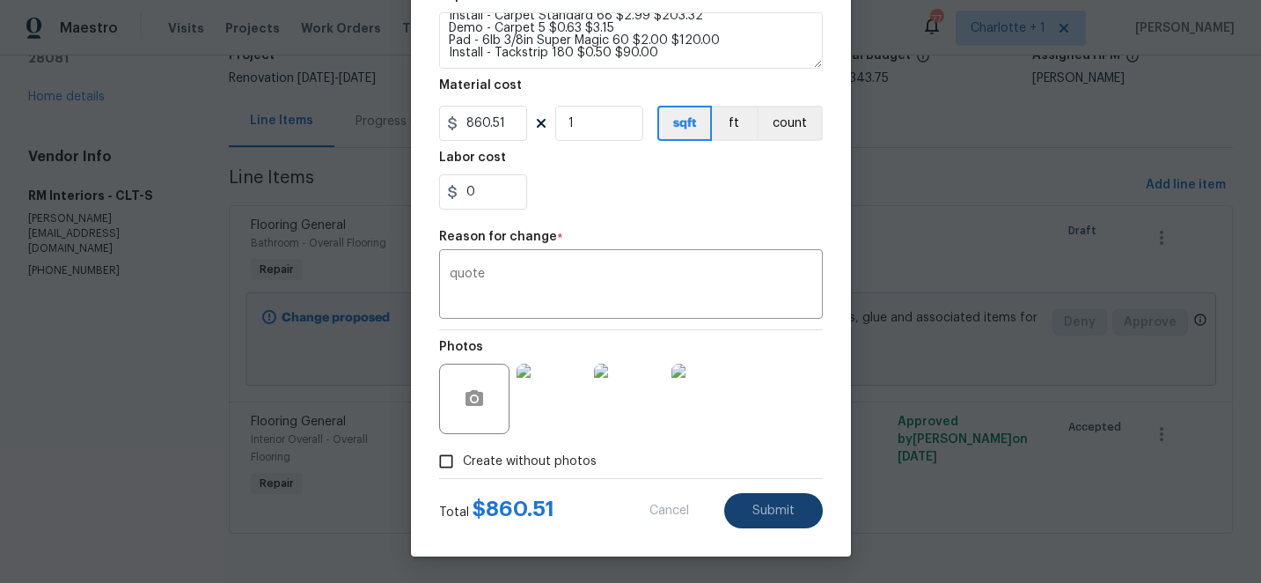
type textarea "Install new carpet. (Bodenger Way 749 Bird Bath, Beige) at all previously carpe…"
type input "500"
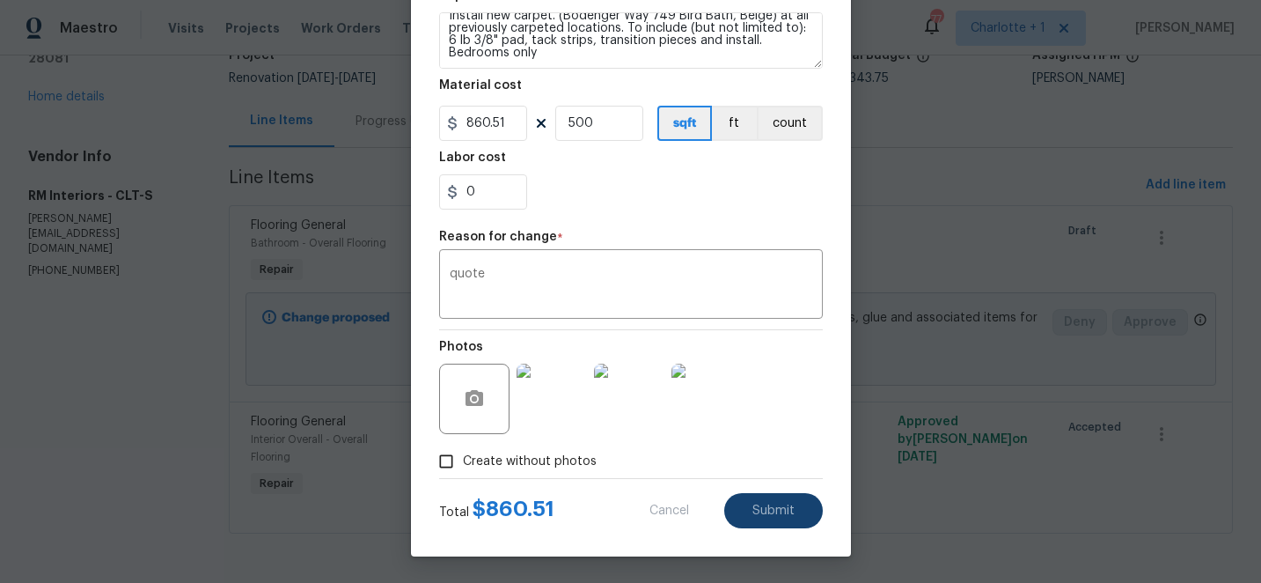
type input "1.28"
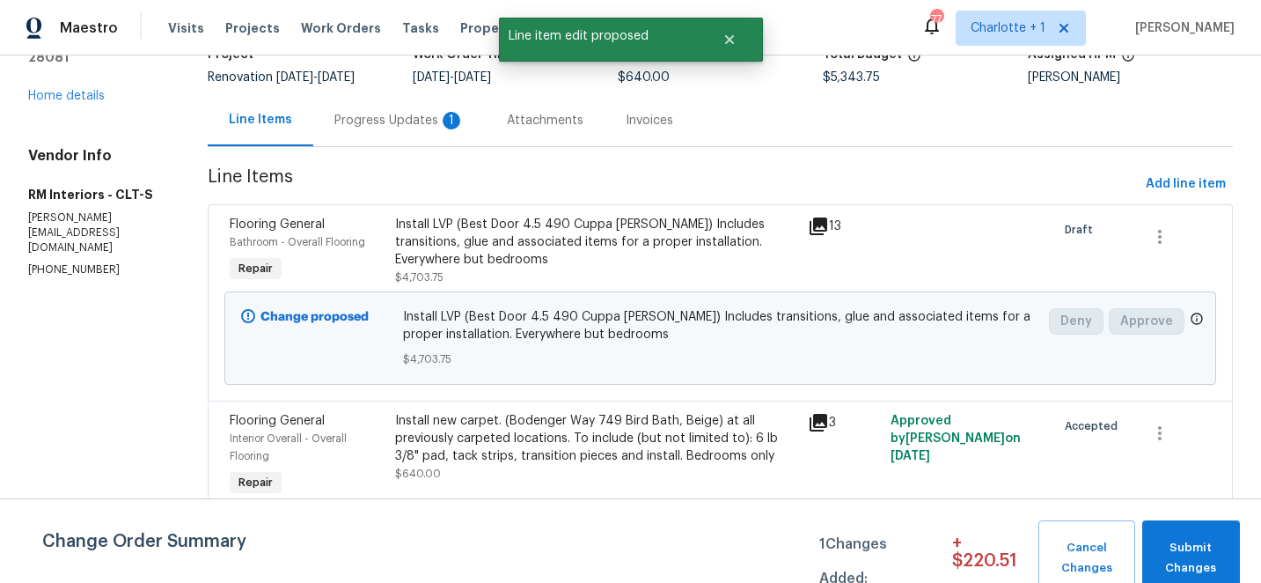
scroll to position [0, 0]
click at [1189, 542] on span "Submit Changes" at bounding box center [1191, 558] width 80 height 40
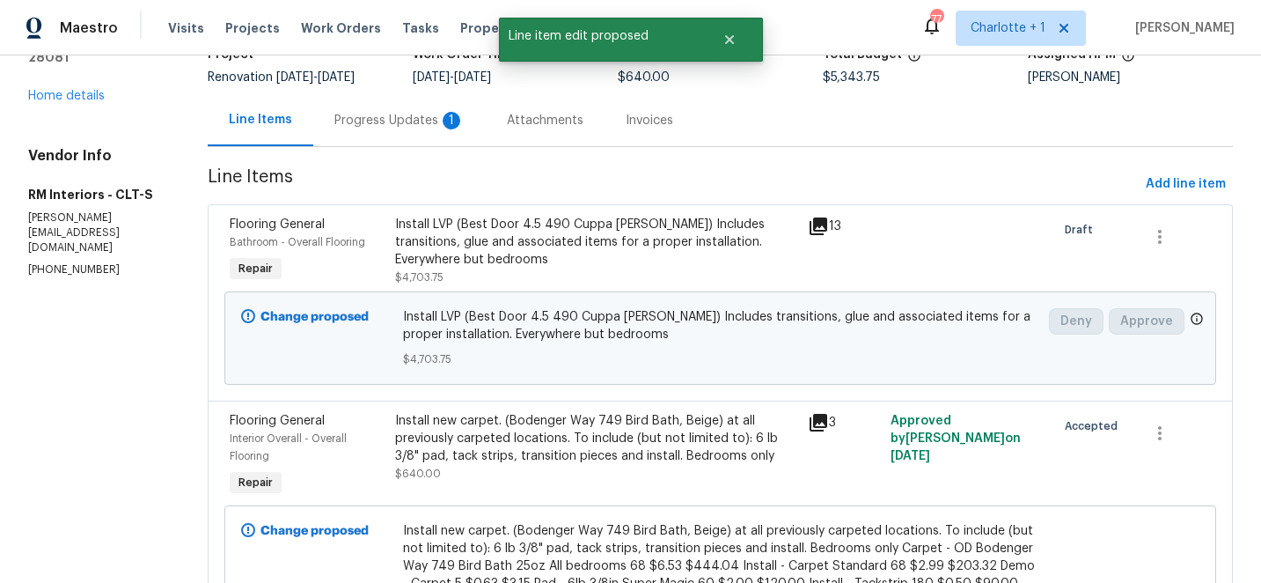
click at [569, 246] on div "Install LVP (Best Door 4.5 490 Cuppa Joe) Includes transitions, glue and associ…" at bounding box center [596, 242] width 403 height 53
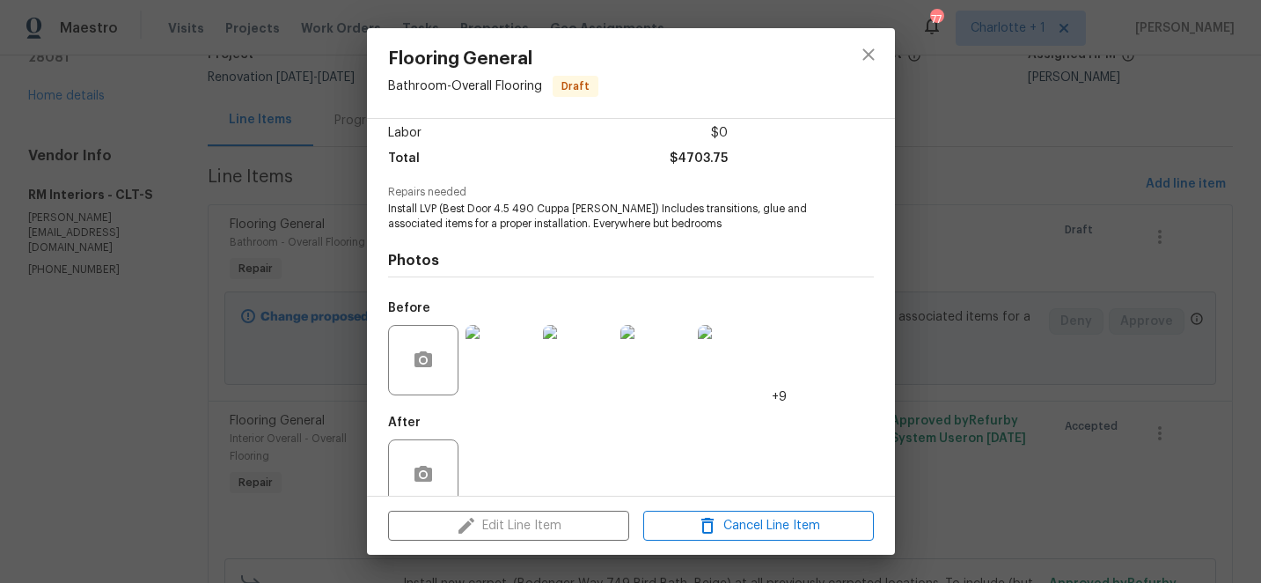
scroll to position [154, 0]
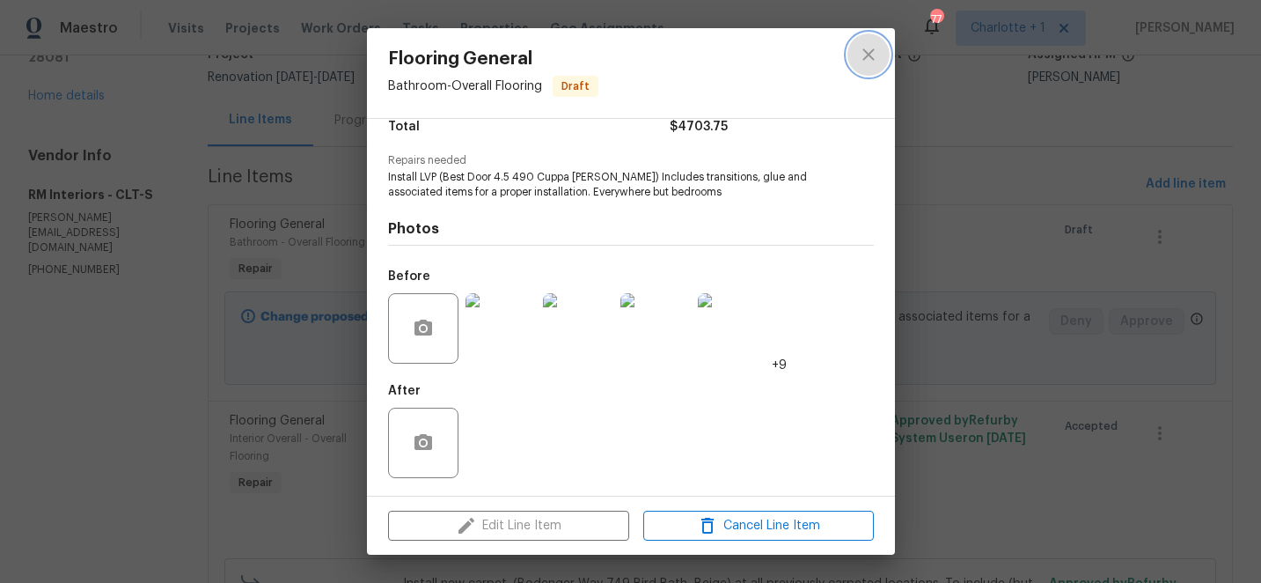
click at [867, 56] on icon "close" at bounding box center [868, 53] width 11 height 11
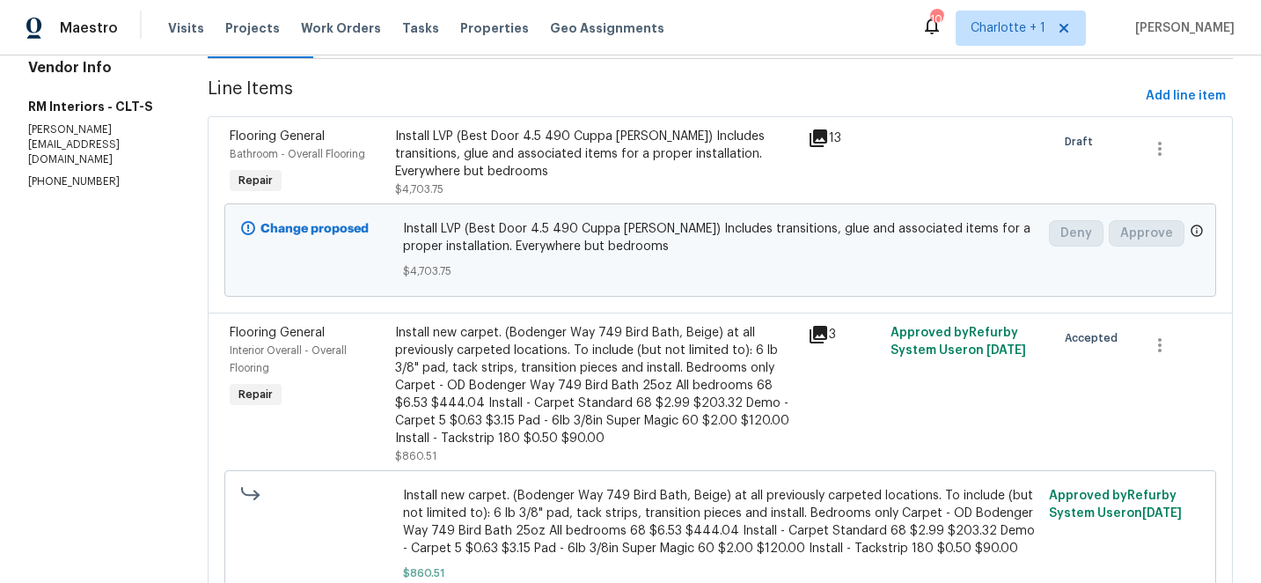
scroll to position [273, 0]
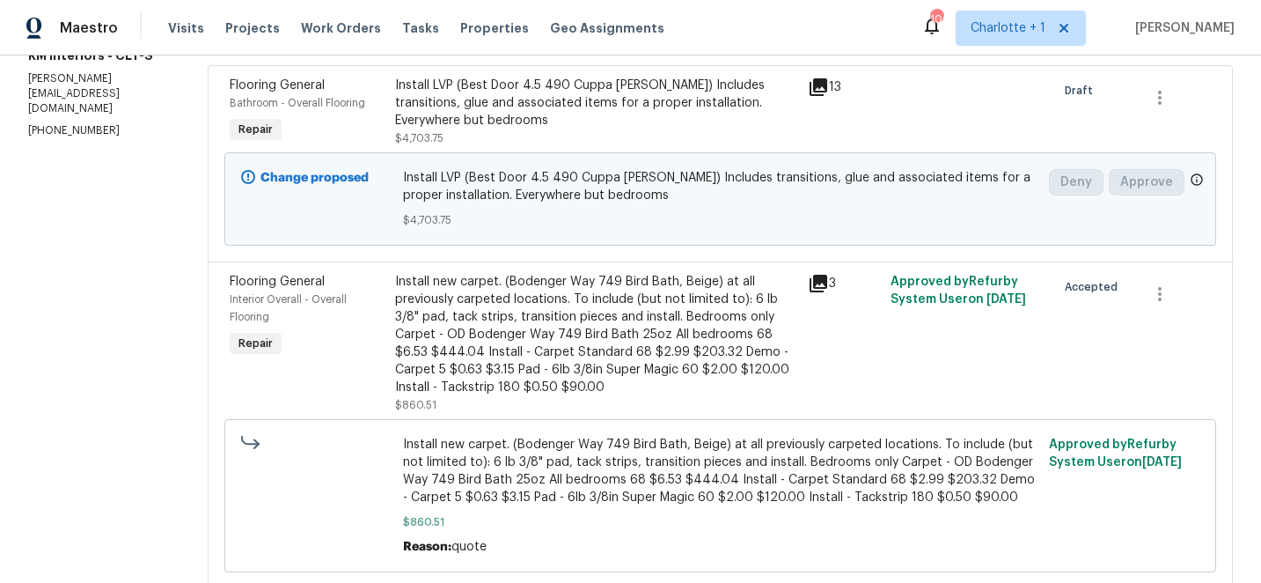
click at [519, 355] on div "Install new carpet. (Bodenger Way 749 Bird Bath, Beige) at all previously carpe…" at bounding box center [596, 334] width 403 height 123
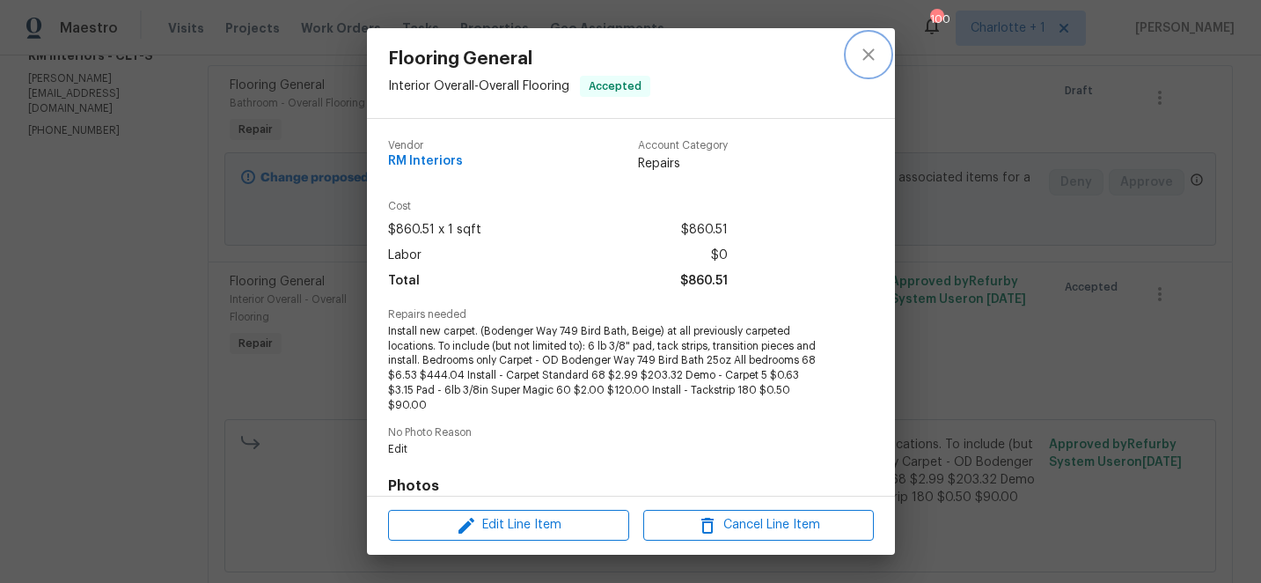
click at [870, 54] on icon "close" at bounding box center [868, 53] width 11 height 11
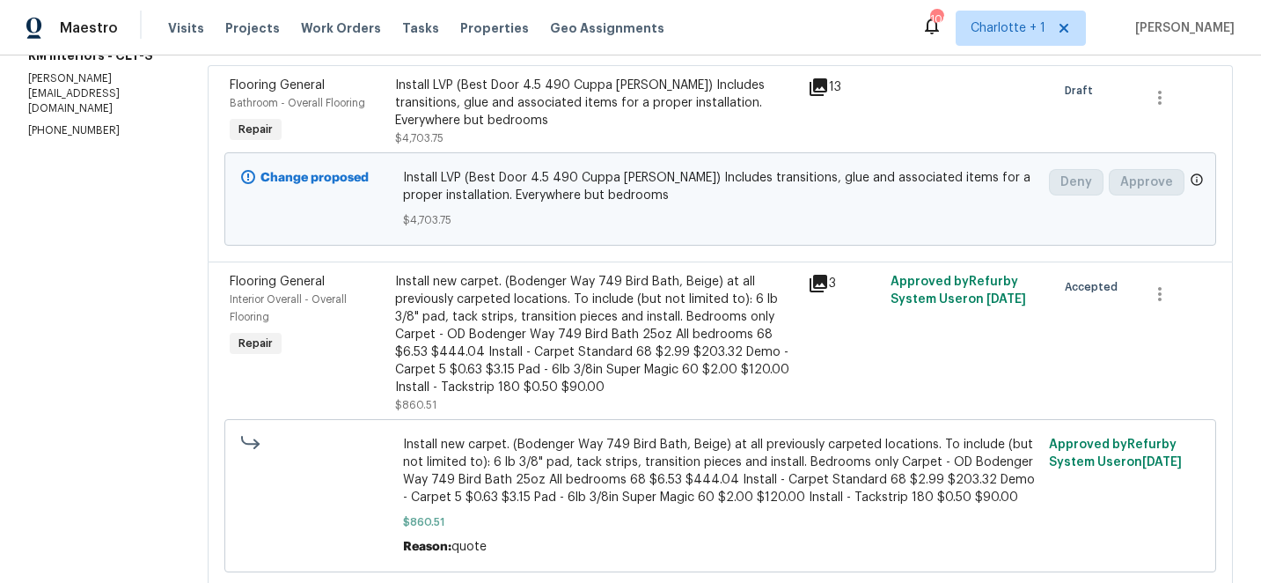
click at [569, 94] on div "Install LVP (Best Door 4.5 490 Cuppa Joe) Includes transitions, glue and associ…" at bounding box center [596, 103] width 403 height 53
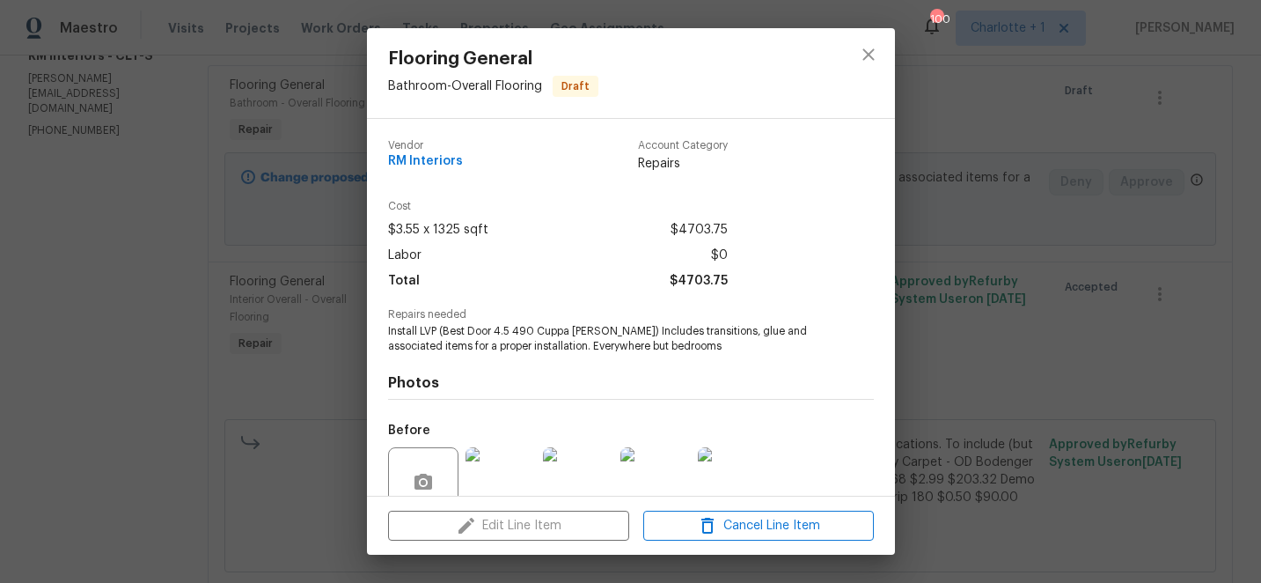
scroll to position [154, 0]
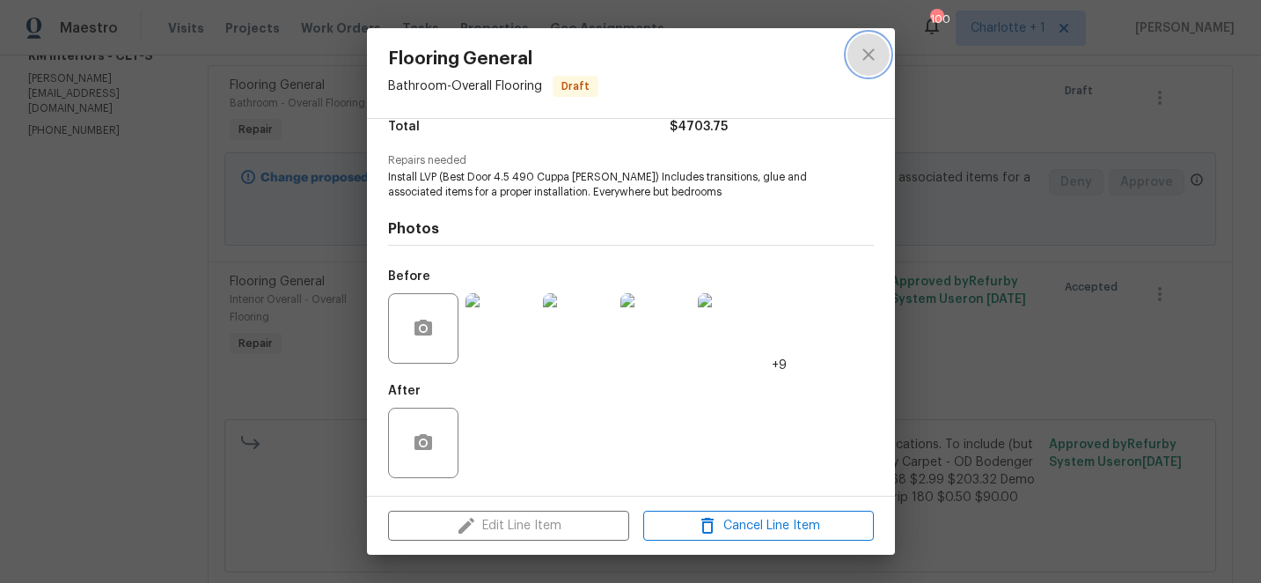
click at [864, 55] on icon "close" at bounding box center [868, 54] width 21 height 21
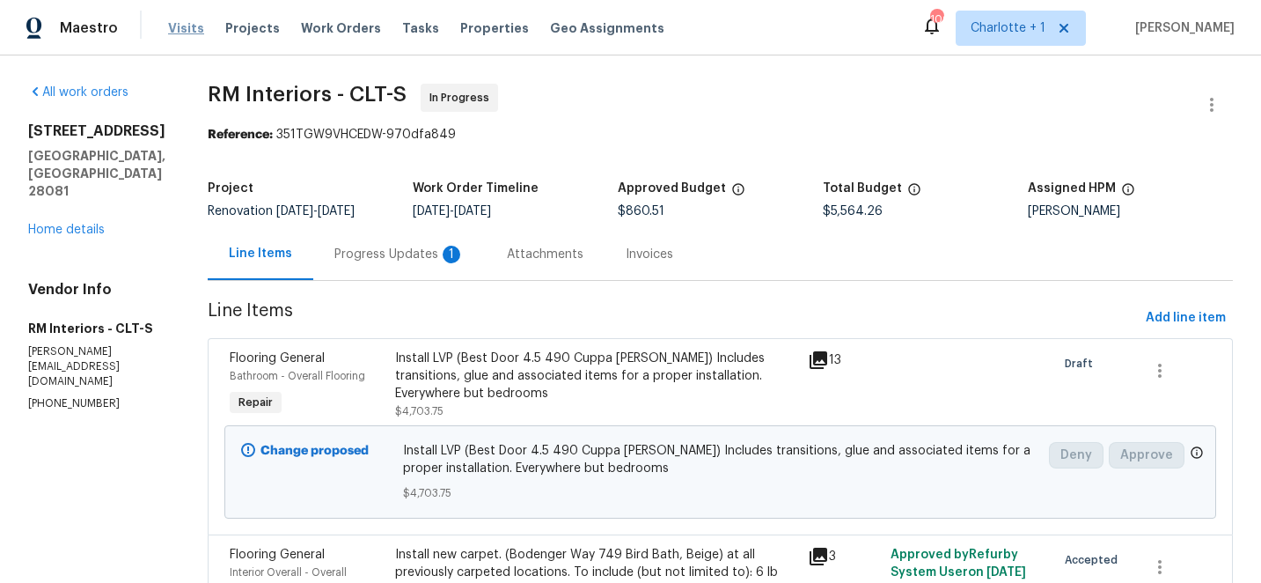
click at [181, 30] on span "Visits" at bounding box center [186, 28] width 36 height 18
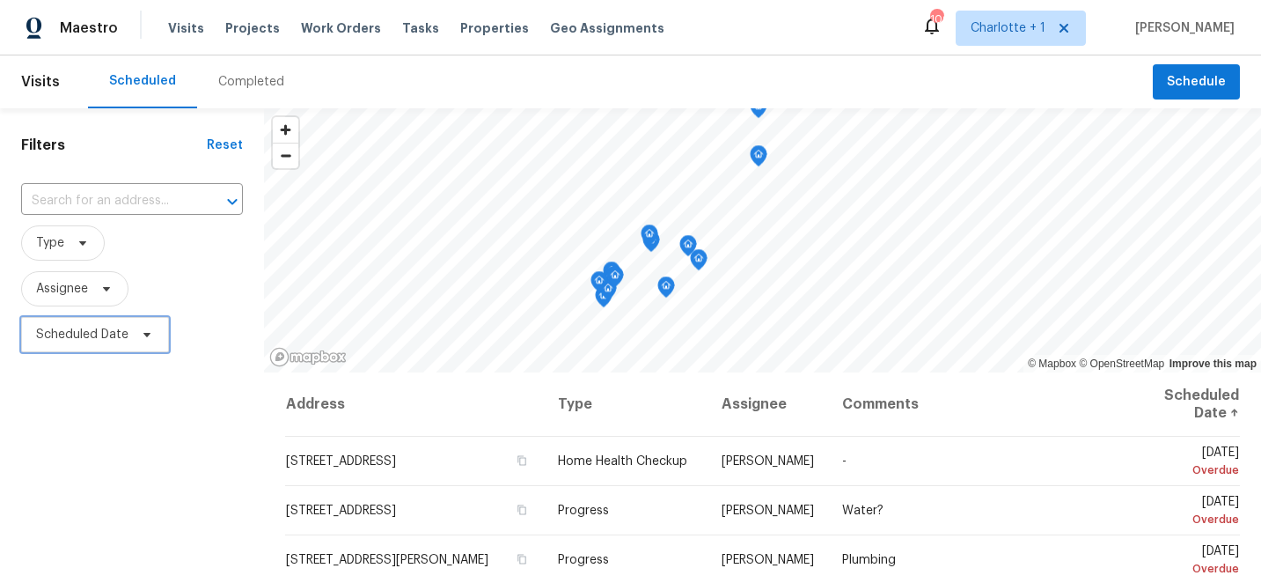
click at [85, 339] on span "Scheduled Date" at bounding box center [82, 335] width 92 height 18
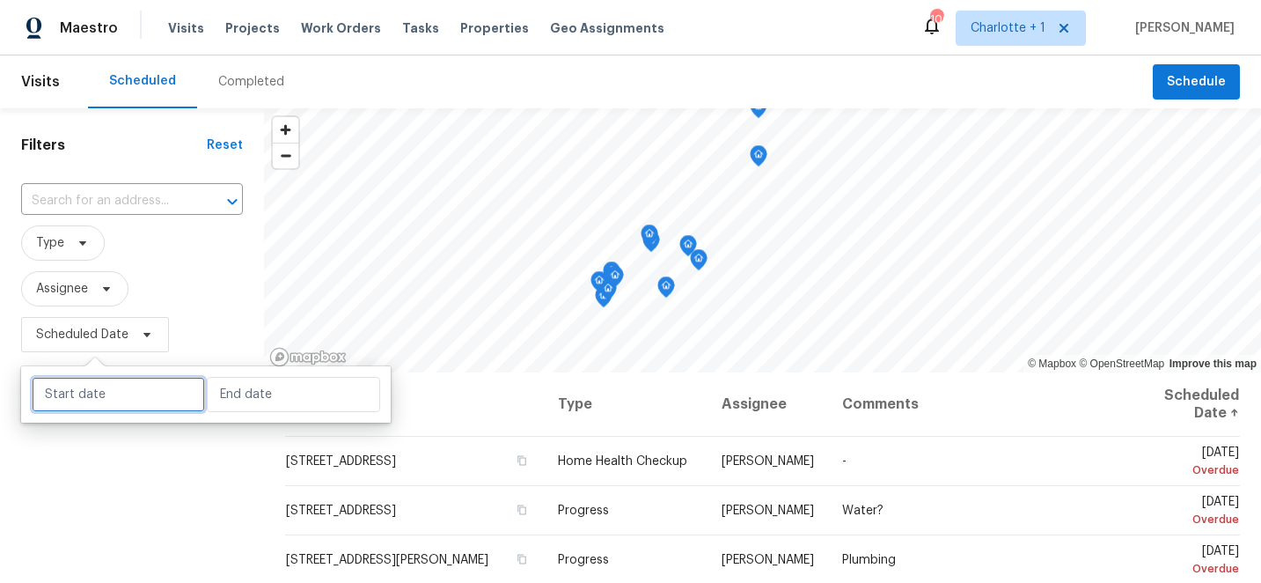
select select "9"
select select "2025"
select select "10"
select select "2025"
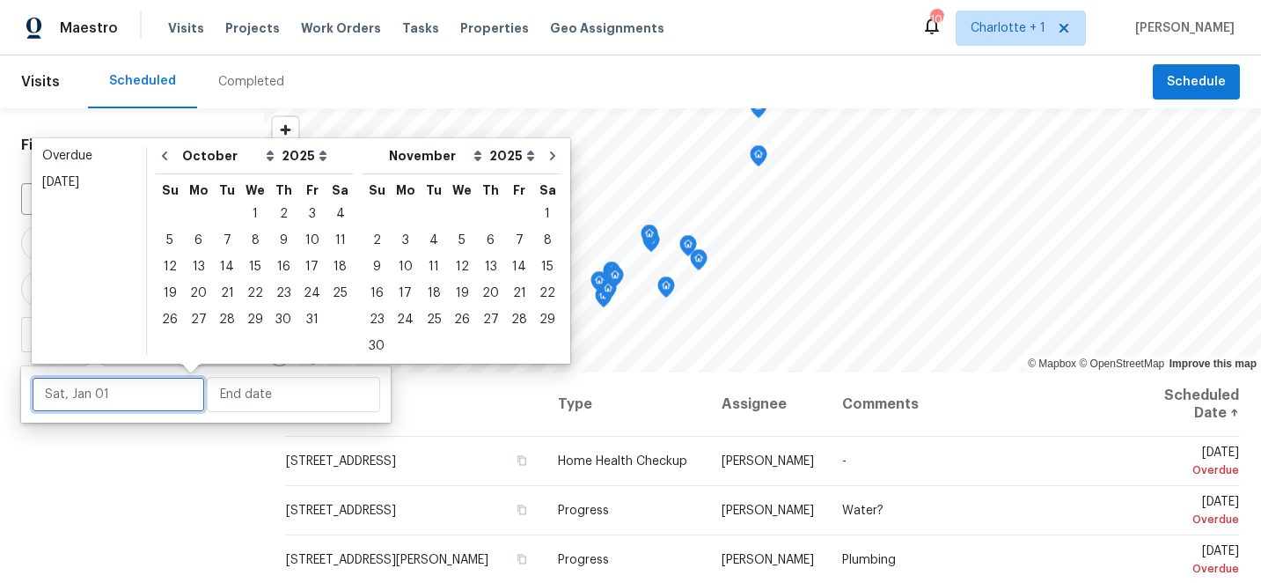
click at [107, 391] on input "text" at bounding box center [118, 394] width 173 height 35
click at [335, 210] on div "4" at bounding box center [340, 214] width 27 height 25
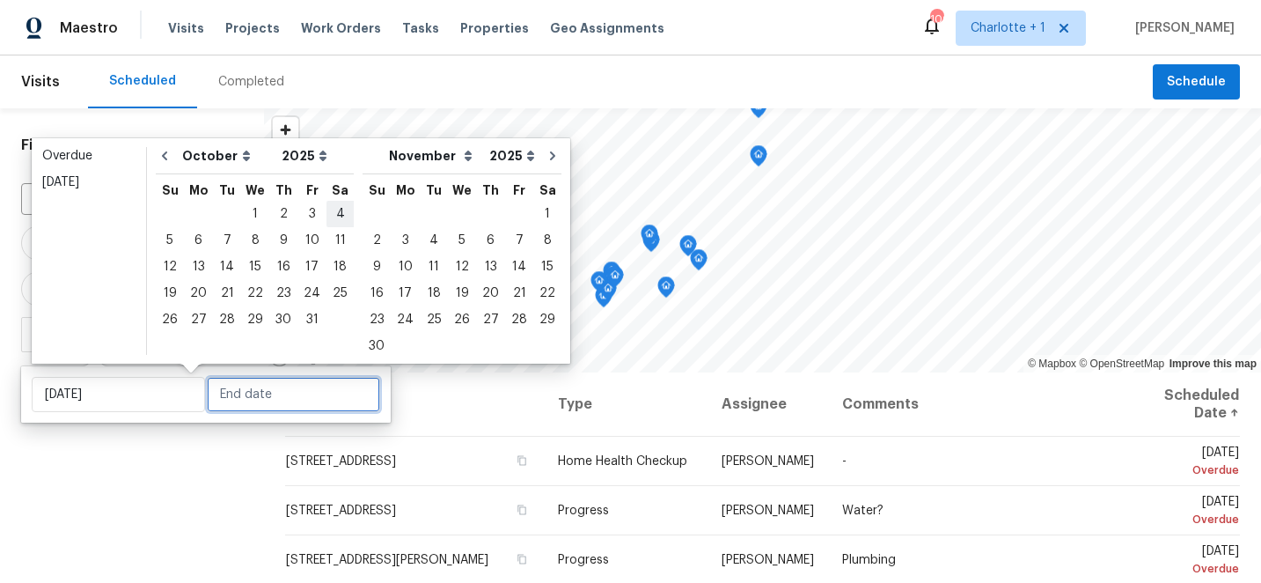
type input "[DATE]"
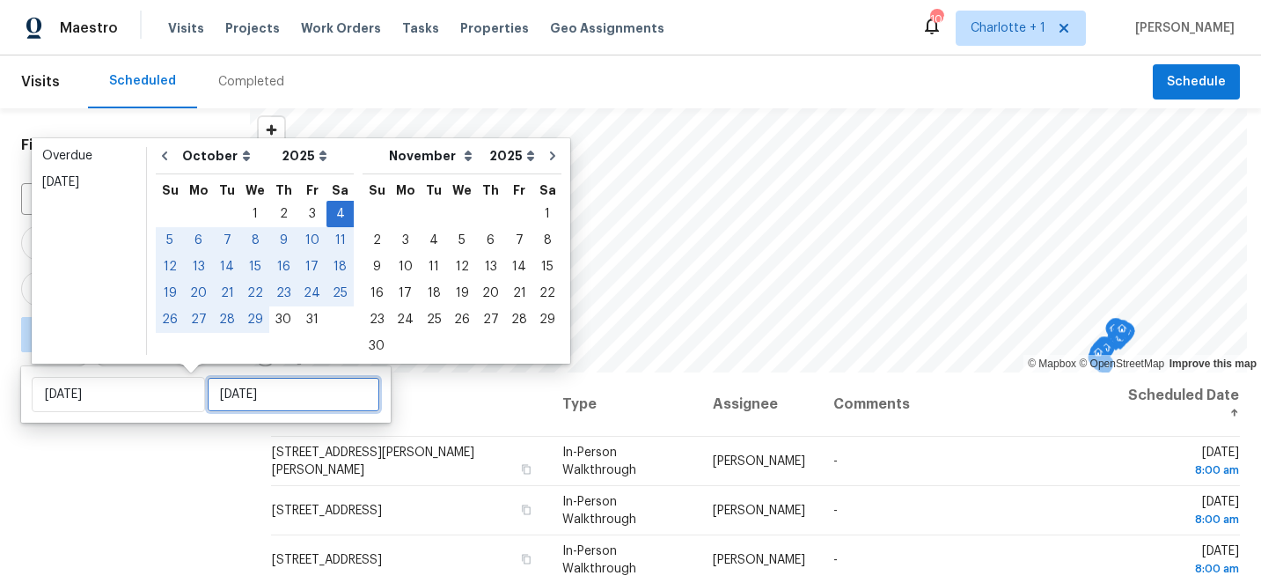
type input "Thu, Oct 30"
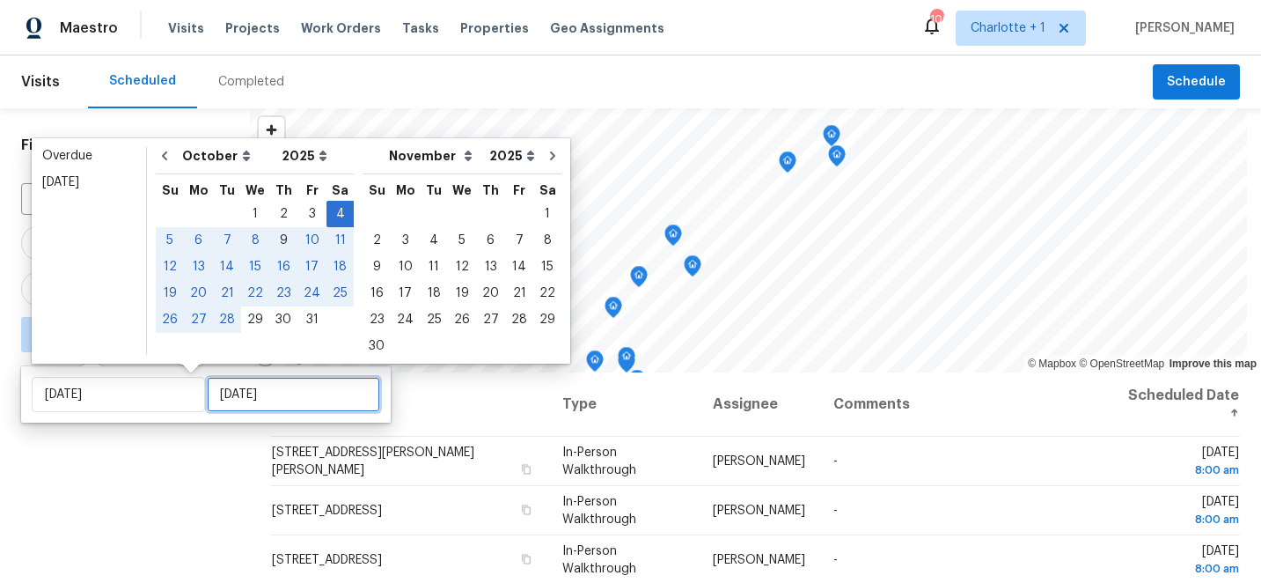
type input "Thu, Oct 09"
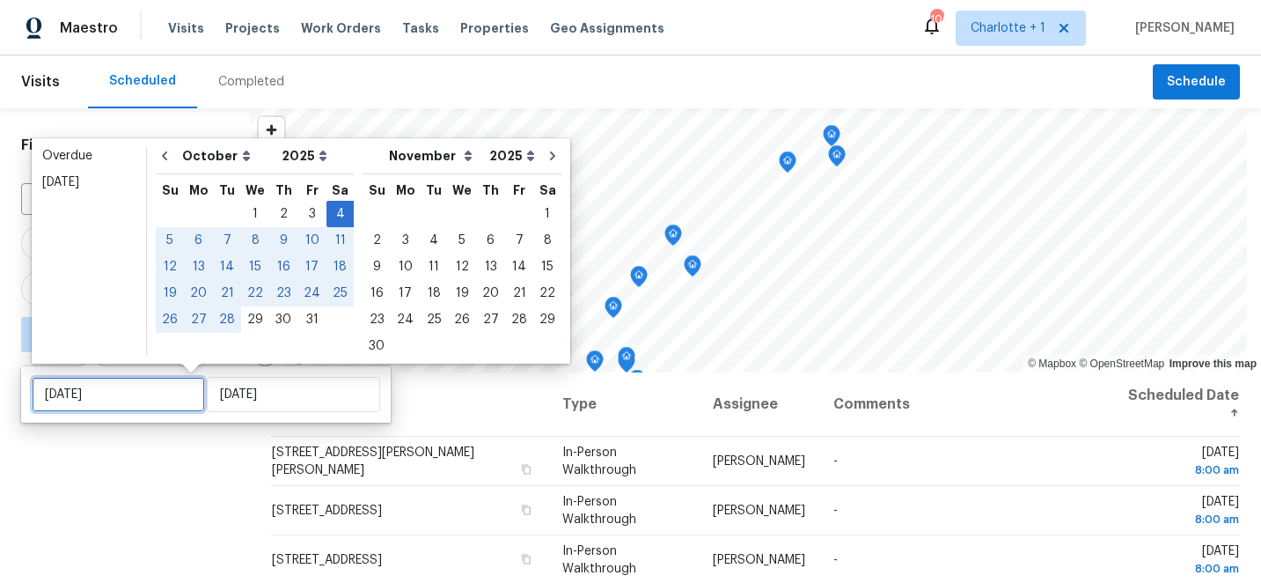
type input "Thu, Oct 02"
type input "Sat, Oct 04"
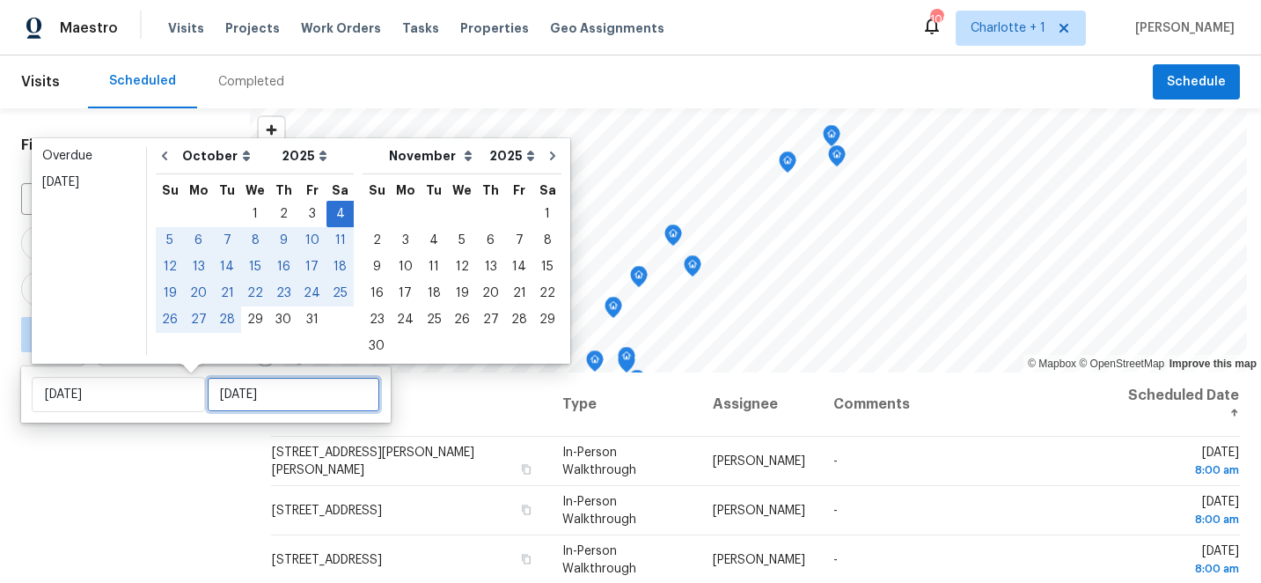
type input "Sat, Oct 04"
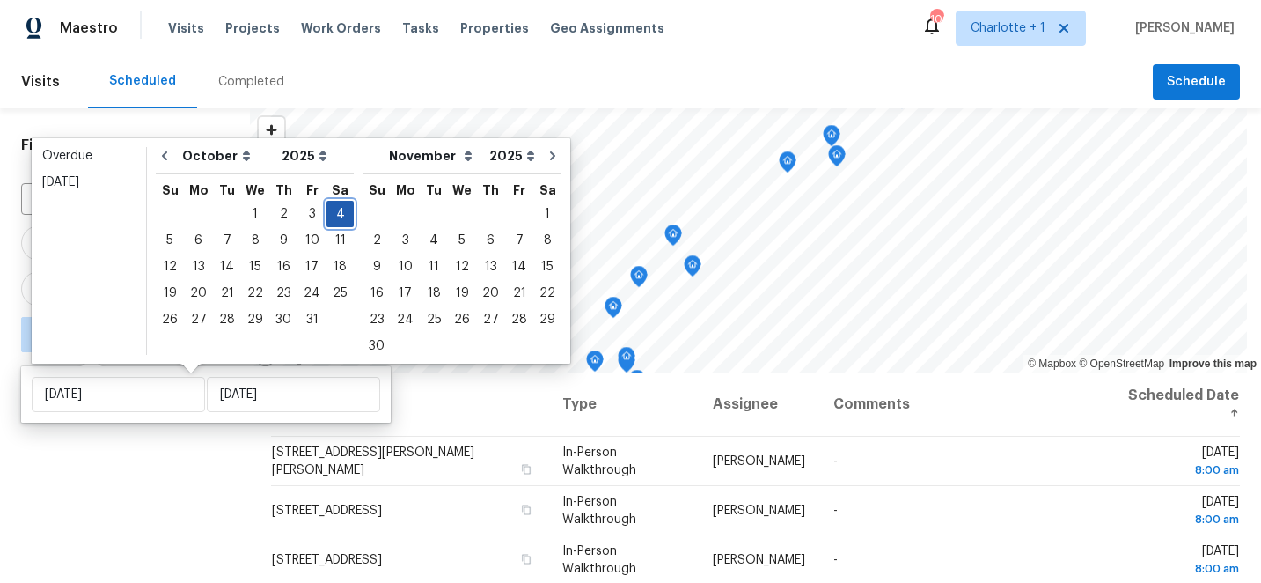
click at [330, 213] on div "4" at bounding box center [340, 214] width 27 height 25
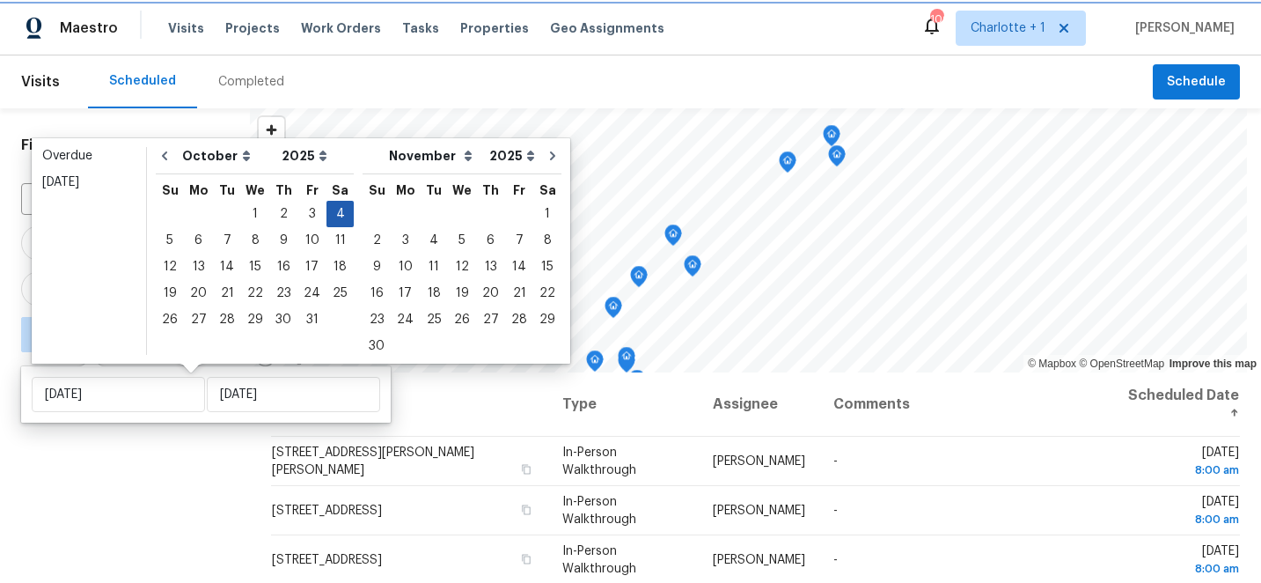
type input "Sat, Oct 04"
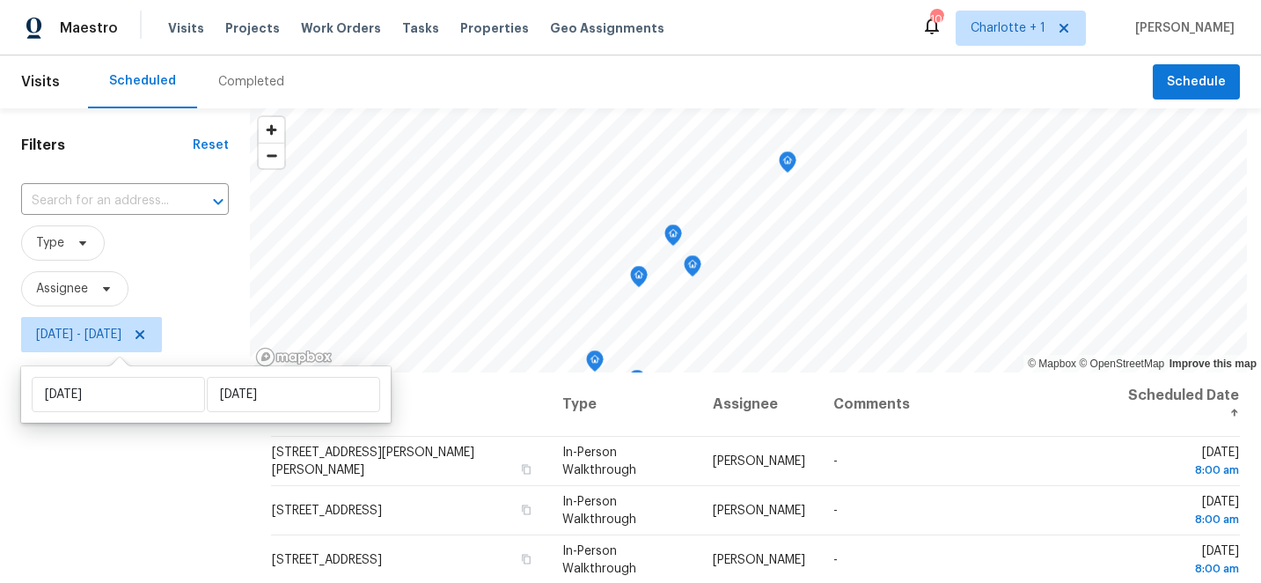
click at [158, 472] on div "Filters Reset ​ Type Assignee Sat, Oct 04 - Sat, Oct 04" at bounding box center [125, 473] width 250 height 731
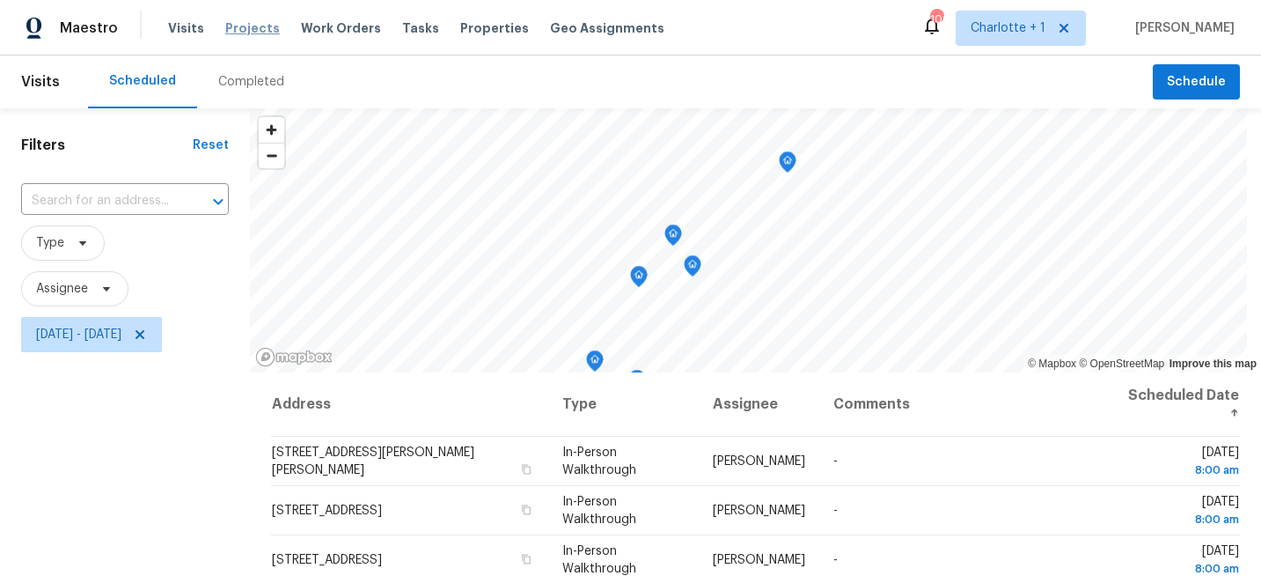
click at [246, 25] on span "Projects" at bounding box center [252, 28] width 55 height 18
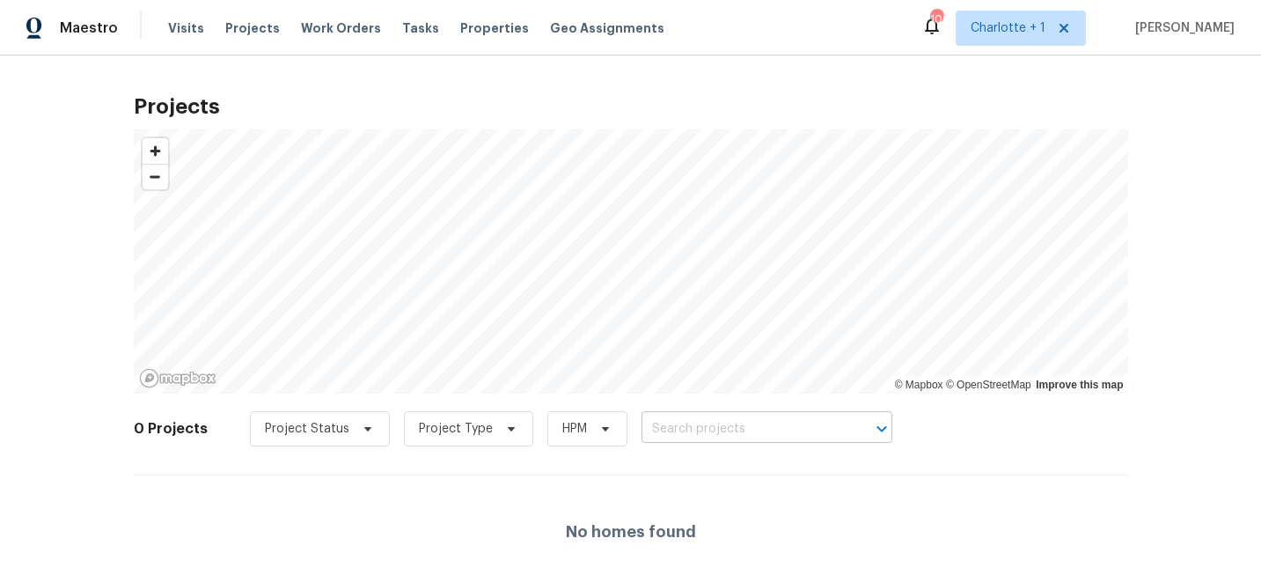
click at [675, 429] on input "text" at bounding box center [743, 428] width 202 height 27
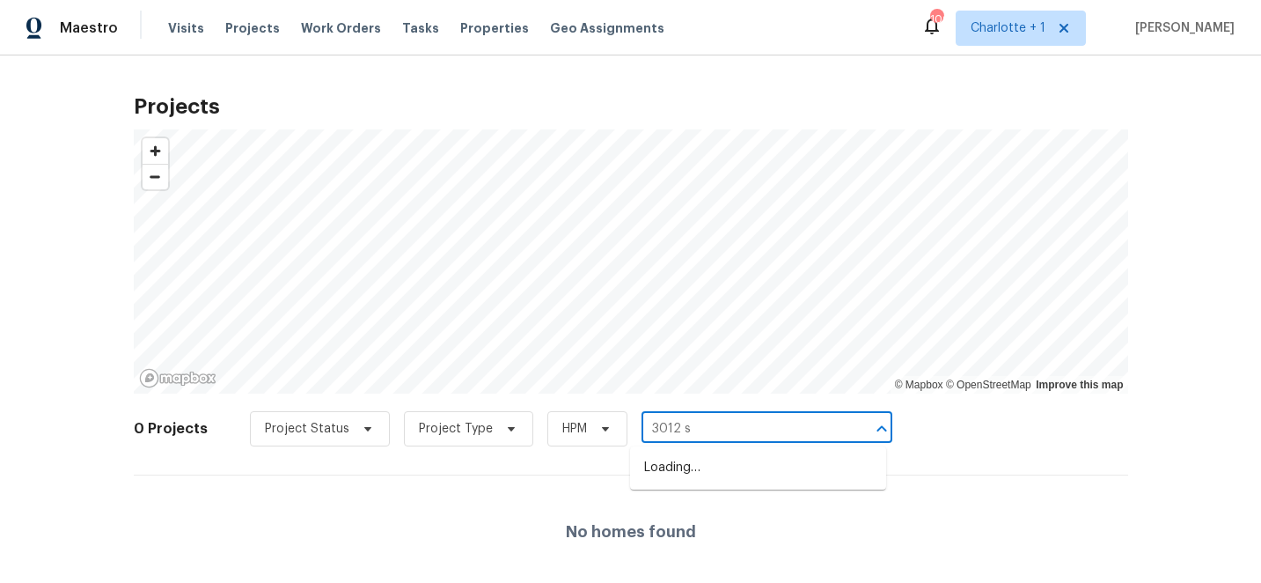
type input "3012"
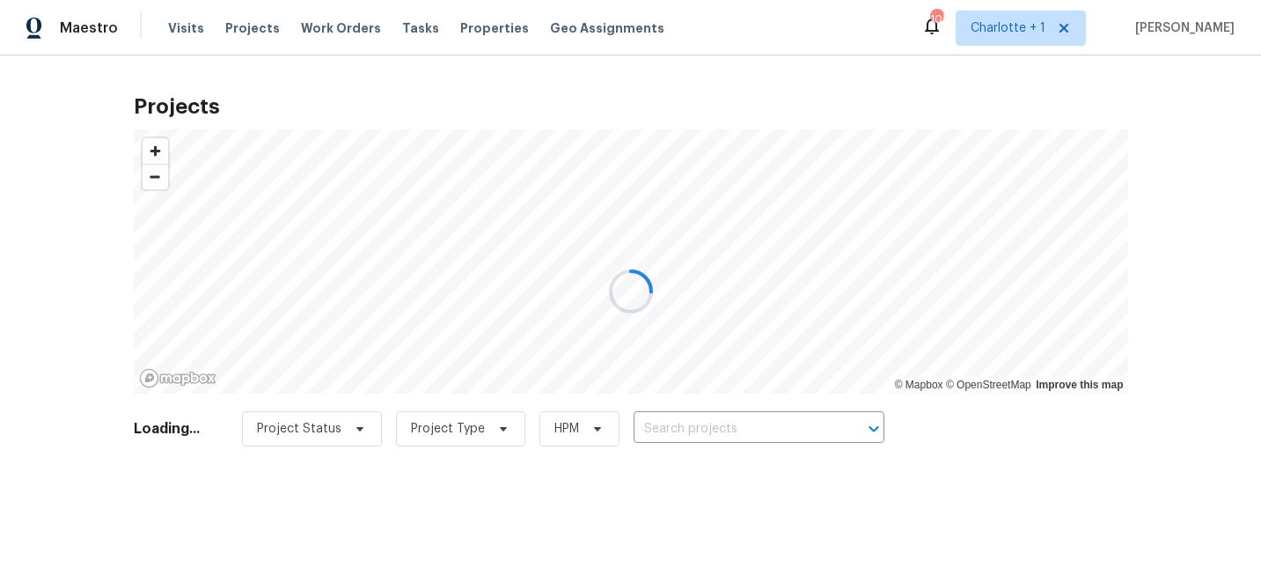
click at [676, 431] on div at bounding box center [630, 291] width 1261 height 583
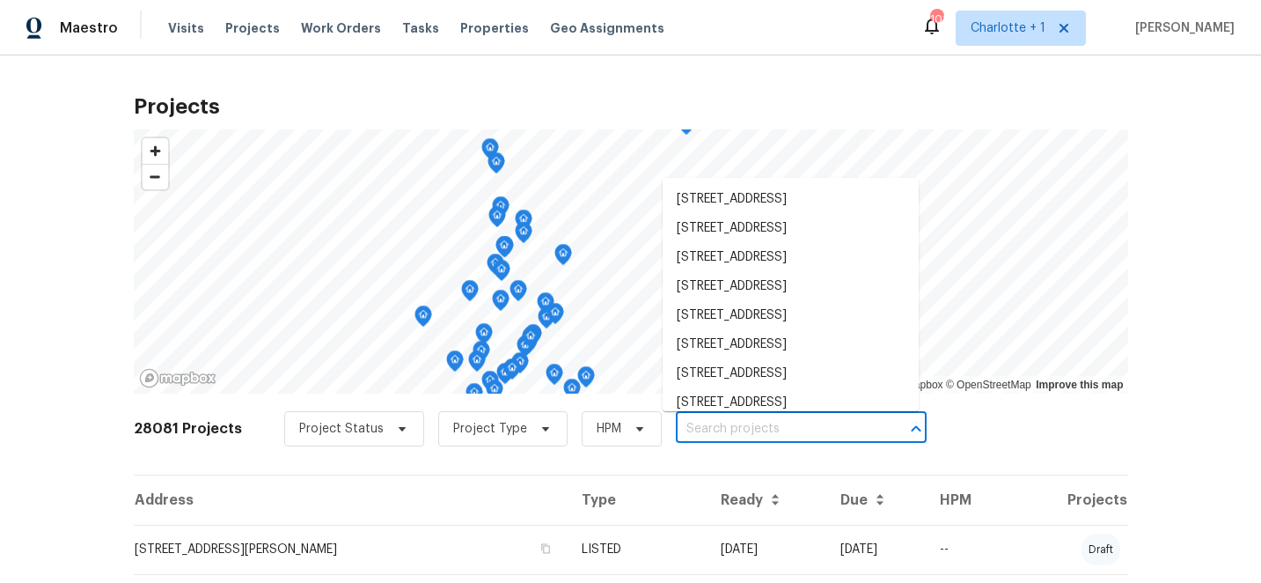
click at [677, 427] on input "text" at bounding box center [777, 428] width 202 height 27
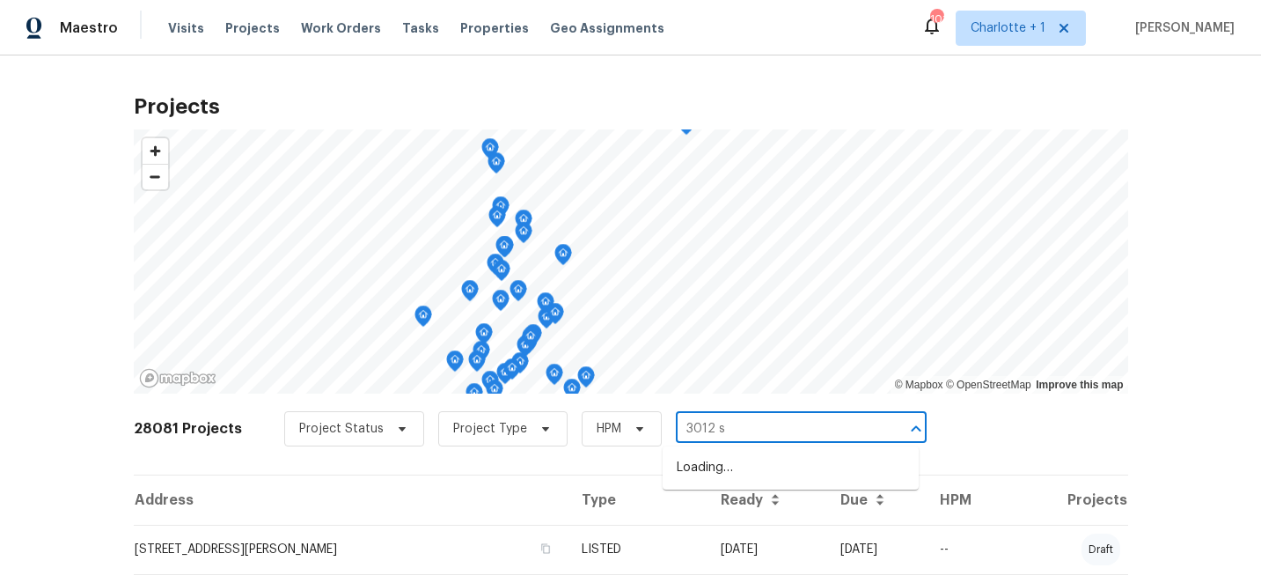
type input "3012 s m"
click at [692, 466] on li "[STREET_ADDRESS]" at bounding box center [791, 467] width 256 height 29
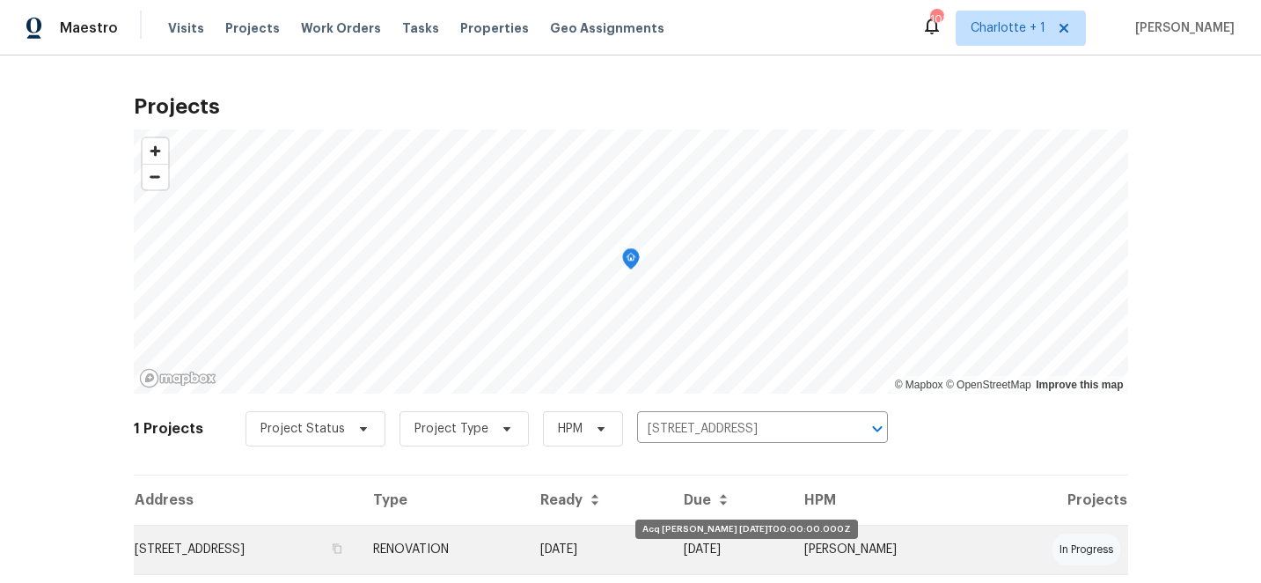
click at [671, 553] on td "09/26/25" at bounding box center [598, 549] width 144 height 49
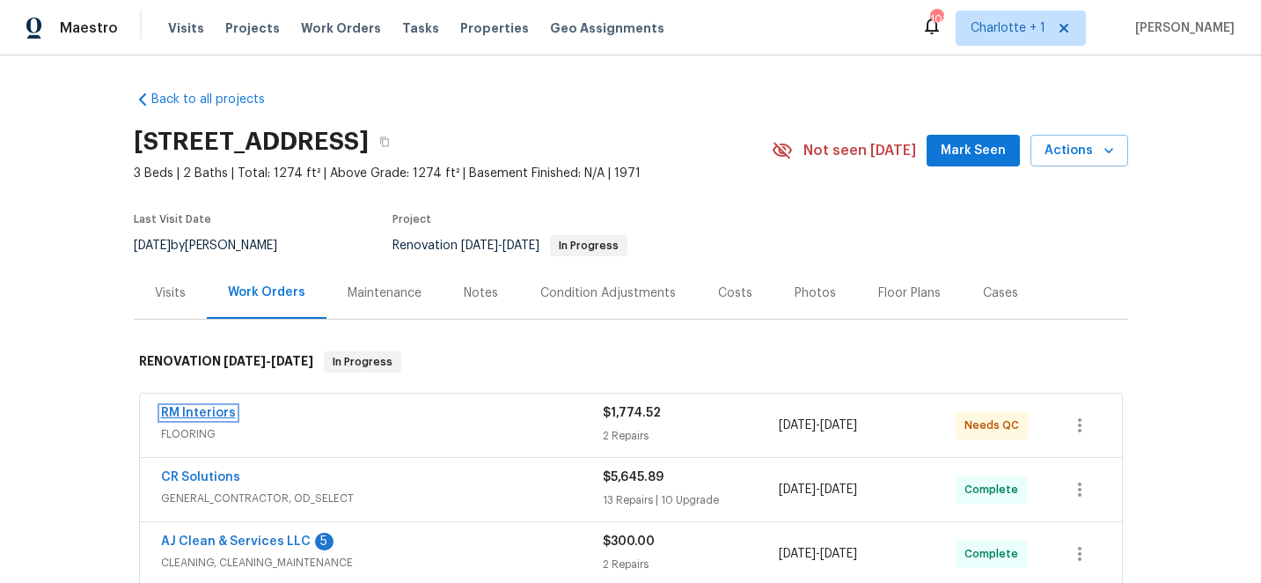
click at [212, 413] on link "RM Interiors" at bounding box center [198, 413] width 75 height 12
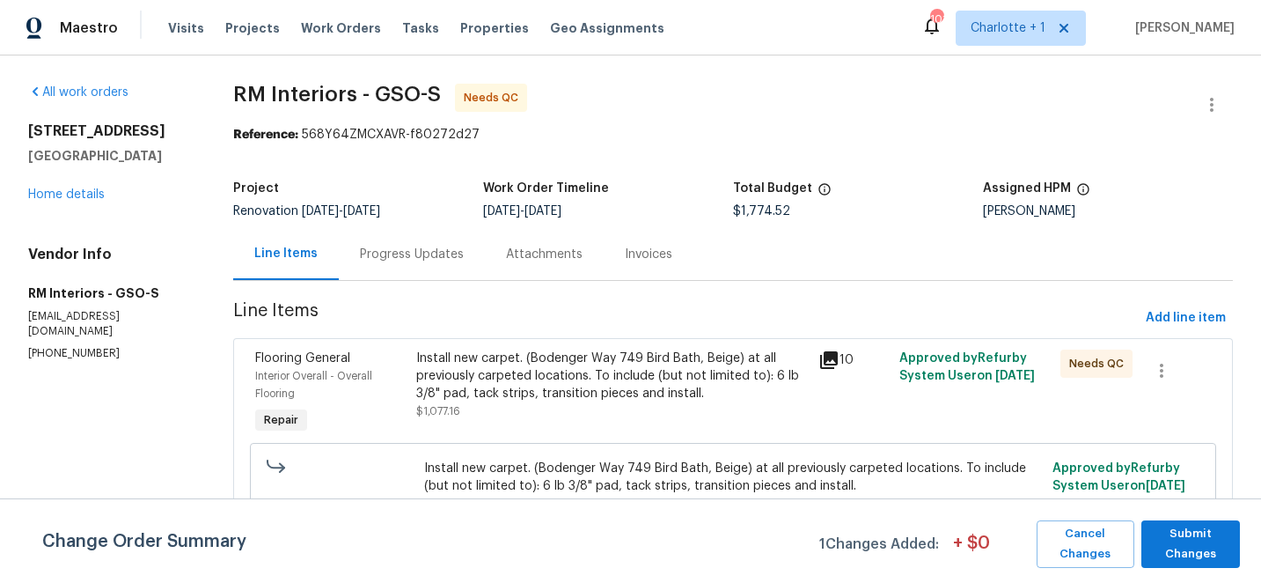
click at [516, 372] on div "Install new carpet. (Bodenger Way 749 Bird Bath, Beige) at all previously carpe…" at bounding box center [612, 375] width 393 height 53
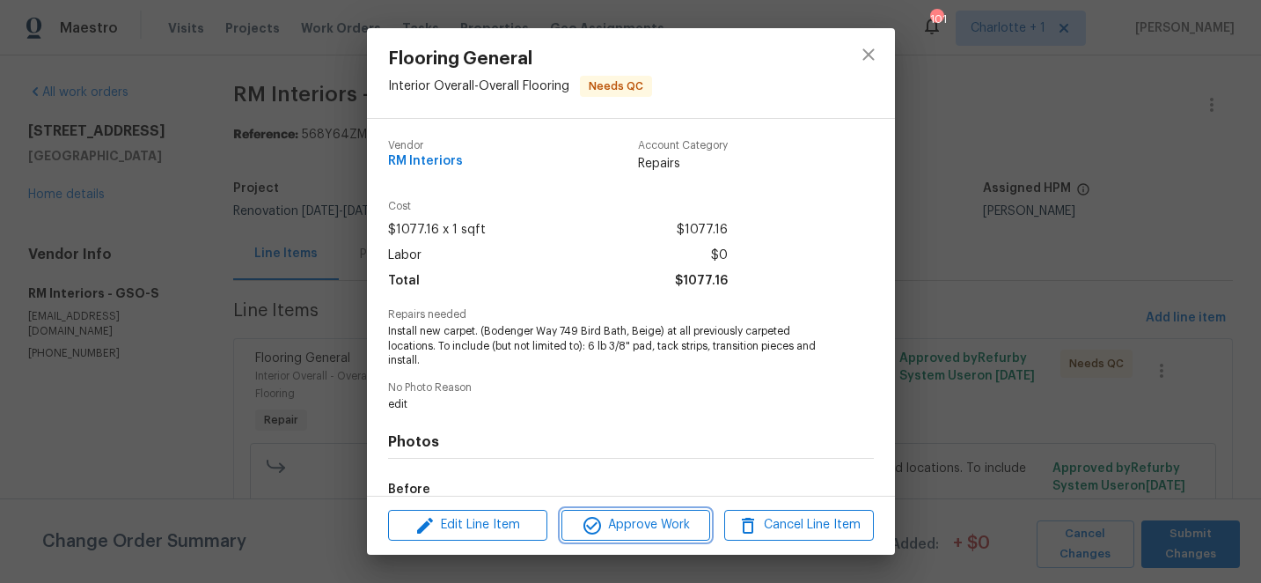
click at [673, 527] on span "Approve Work" at bounding box center [636, 525] width 138 height 22
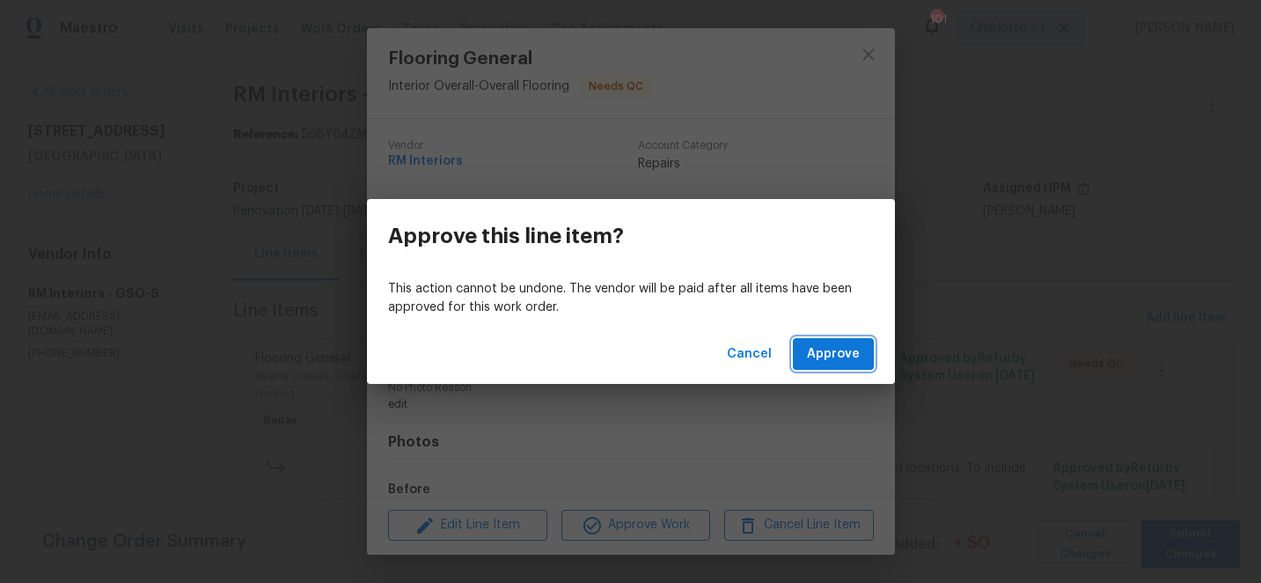
click at [848, 357] on span "Approve" at bounding box center [833, 354] width 53 height 22
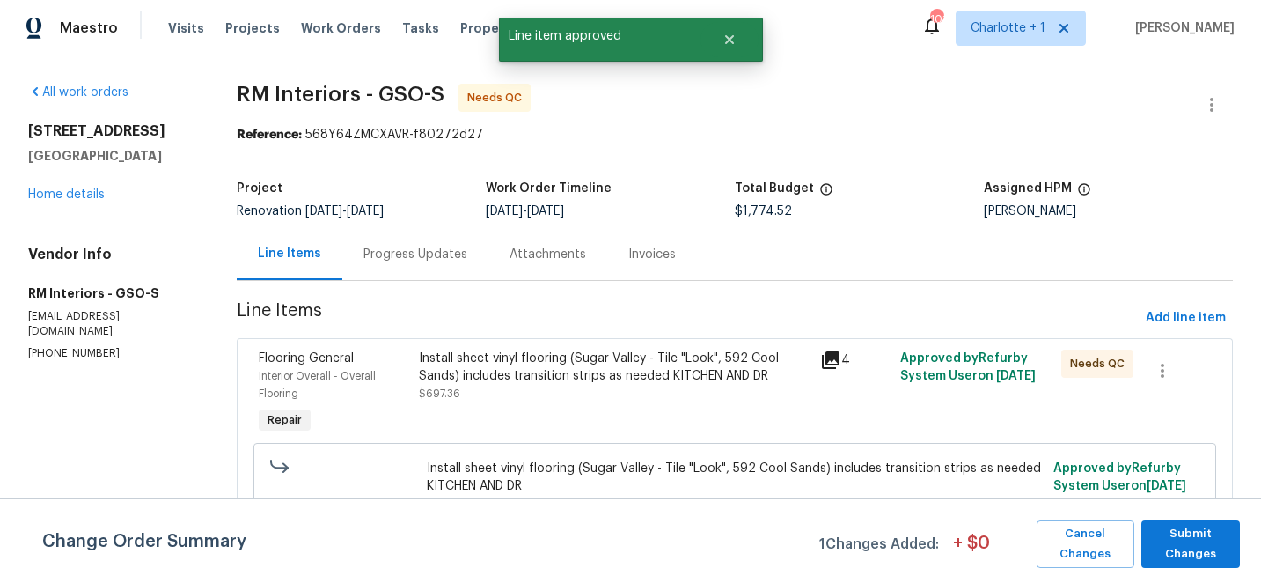
click at [557, 380] on div "Install sheet vinyl flooring (Sugar Valley - Tile "Look", 592 Cool Sands) inclu…" at bounding box center [614, 366] width 391 height 35
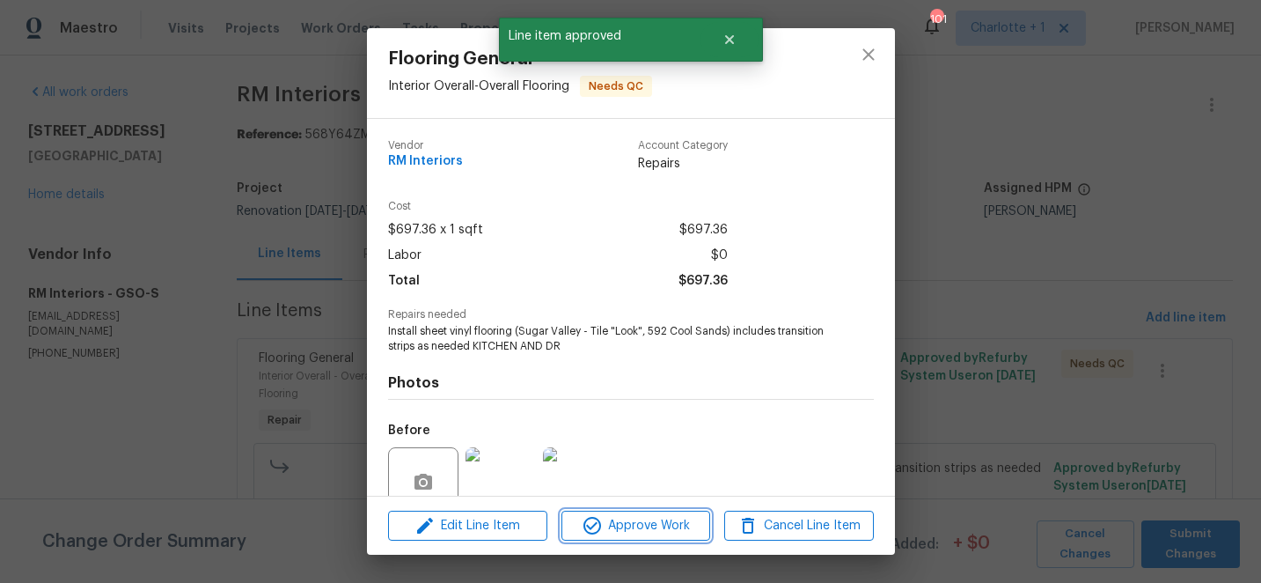
click at [637, 528] on span "Approve Work" at bounding box center [636, 526] width 138 height 22
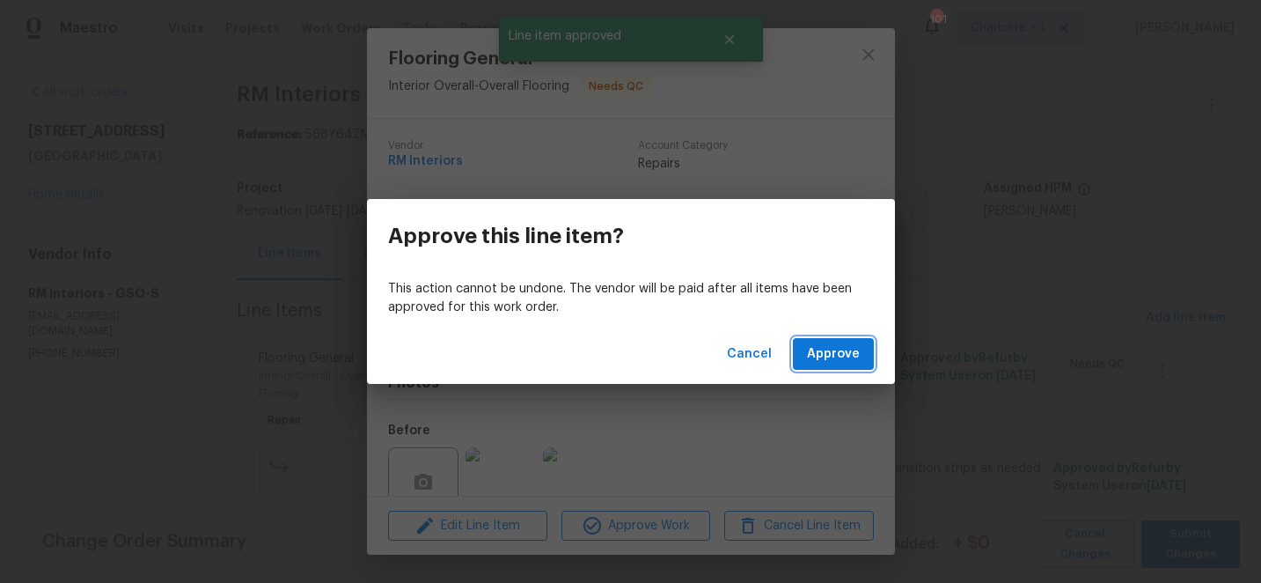
click at [855, 355] on span "Approve" at bounding box center [833, 354] width 53 height 22
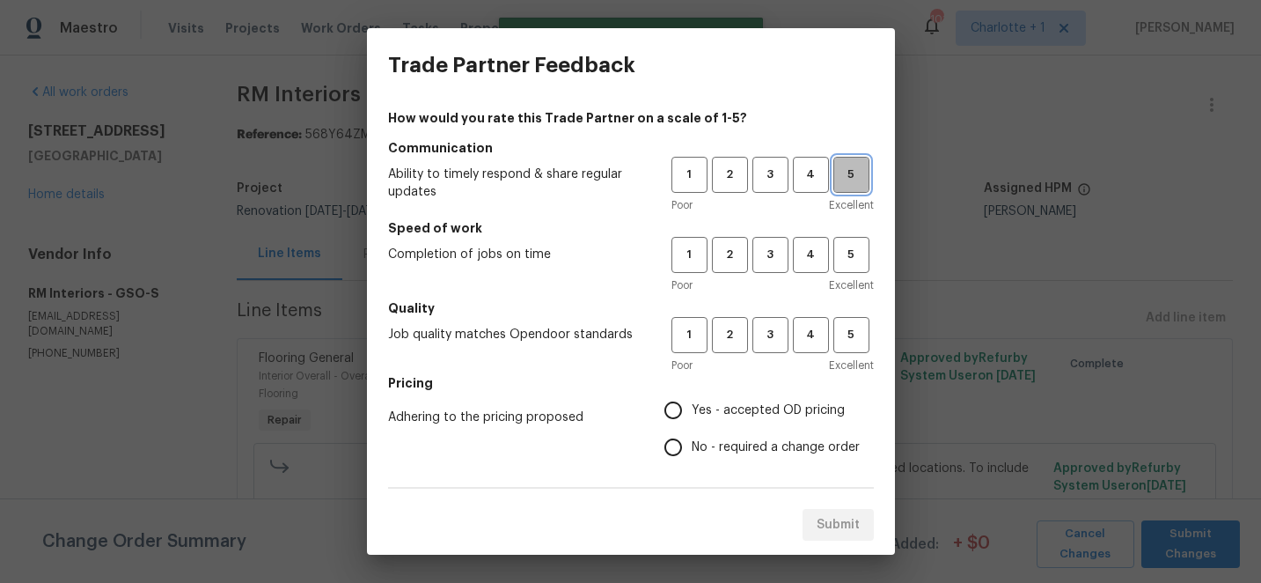
click at [851, 174] on span "5" at bounding box center [851, 175] width 33 height 20
click at [852, 253] on span "5" at bounding box center [851, 255] width 33 height 20
click at [858, 340] on span "5" at bounding box center [851, 335] width 33 height 20
click at [674, 400] on input "Yes - accepted OD pricing" at bounding box center [673, 410] width 37 height 37
radio input "true"
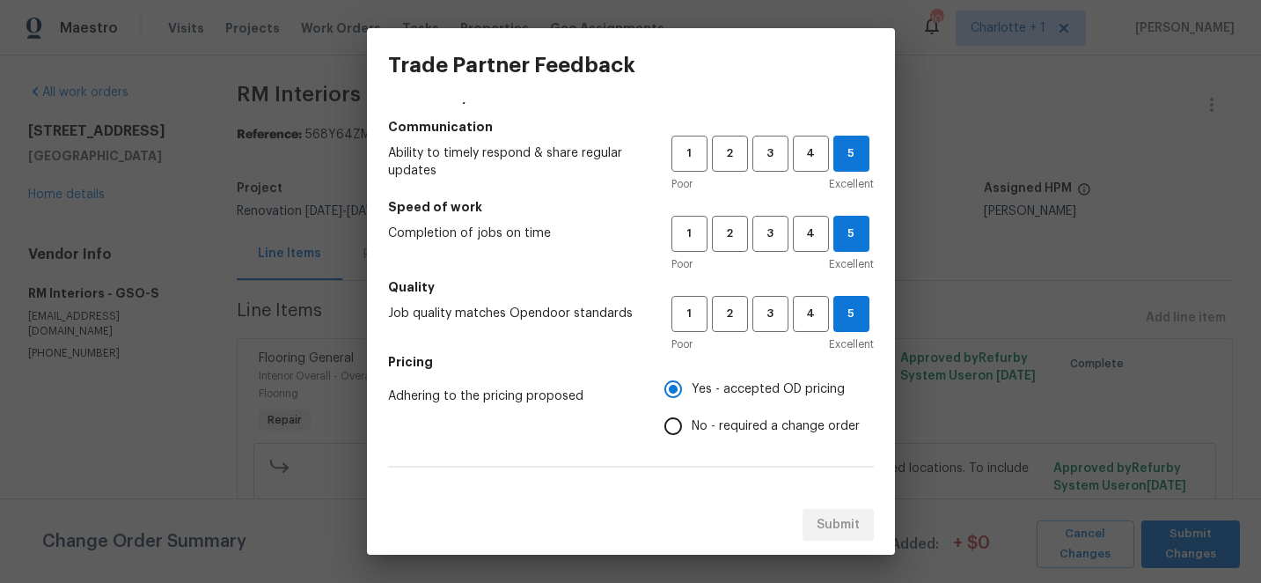
click at [671, 429] on input "No - required a change order" at bounding box center [673, 426] width 37 height 37
radio input "true"
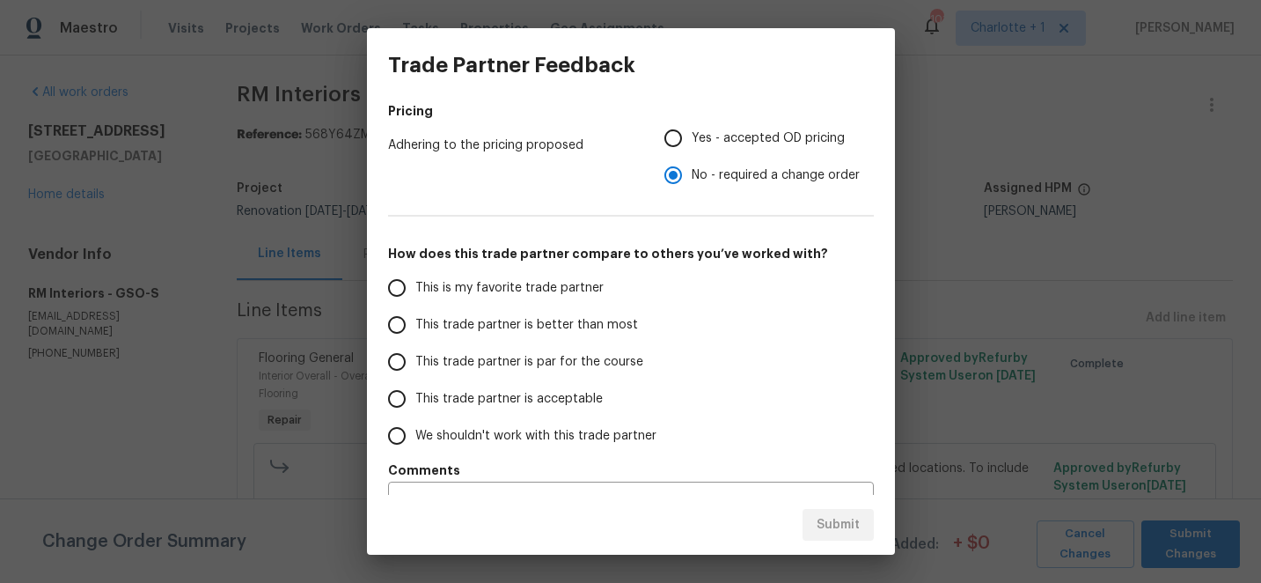
scroll to position [284, 0]
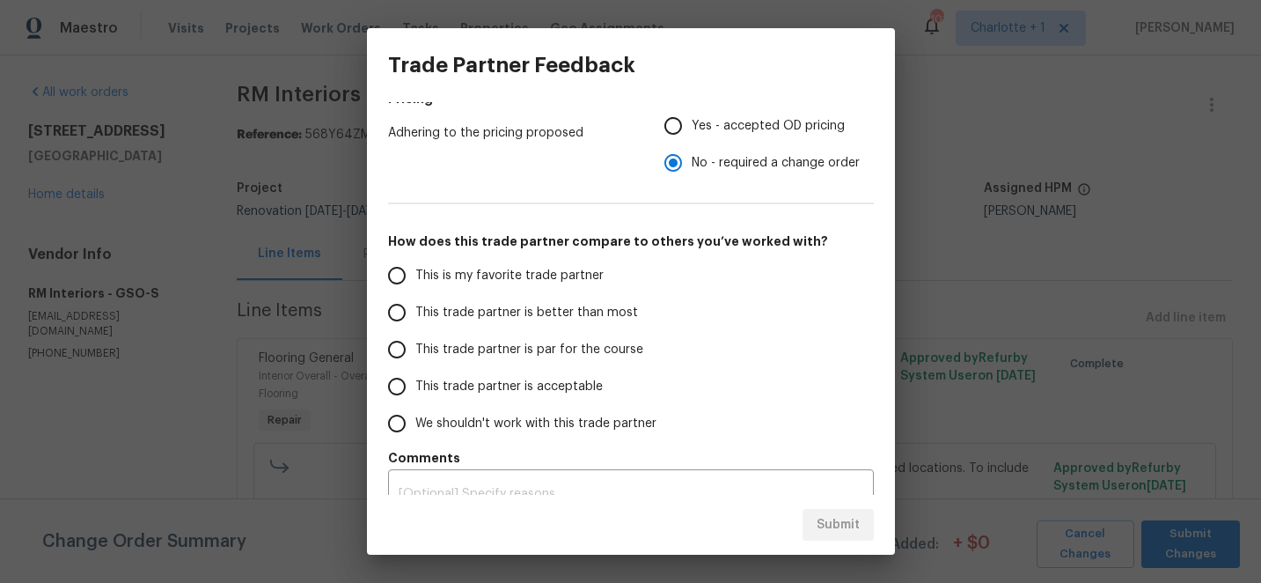
click at [372, 296] on div "How would you rate this Trade Partner on a scale of 1-5? Communication Ability …" at bounding box center [631, 298] width 528 height 393
click at [401, 316] on input "This trade partner is better than most" at bounding box center [397, 312] width 37 height 37
click at [850, 527] on span "Submit" at bounding box center [838, 525] width 43 height 22
radio input "true"
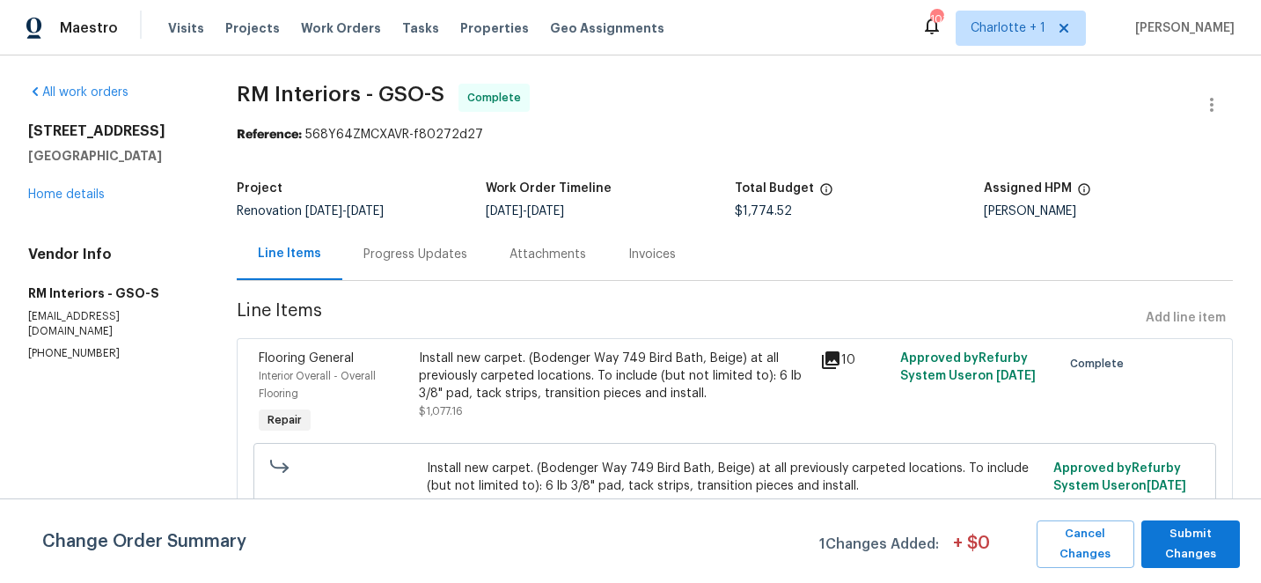
radio input "false"
click at [78, 195] on link "Home details" at bounding box center [66, 194] width 77 height 12
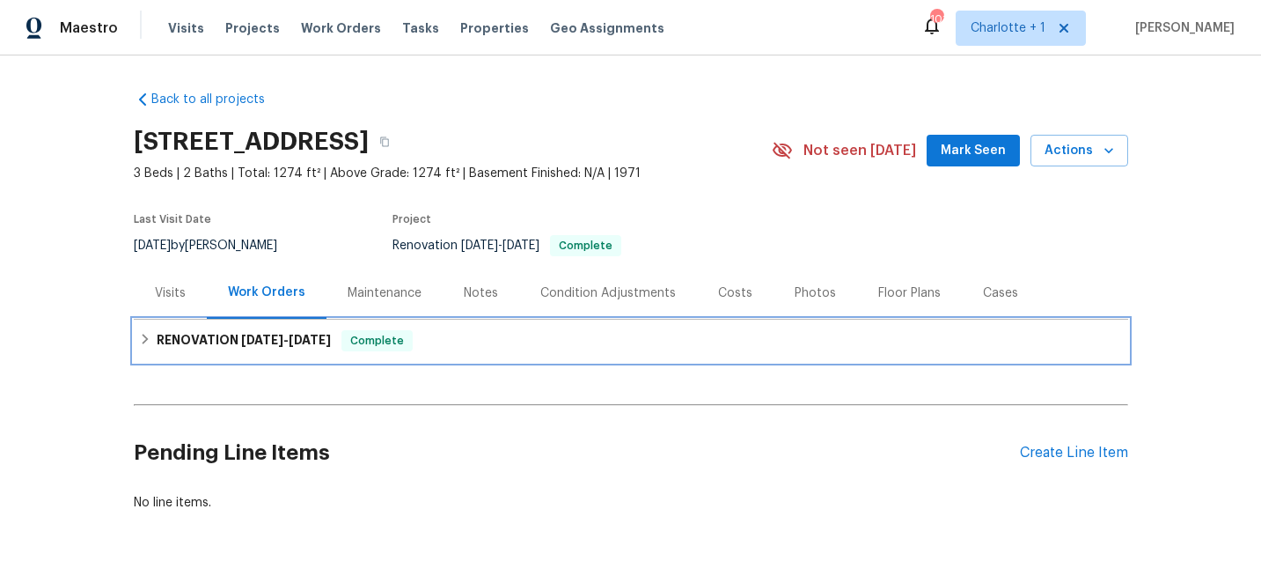
click at [148, 337] on icon at bounding box center [145, 339] width 12 height 12
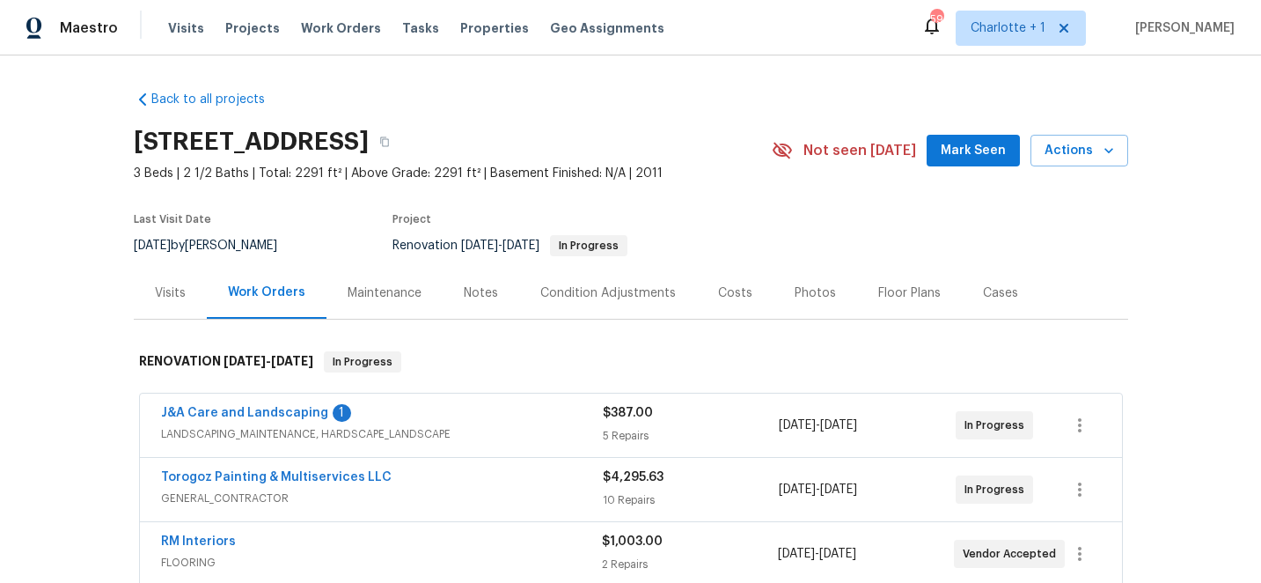
scroll to position [114, 0]
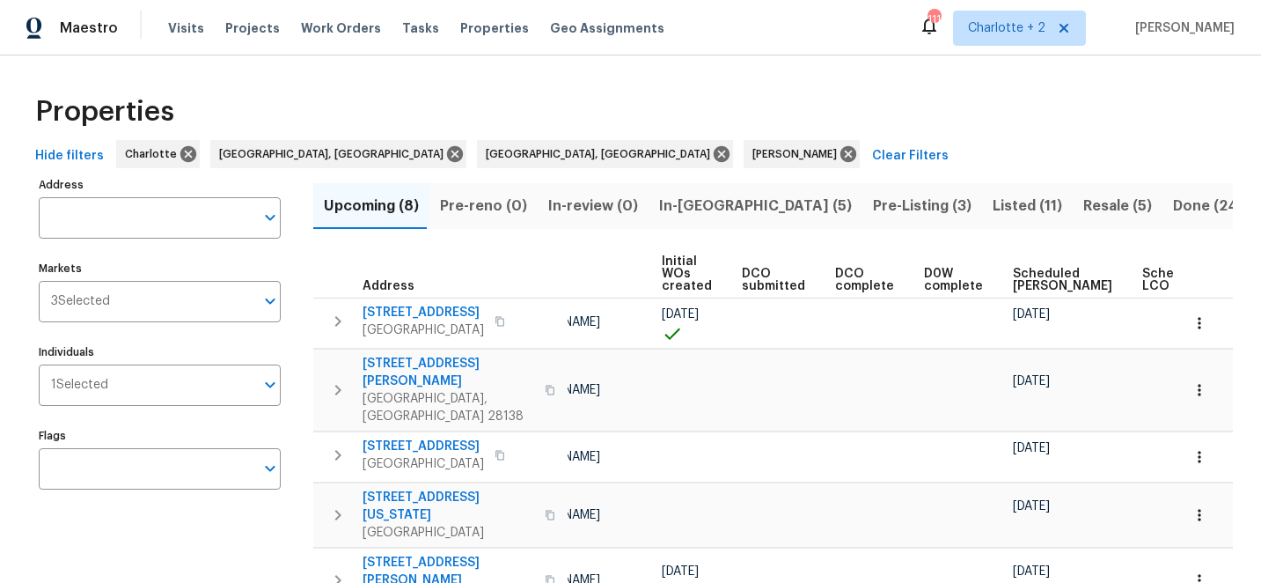
scroll to position [0, 143]
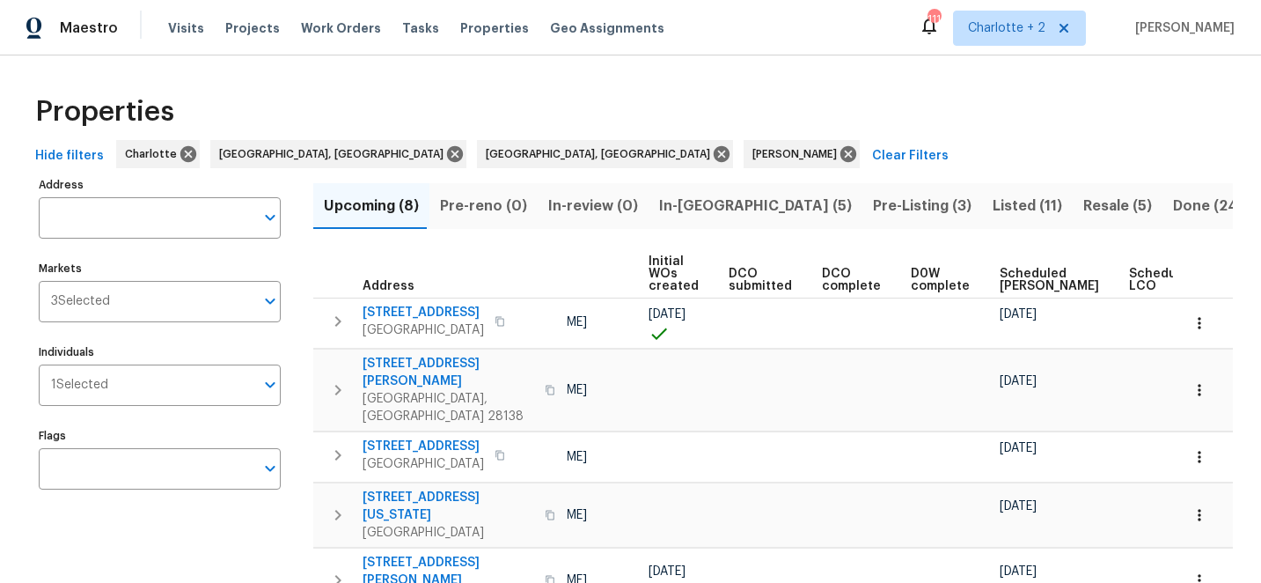
click at [1000, 272] on span "Scheduled COE" at bounding box center [1049, 280] width 99 height 25
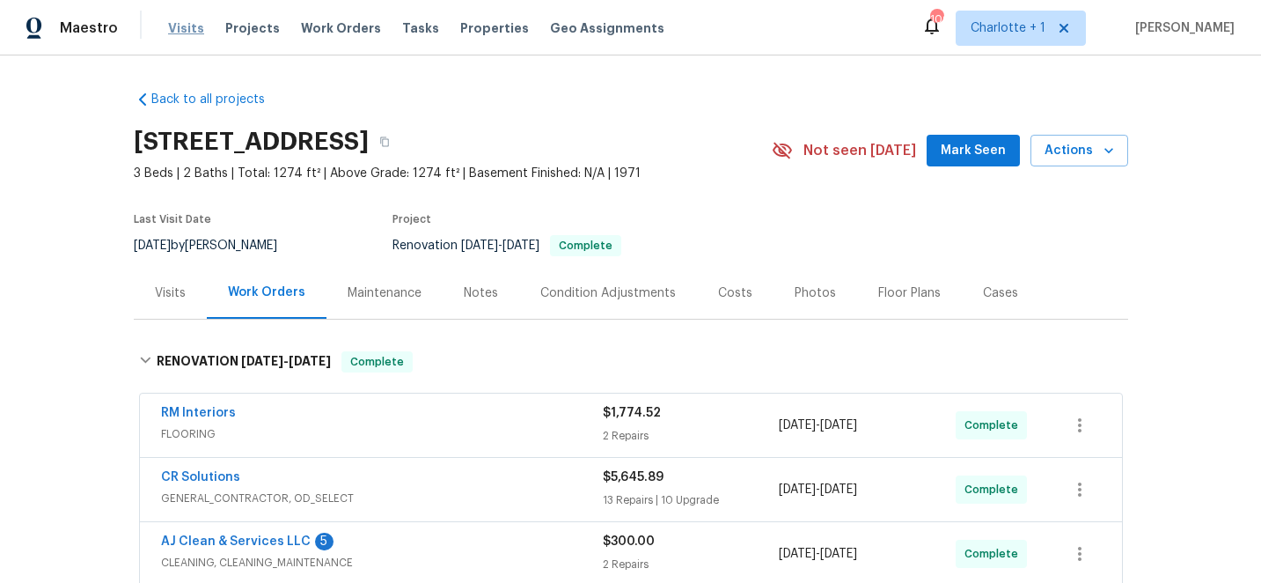
click at [173, 26] on span "Visits" at bounding box center [186, 28] width 36 height 18
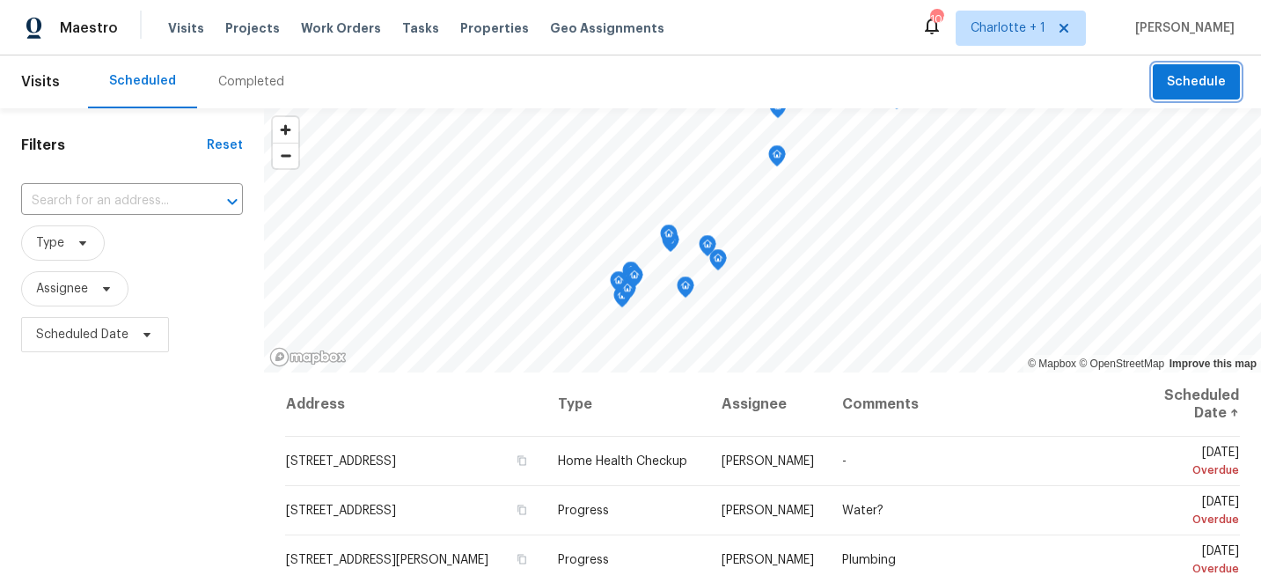
click at [1174, 77] on span "Schedule" at bounding box center [1196, 82] width 59 height 22
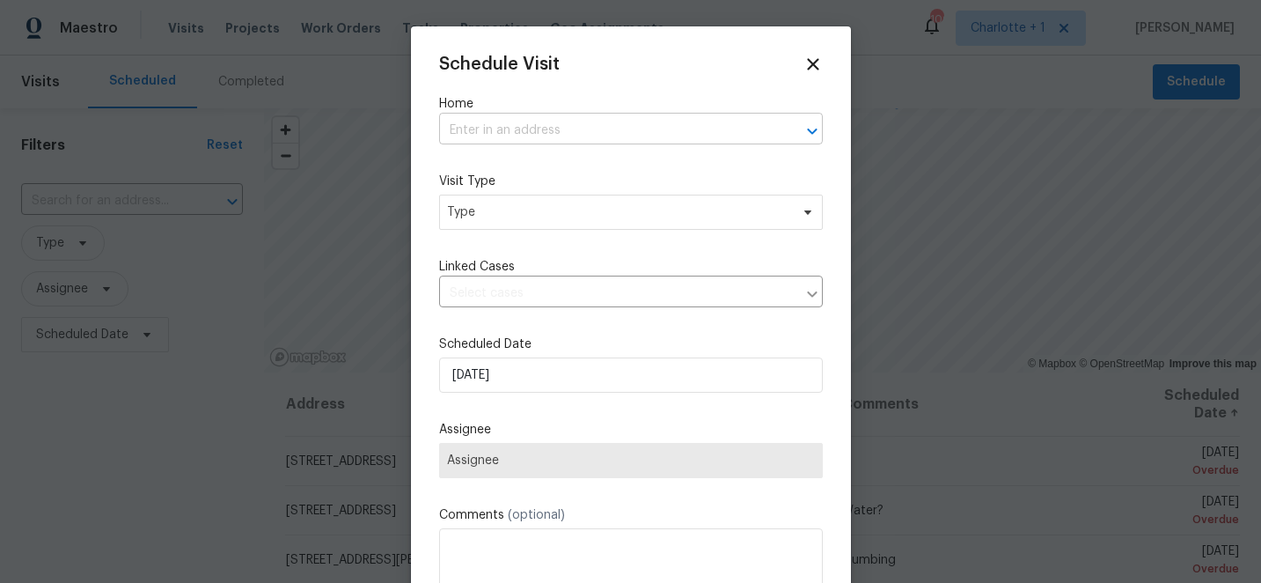
click at [529, 134] on input "text" at bounding box center [606, 130] width 335 height 27
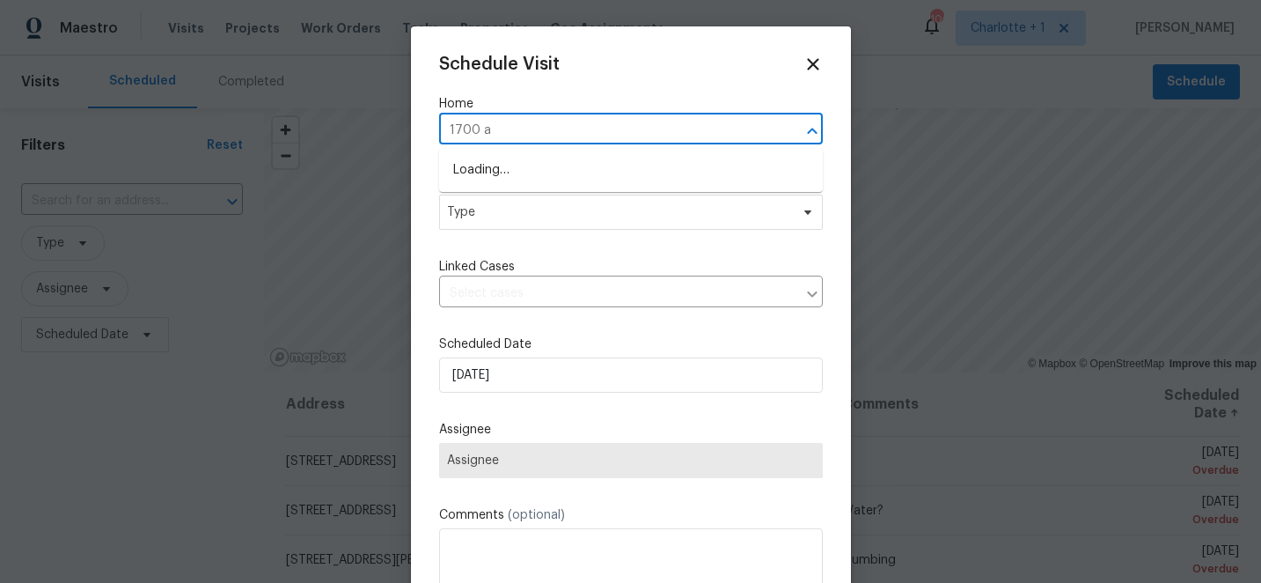
type input "1700 az"
click at [547, 167] on li "[STREET_ADDRESS]" at bounding box center [631, 170] width 384 height 29
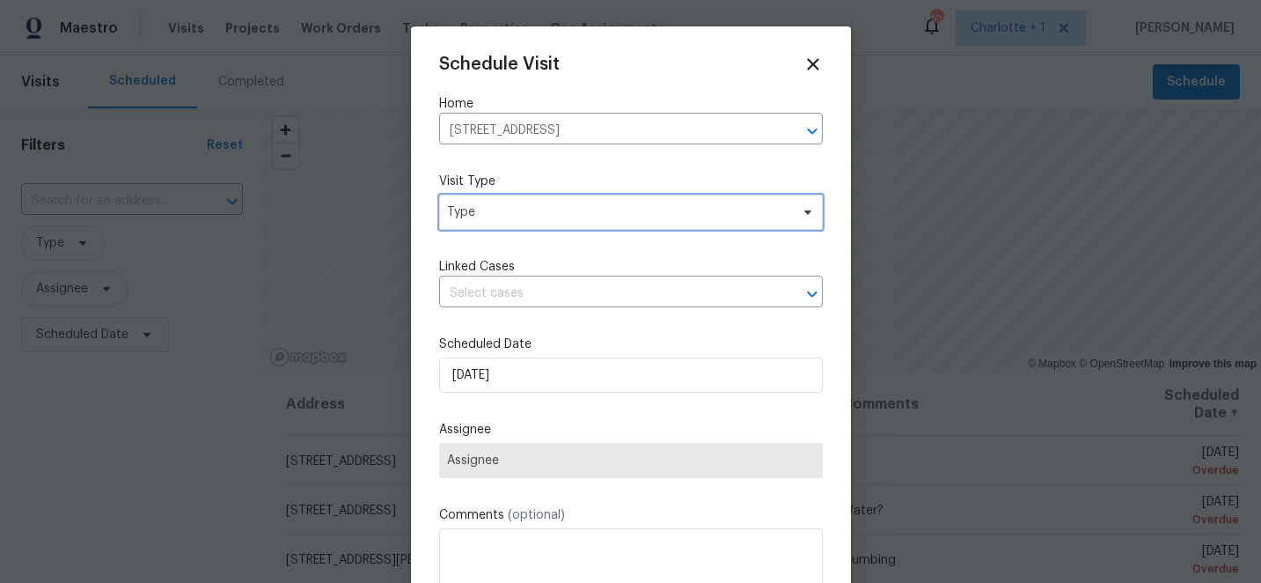
click at [520, 216] on span "Type" at bounding box center [618, 212] width 342 height 18
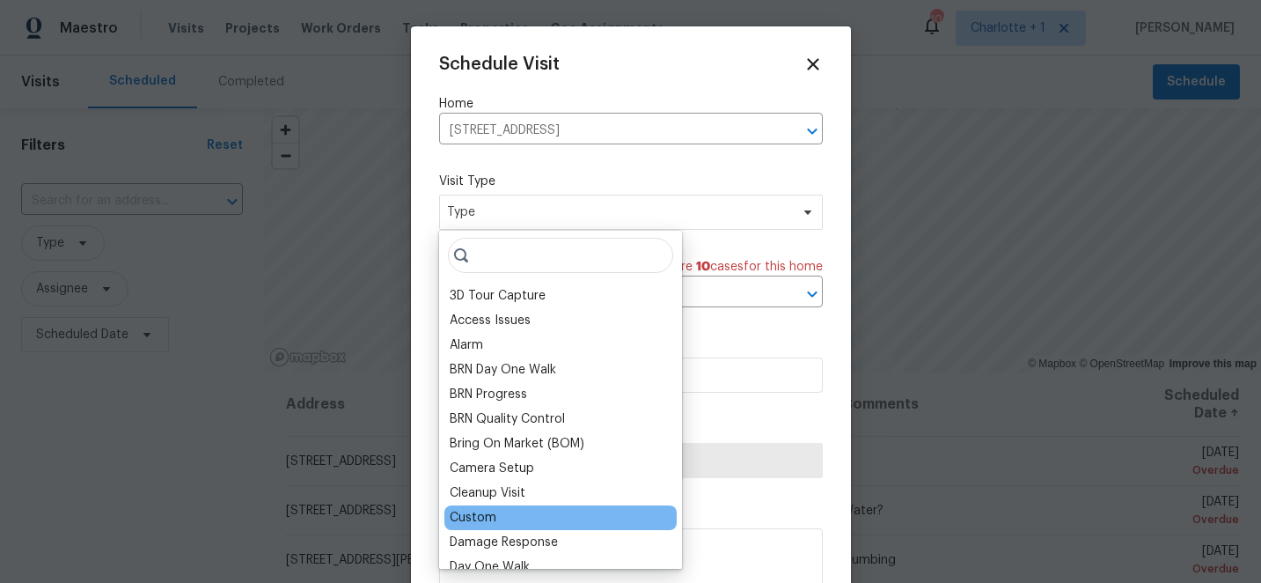
click at [486, 508] on div "Custom" at bounding box center [561, 517] width 232 height 25
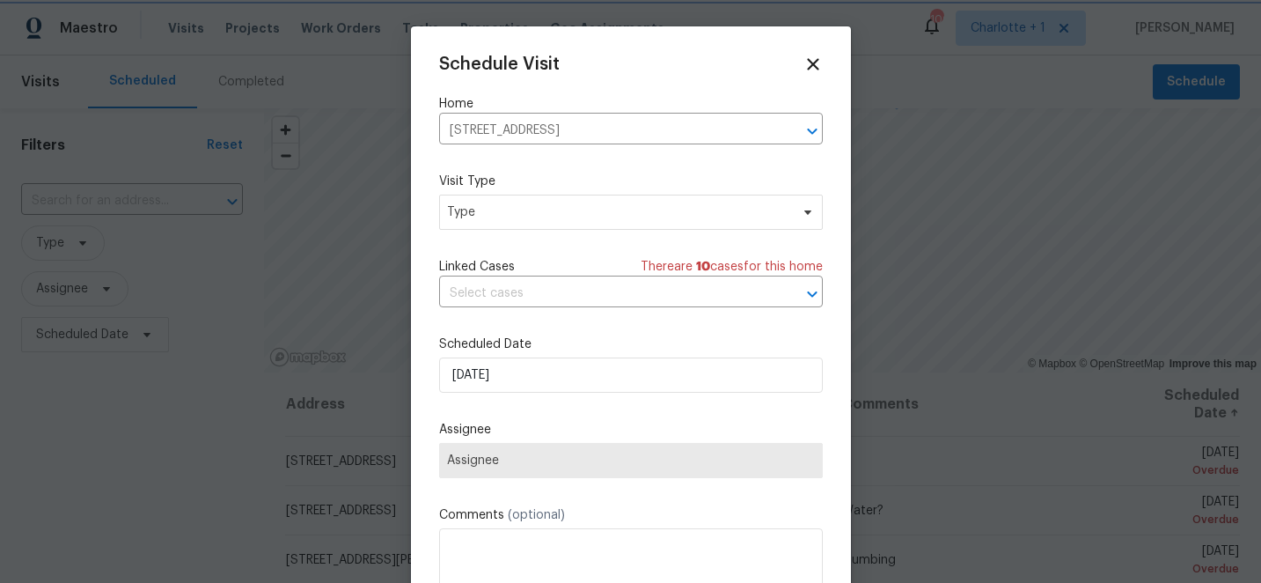
click at [693, 405] on div "Schedule Visit Home [STREET_ADDRESS] ​ Visit Type Type Linked Cases There are 1…" at bounding box center [631, 350] width 384 height 591
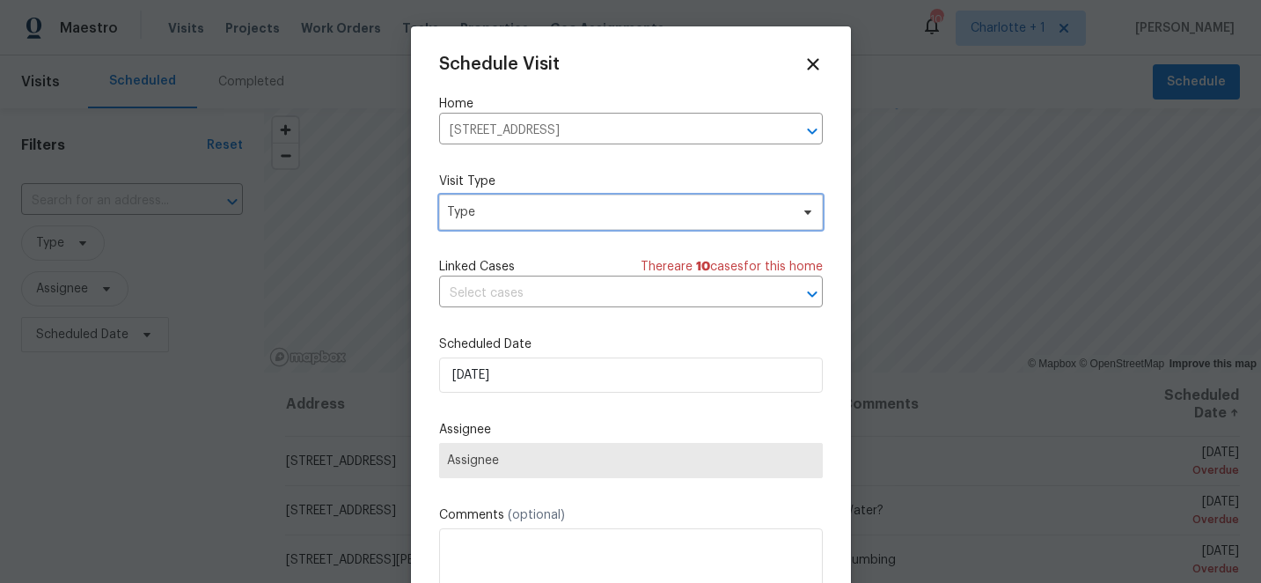
click at [551, 206] on span "Type" at bounding box center [618, 212] width 342 height 18
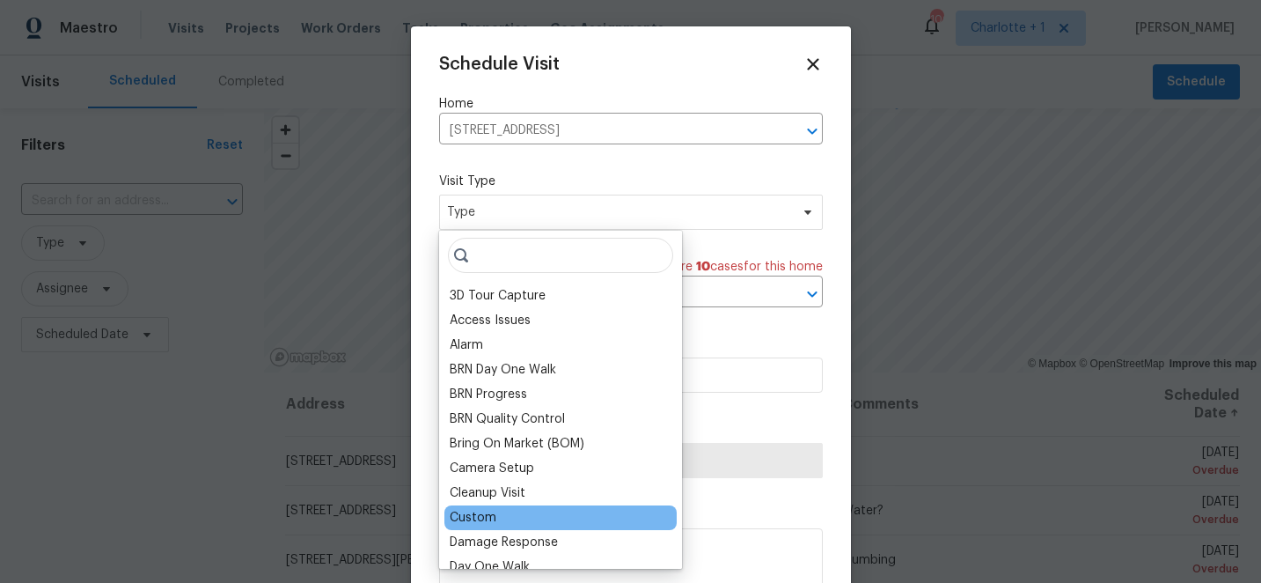
click at [475, 516] on div "Custom" at bounding box center [473, 518] width 47 height 18
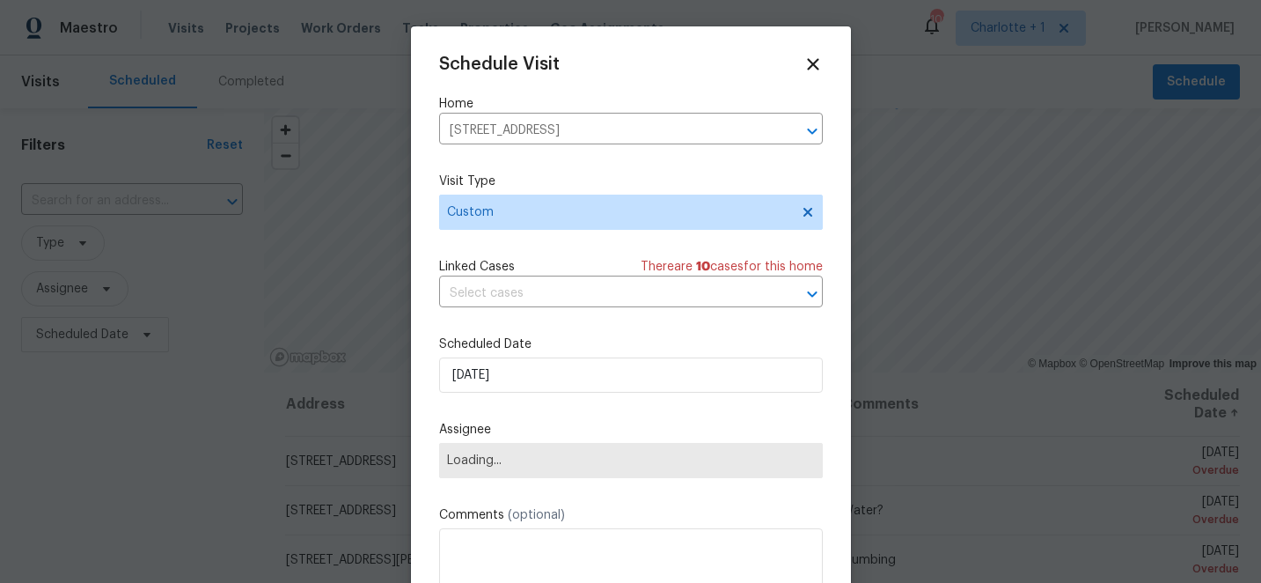
click at [580, 424] on label "Assignee" at bounding box center [631, 430] width 384 height 18
click at [533, 463] on span "Assignee" at bounding box center [619, 460] width 345 height 14
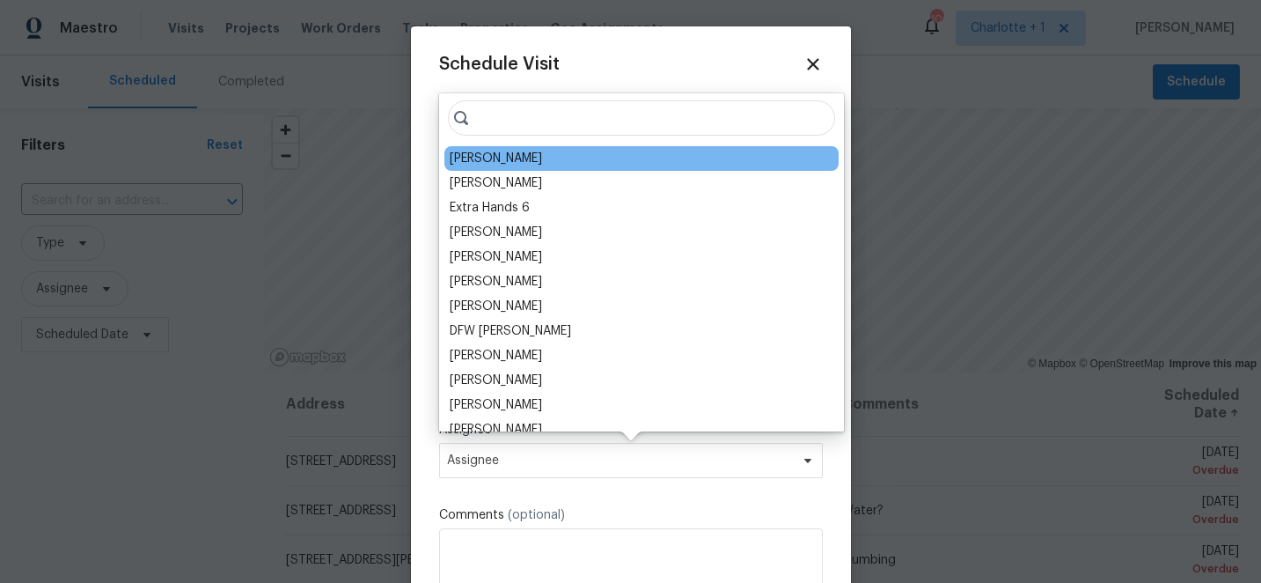
click at [491, 157] on div "[PERSON_NAME]" at bounding box center [496, 159] width 92 height 18
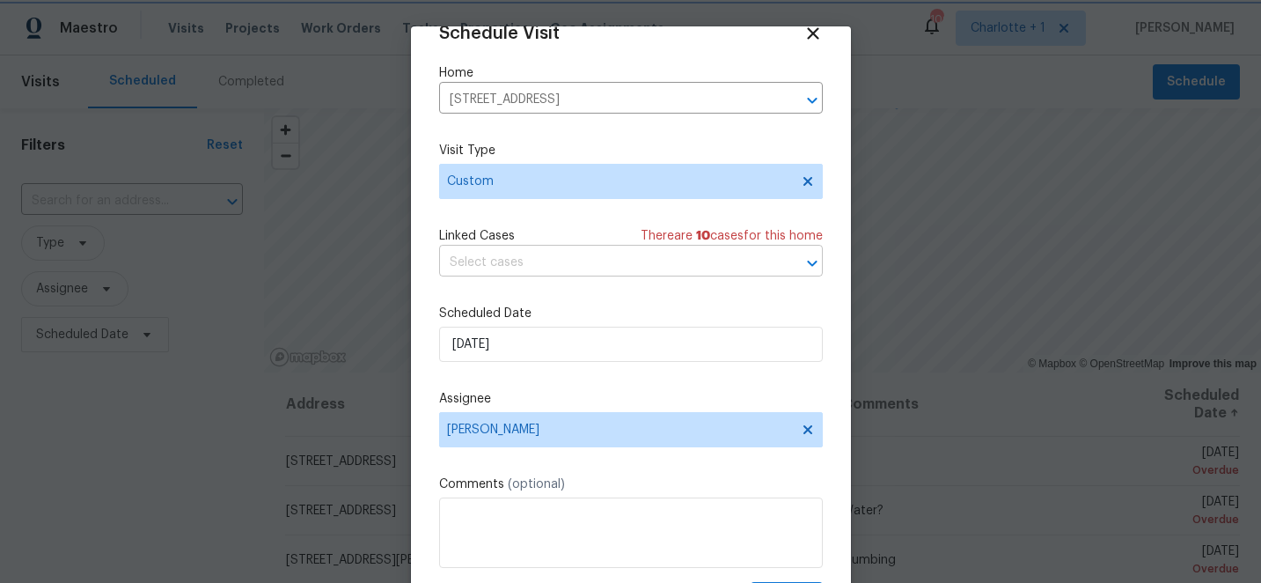
scroll to position [86, 0]
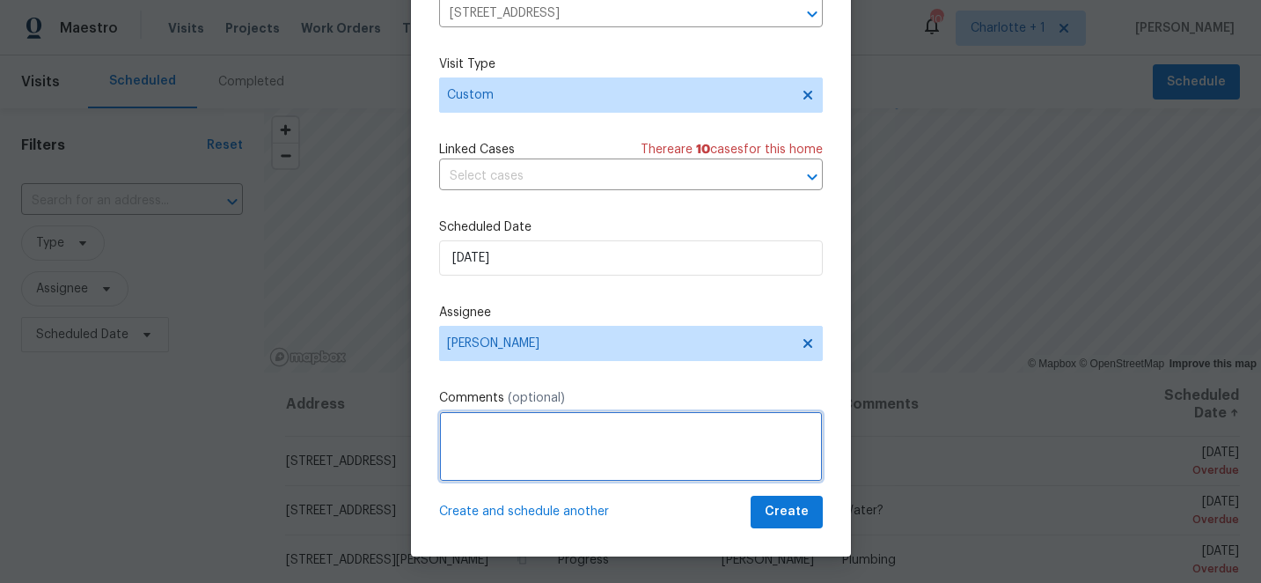
click at [505, 445] on textarea at bounding box center [631, 446] width 384 height 70
type textarea "take knobs and deadbolts"
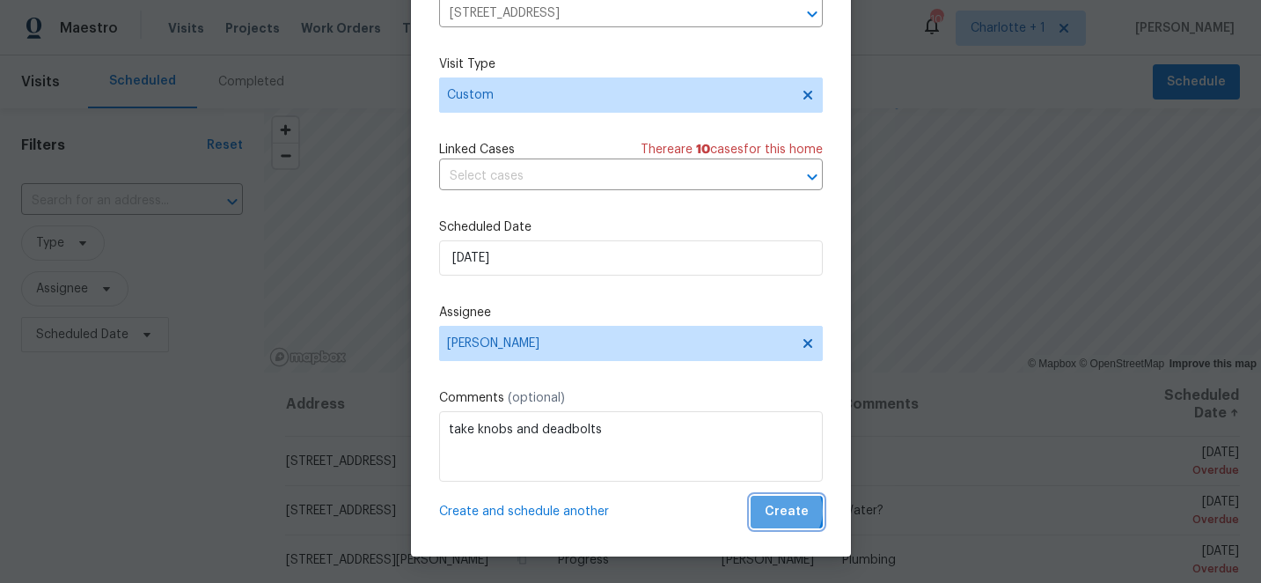
click at [782, 511] on span "Create" at bounding box center [787, 512] width 44 height 22
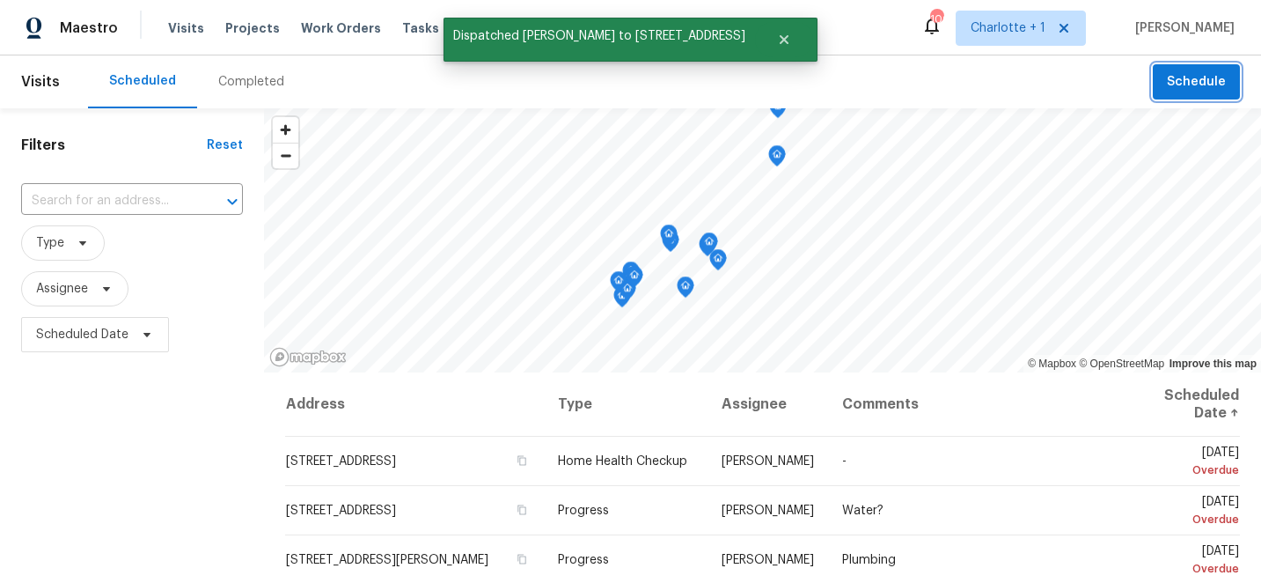
scroll to position [0, 0]
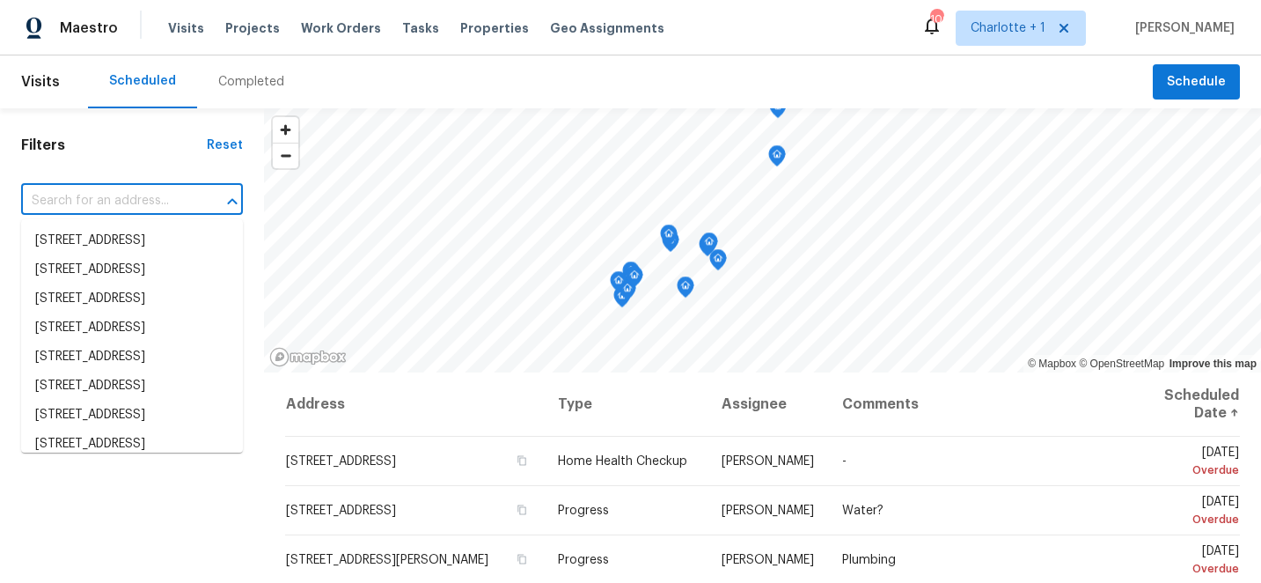
click at [121, 202] on input "text" at bounding box center [107, 200] width 173 height 27
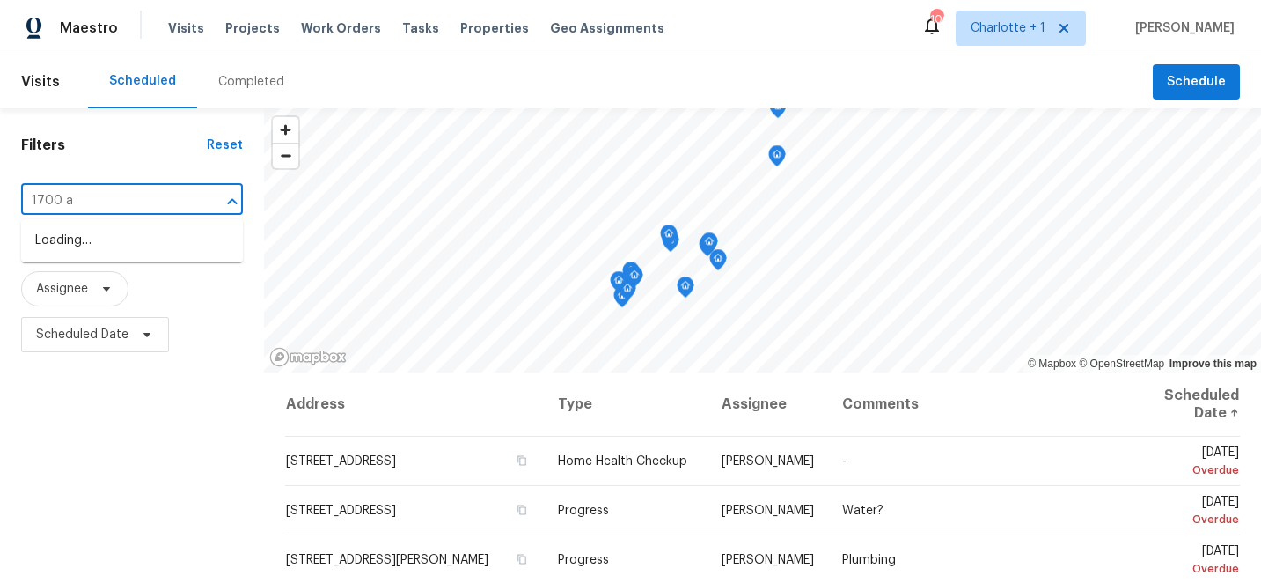
type input "1700 az"
click at [139, 242] on li "[STREET_ADDRESS]" at bounding box center [132, 240] width 222 height 29
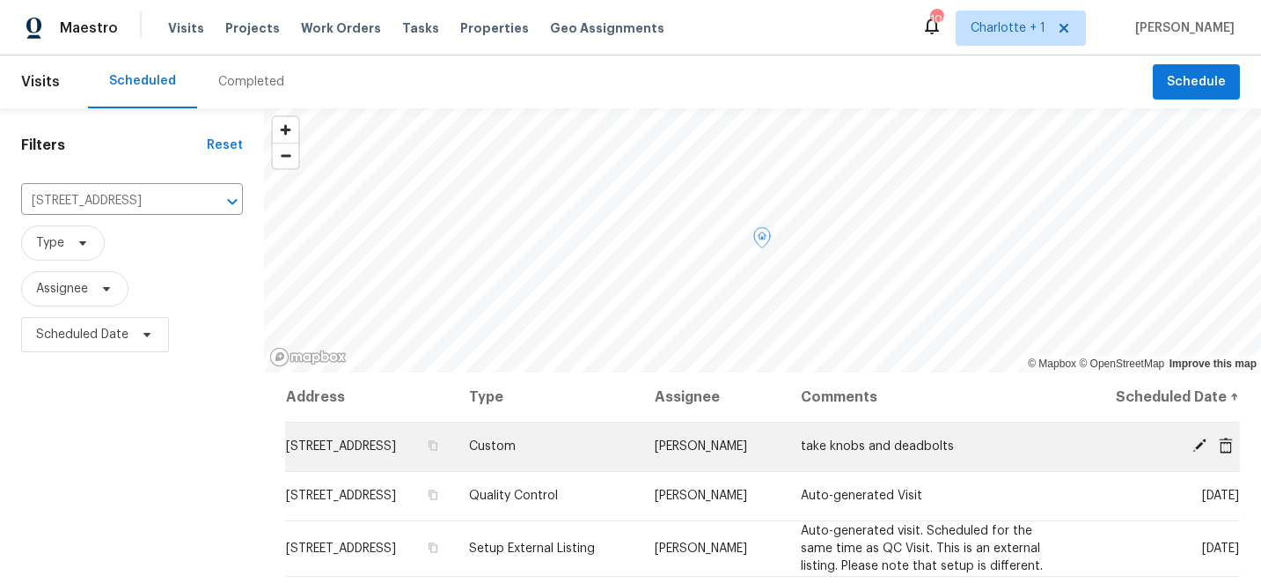
click at [1202, 445] on icon at bounding box center [1200, 445] width 16 height 16
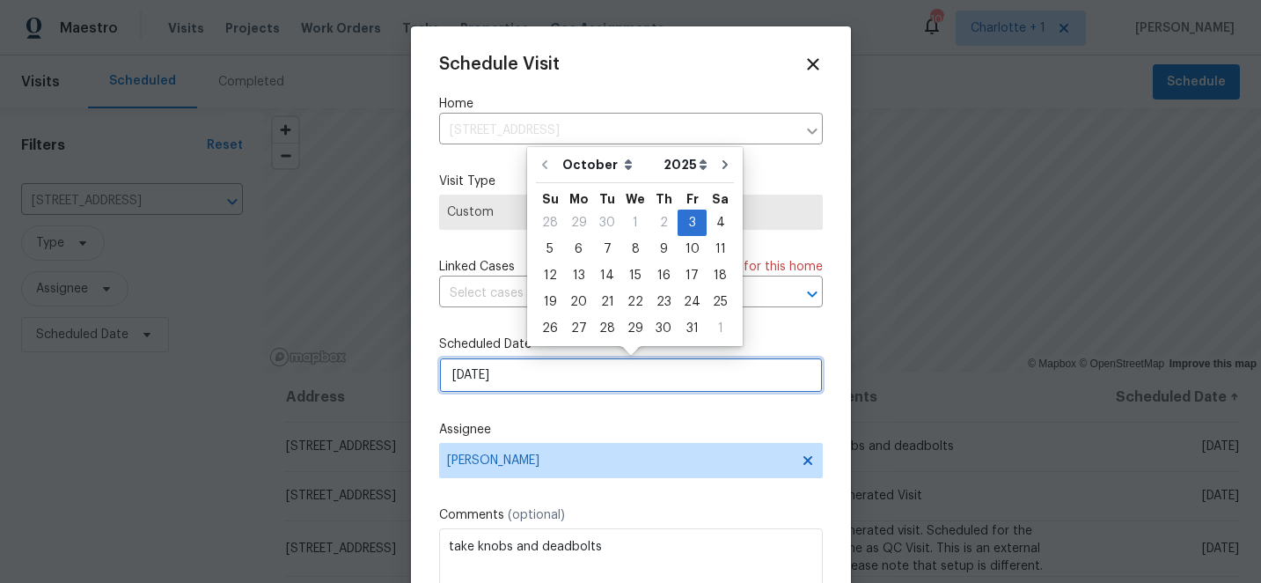
click at [558, 378] on input "10/3/2025" at bounding box center [631, 374] width 384 height 35
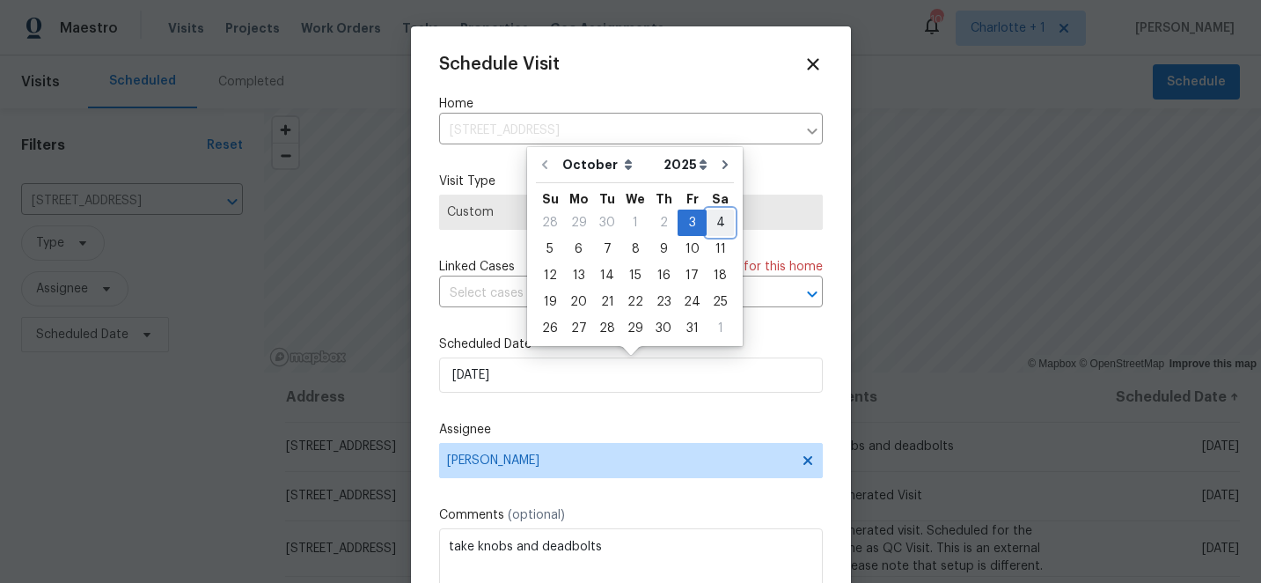
click at [713, 222] on div "4" at bounding box center [720, 222] width 27 height 25
type input "[DATE]"
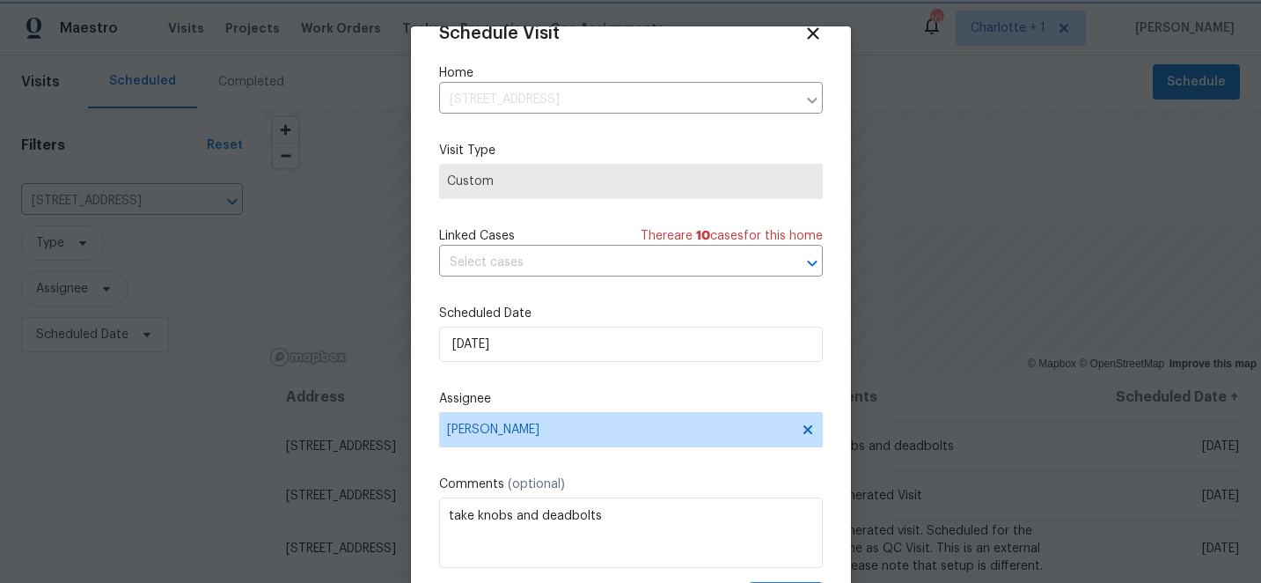
scroll to position [86, 0]
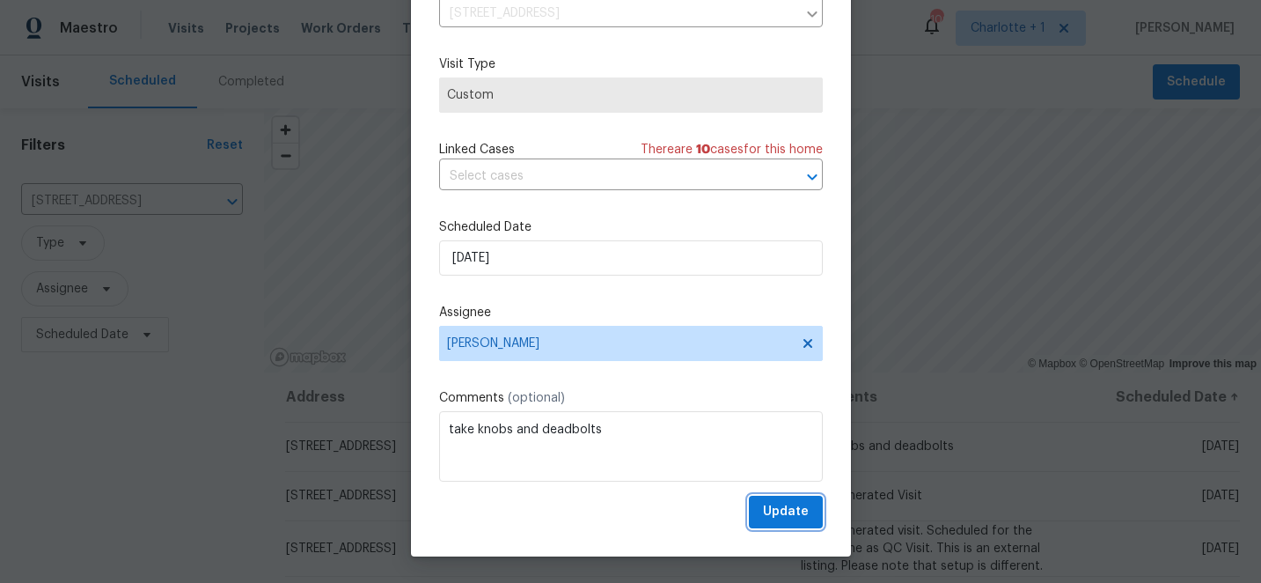
click at [790, 512] on span "Update" at bounding box center [786, 512] width 46 height 22
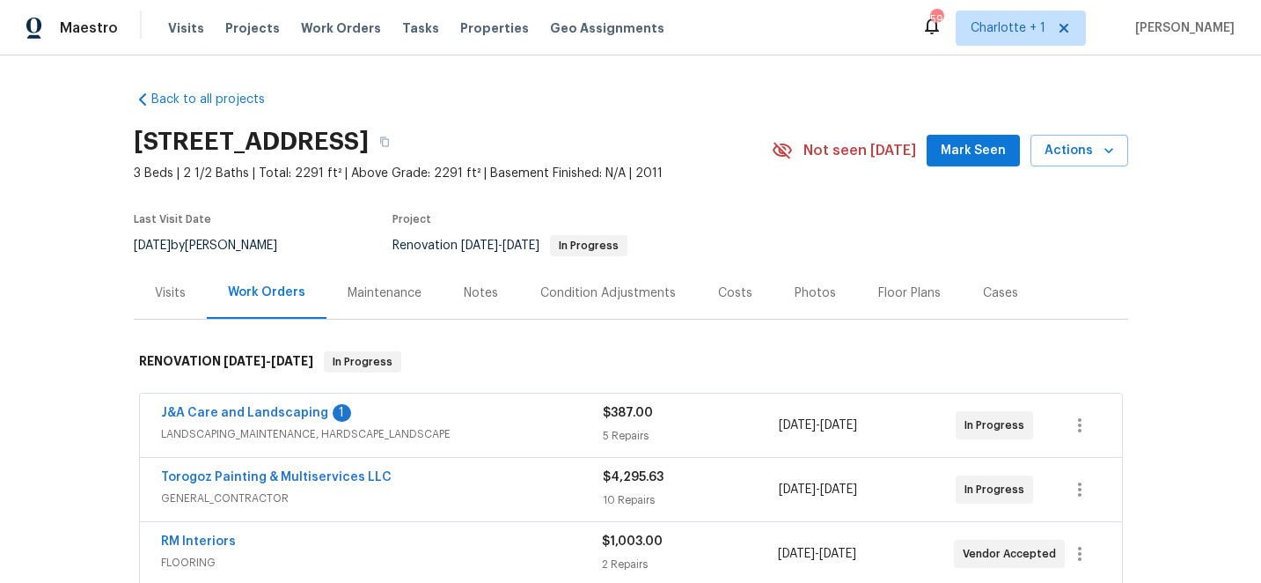
scroll to position [114, 0]
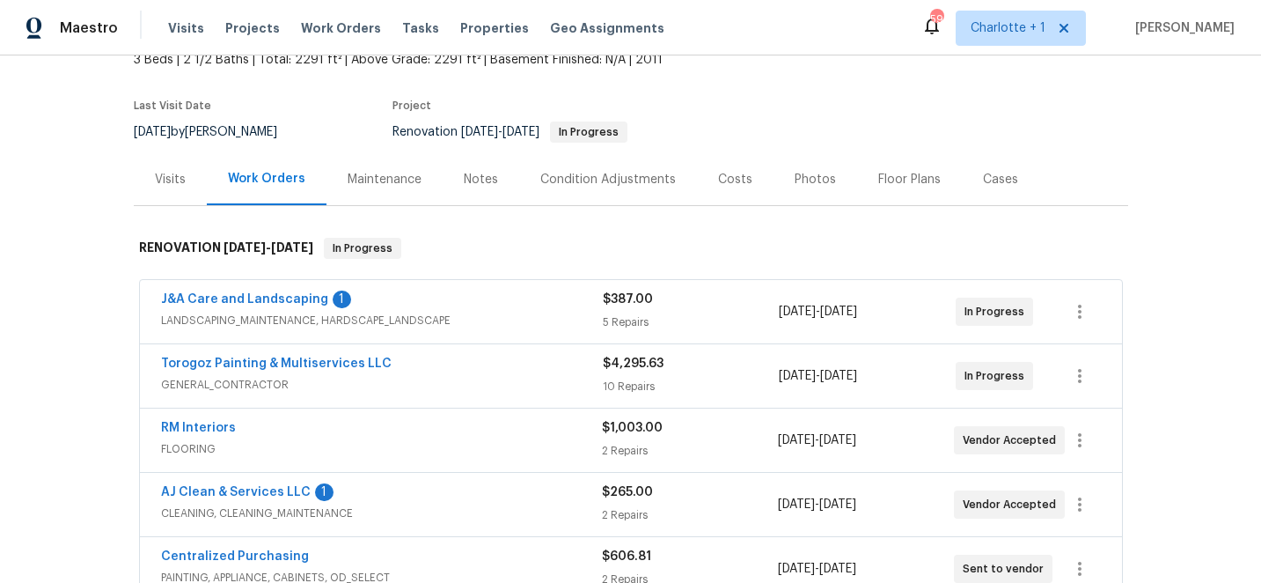
click at [754, 93] on section "[STREET_ADDRESS] 3 Beds | 2 1/2 Baths | Total: 2291 ft² | Above Grade: 2291 ft²…" at bounding box center [631, 79] width 995 height 148
